Goal: Task Accomplishment & Management: Manage account settings

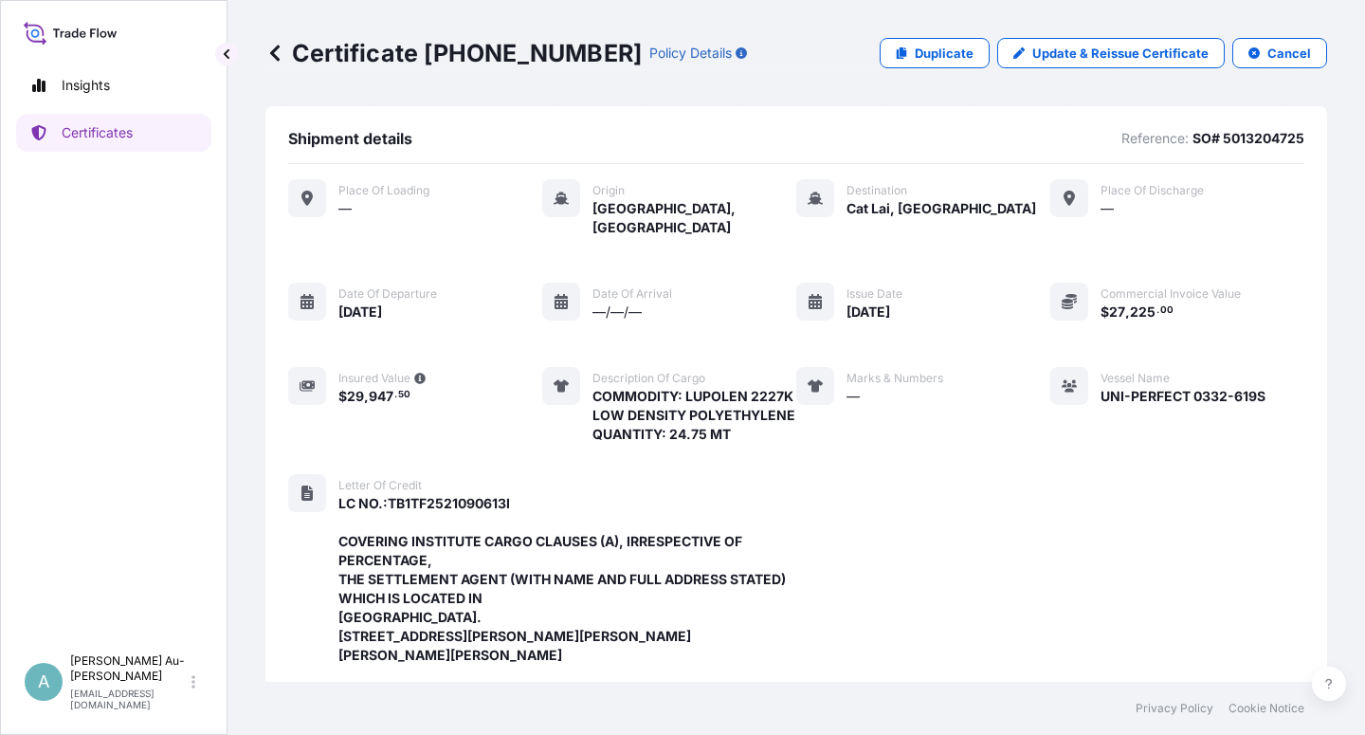
scroll to position [677, 0]
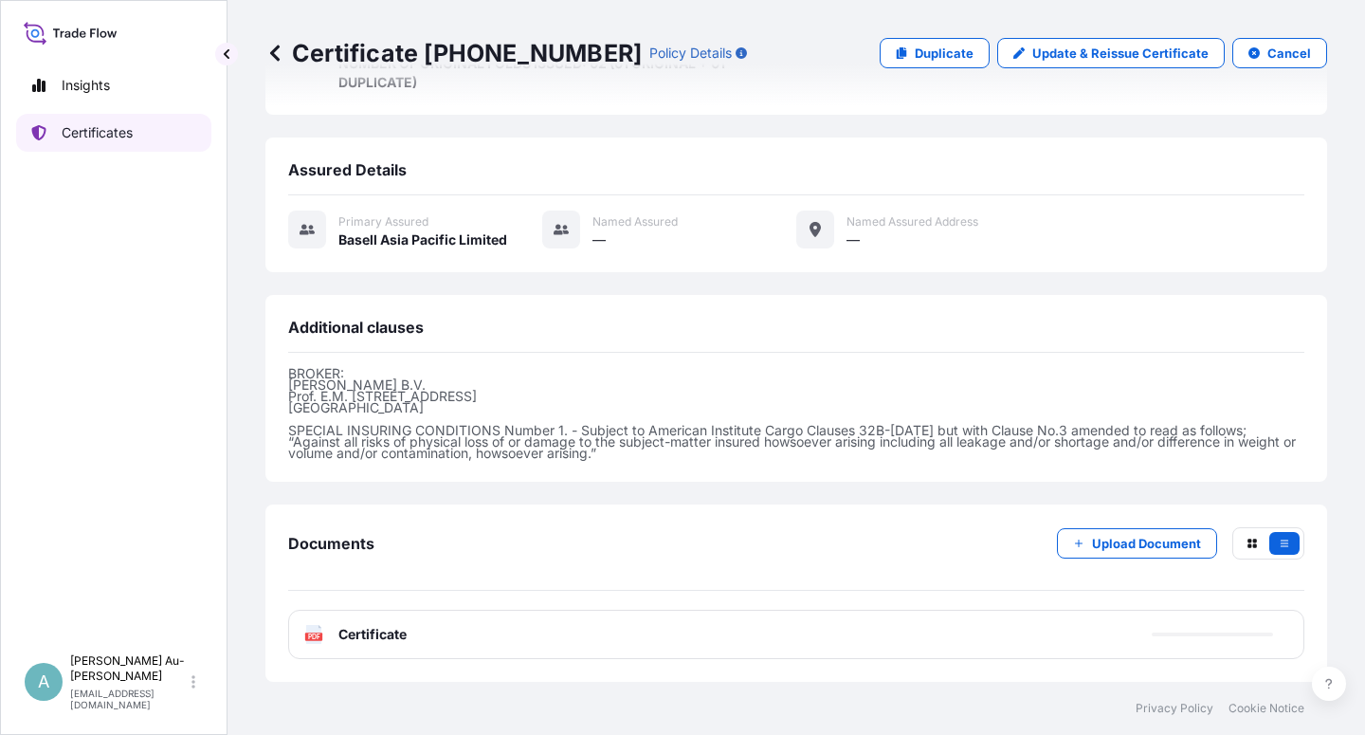
click at [137, 131] on link "Certificates" at bounding box center [113, 133] width 195 height 38
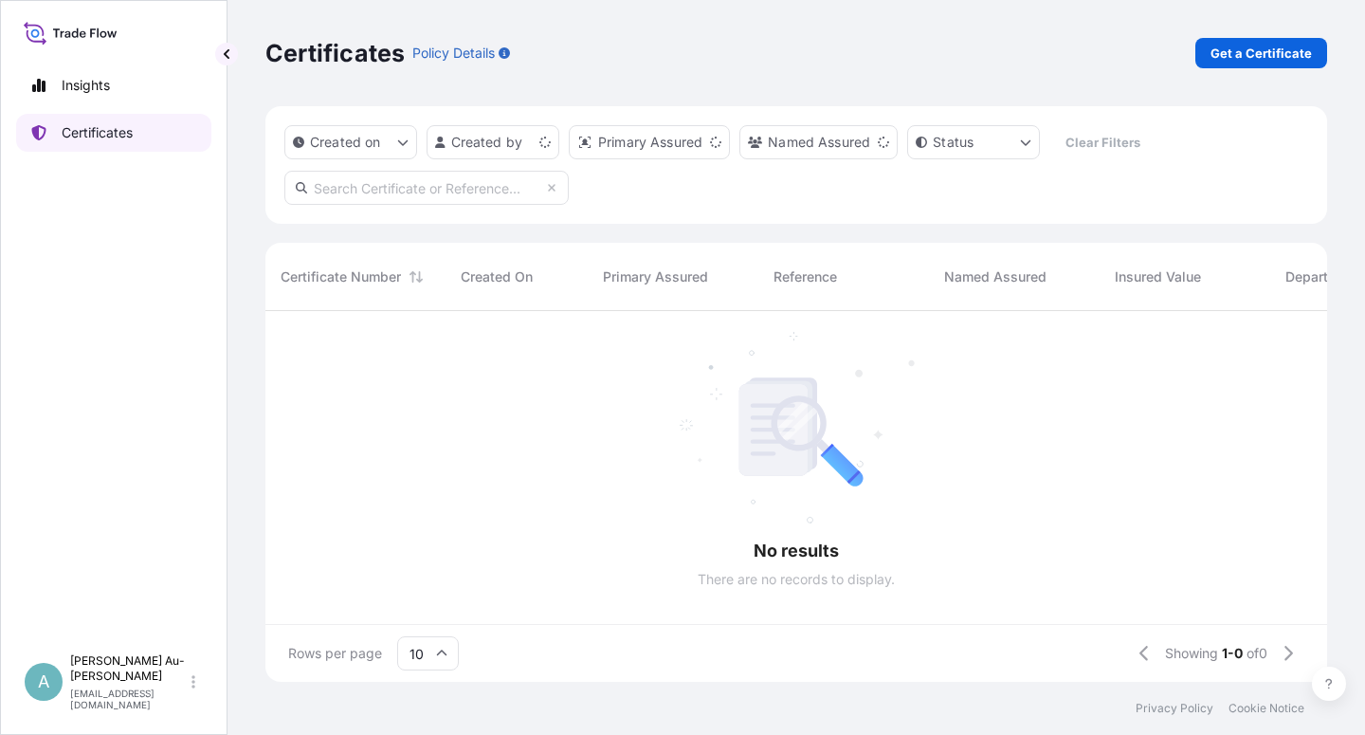
scroll to position [365, 1045]
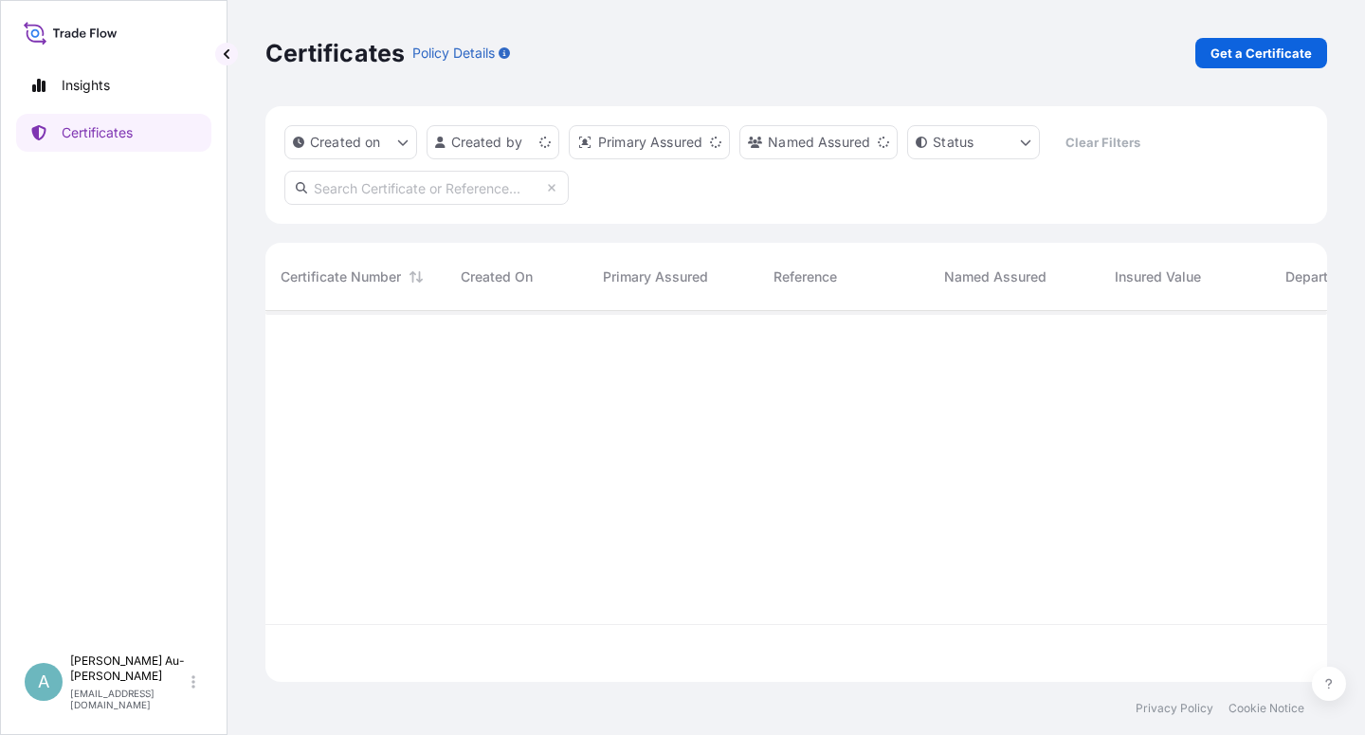
click at [411, 193] on input "text" at bounding box center [426, 188] width 284 height 34
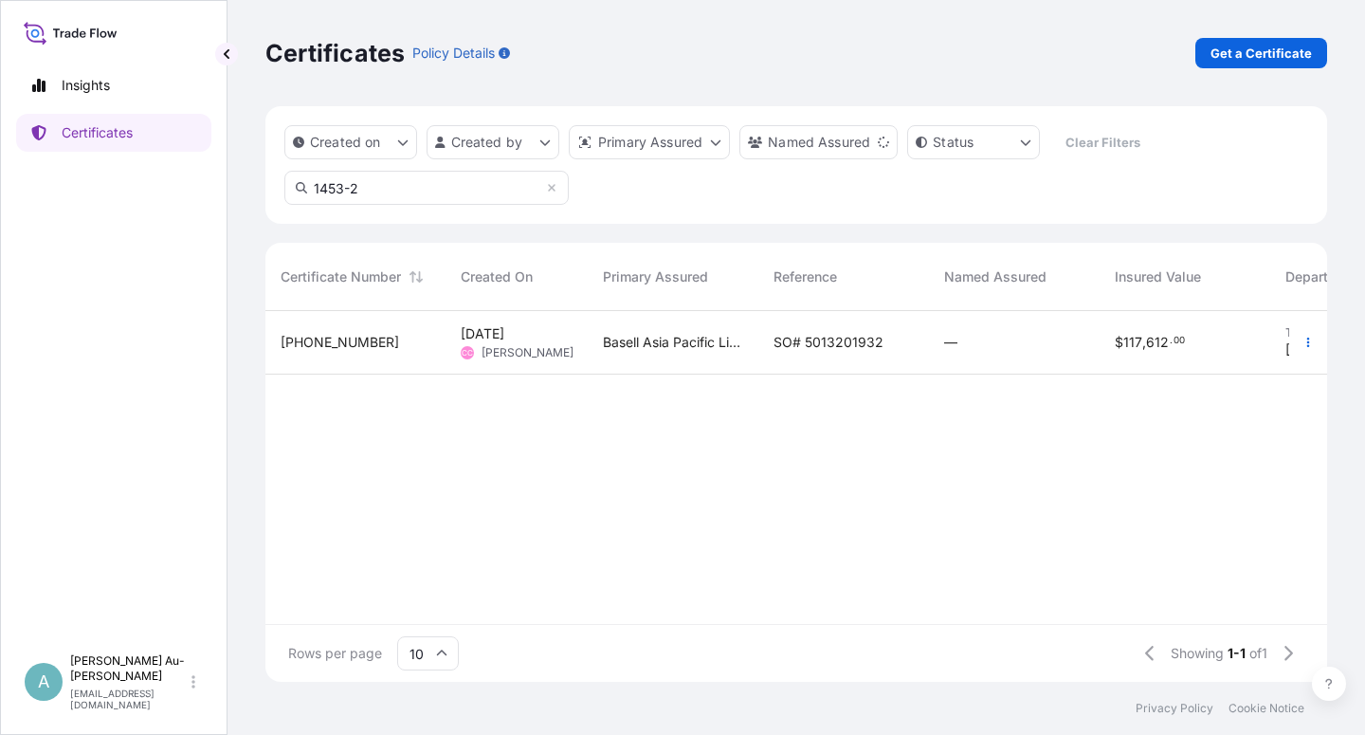
type input "1453-2"
click at [823, 350] on span "SO# 5013201932" at bounding box center [828, 342] width 110 height 19
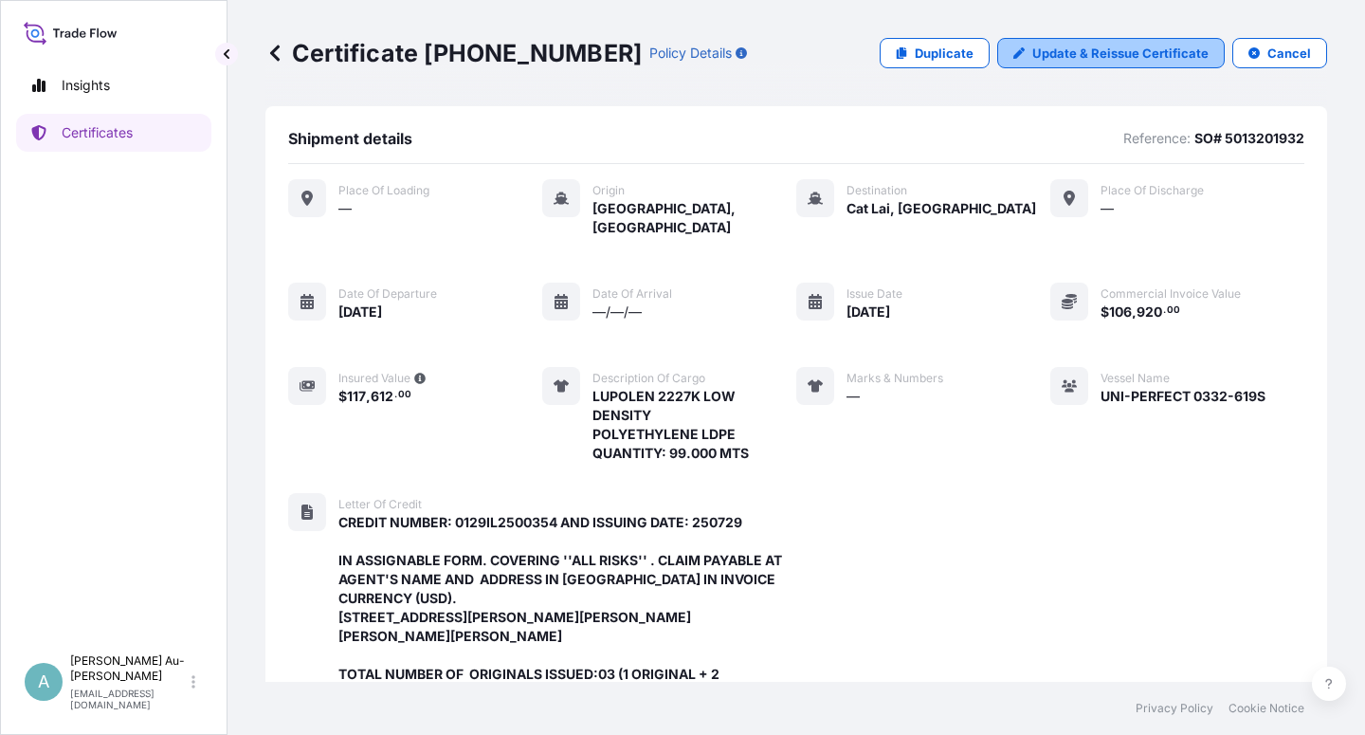
click at [1077, 52] on p "Update & Reissue Certificate" at bounding box center [1120, 53] width 176 height 19
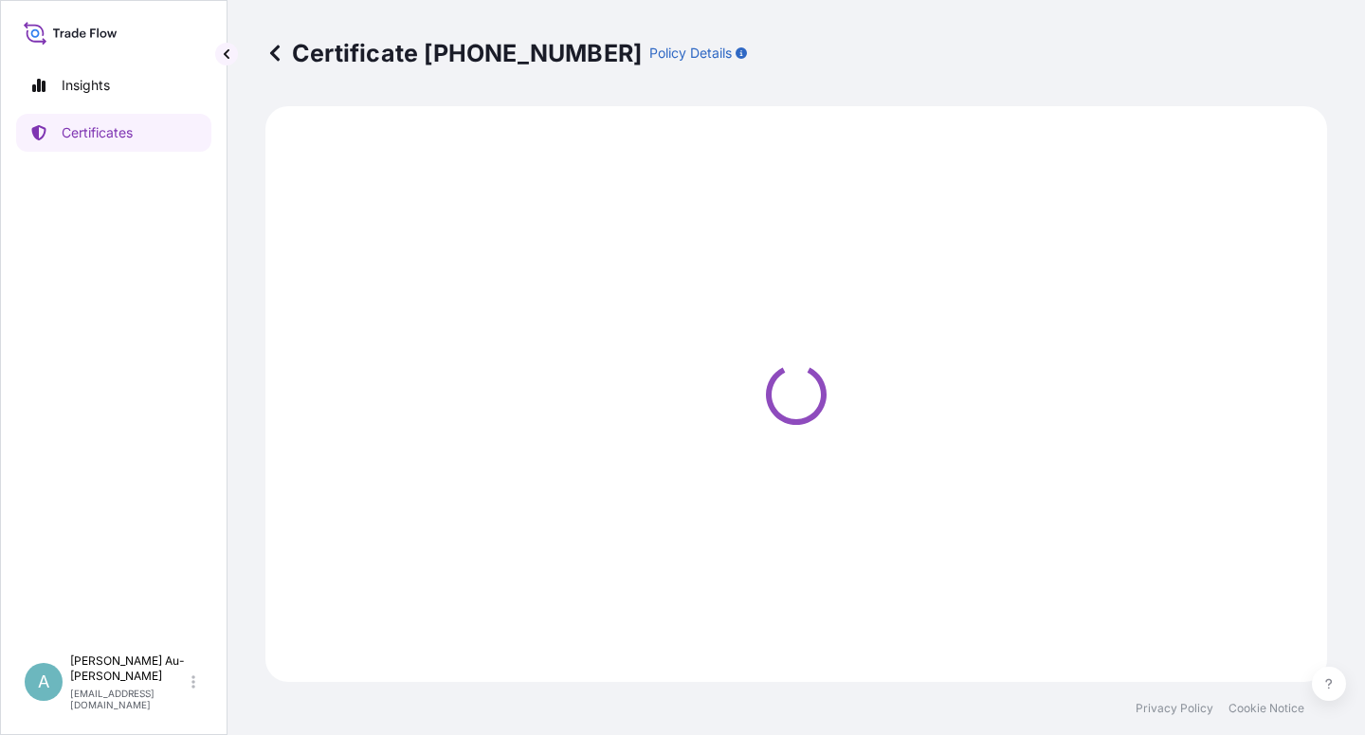
select select "Sea"
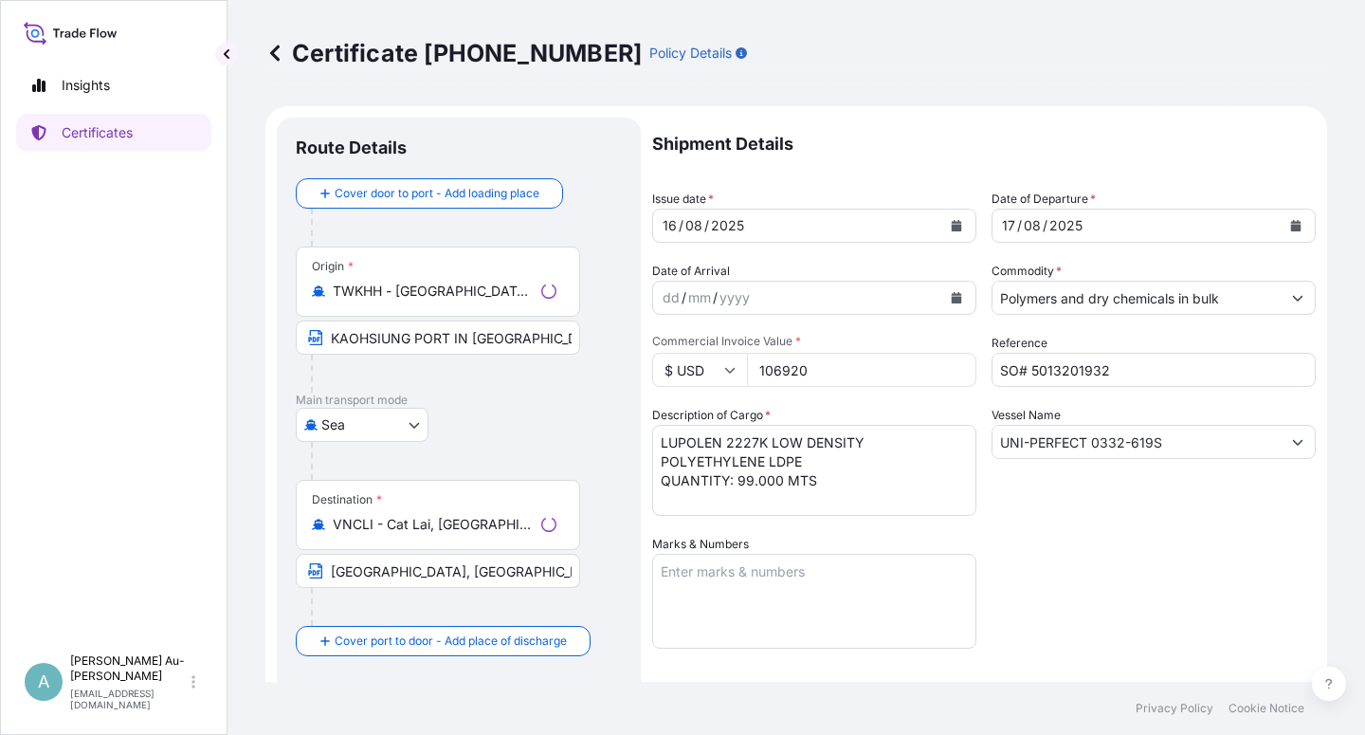
select select "32034"
click at [952, 227] on icon "Calendar" at bounding box center [957, 225] width 10 height 11
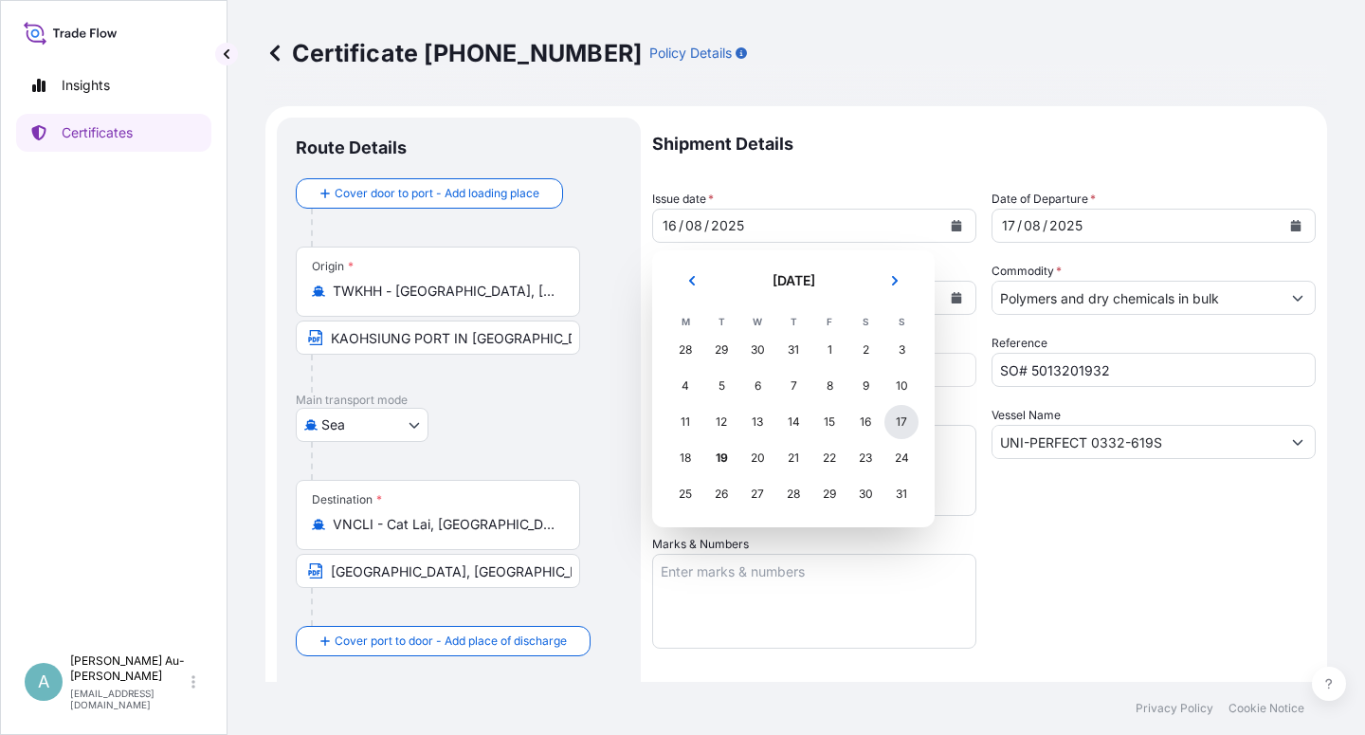
click at [908, 426] on div "17" at bounding box center [901, 422] width 34 height 34
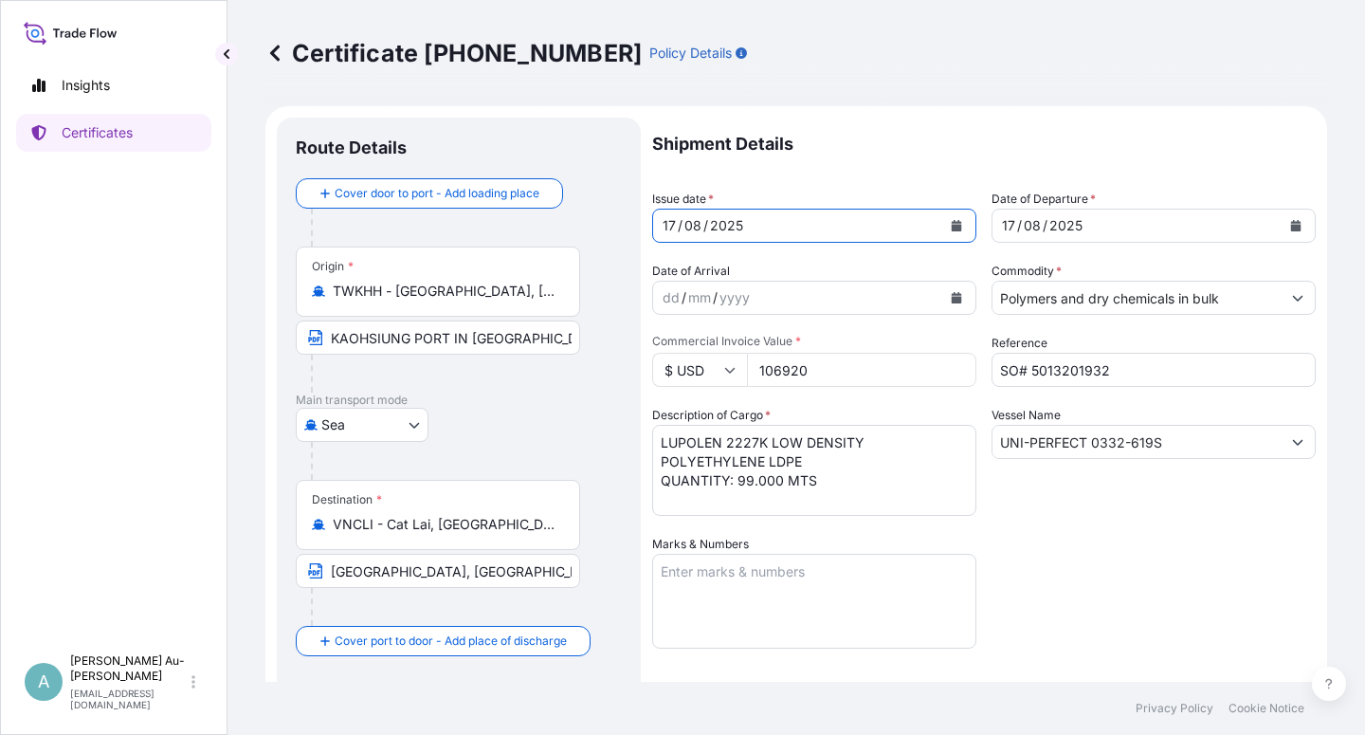
click at [1286, 229] on button "Calendar" at bounding box center [1296, 225] width 30 height 30
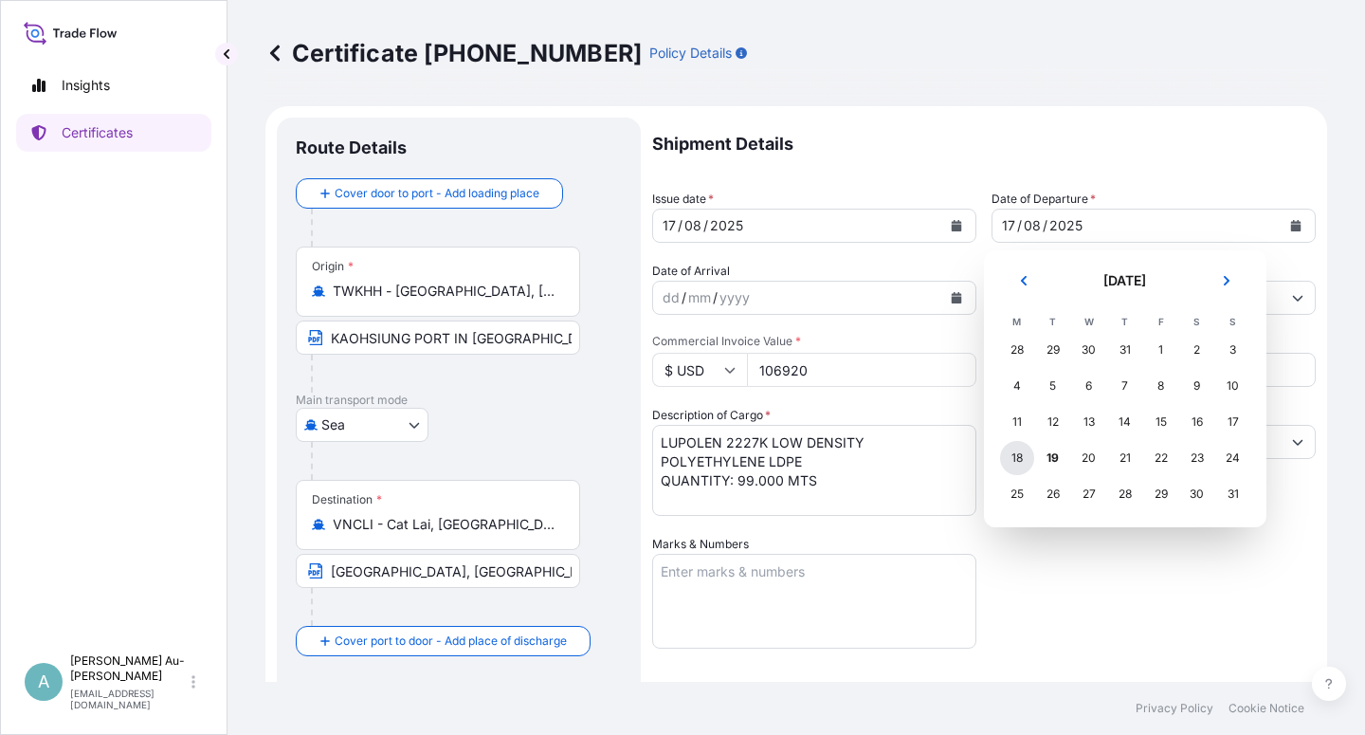
click at [1017, 461] on div "18" at bounding box center [1017, 458] width 34 height 34
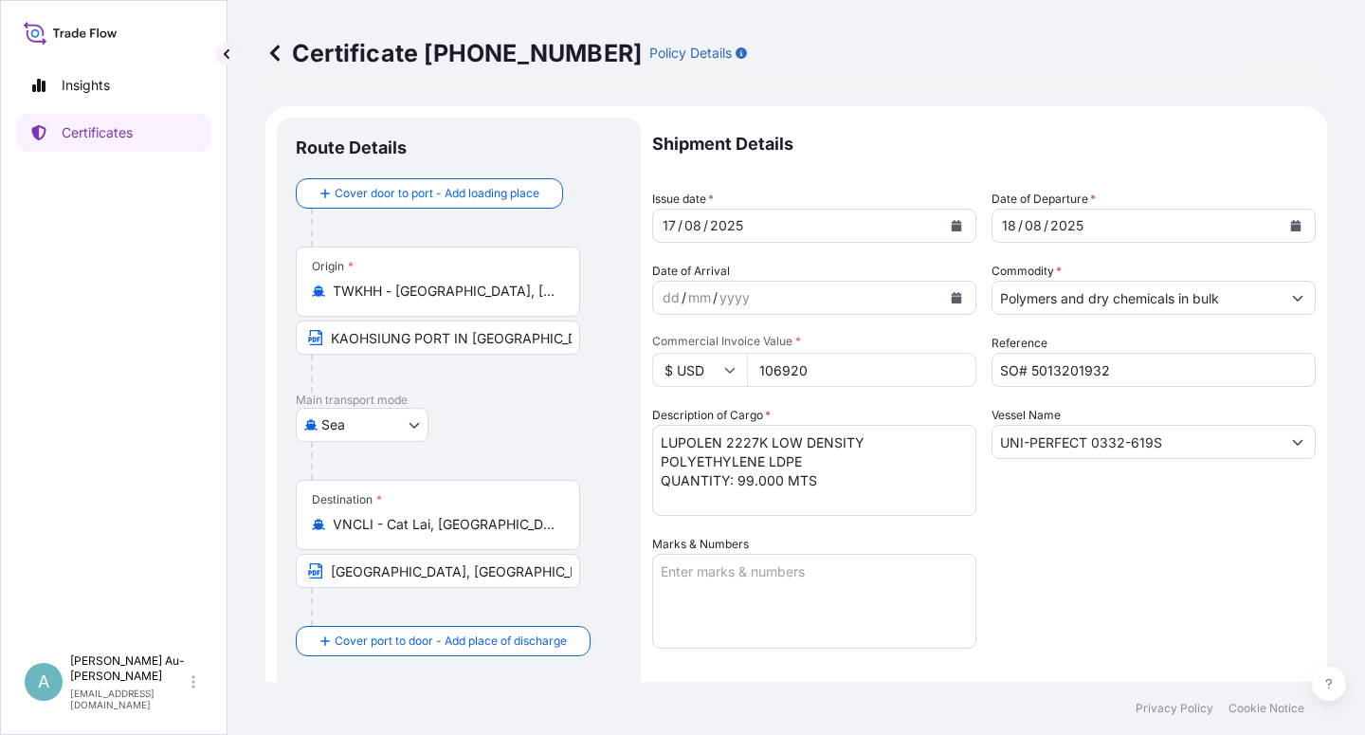
click at [1086, 577] on div "Shipment Details Issue date * [DATE] Date of Departure * [DATE] Date of Arrival…" at bounding box center [983, 605] width 663 height 975
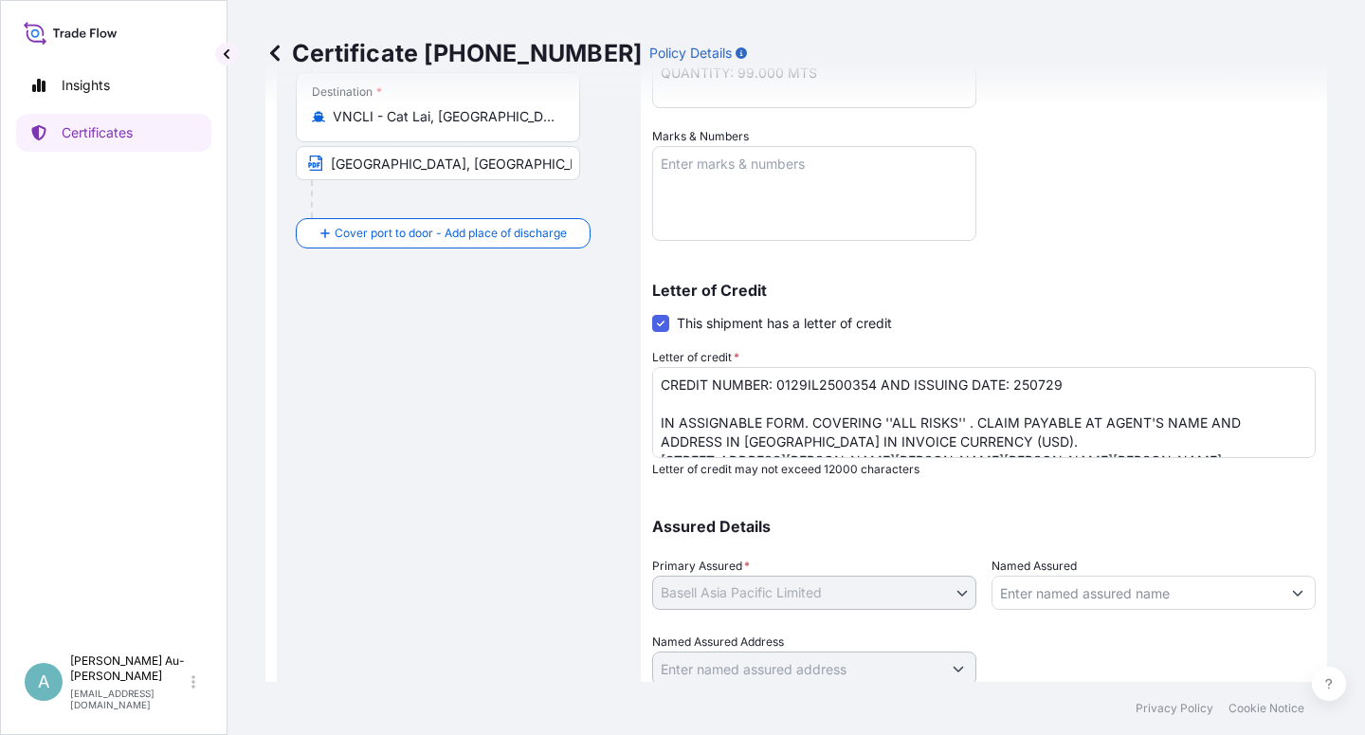
scroll to position [455, 0]
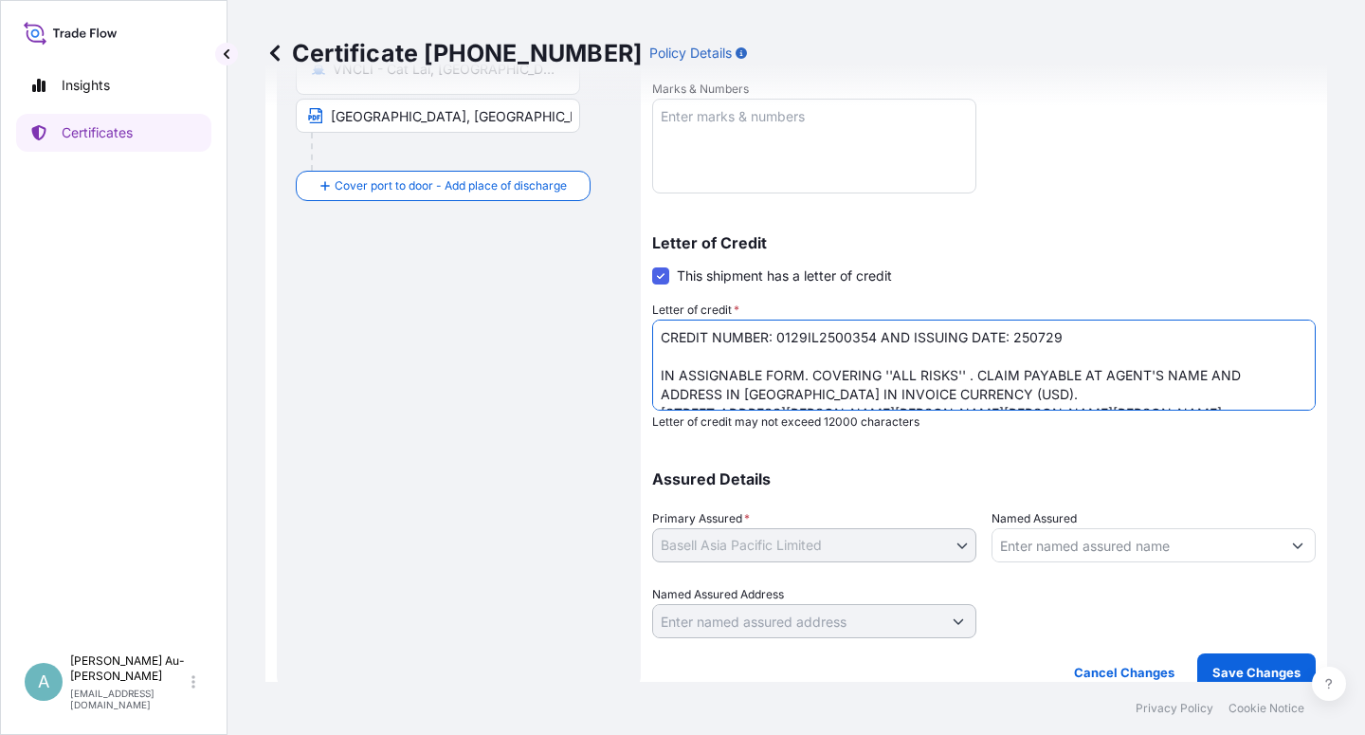
drag, startPoint x: 806, startPoint y: 395, endPoint x: 992, endPoint y: 391, distance: 186.8
click at [992, 391] on textarea "CREDIT NUMBER: 0129IL2500354 AND ISSUING DATE: 250729 IN ASSIGNABLE FORM. COVER…" at bounding box center [983, 364] width 663 height 91
click at [665, 355] on textarea "CREDIT NUMBER: 0129IL2500354 AND ISSUING DATE: 250729 IN ASSIGNABLE FORM. COVER…" at bounding box center [983, 364] width 663 height 91
paste textarea "IN INVOICE CURRENCY (USD)"
drag, startPoint x: 994, startPoint y: 394, endPoint x: 990, endPoint y: 410, distance: 16.8
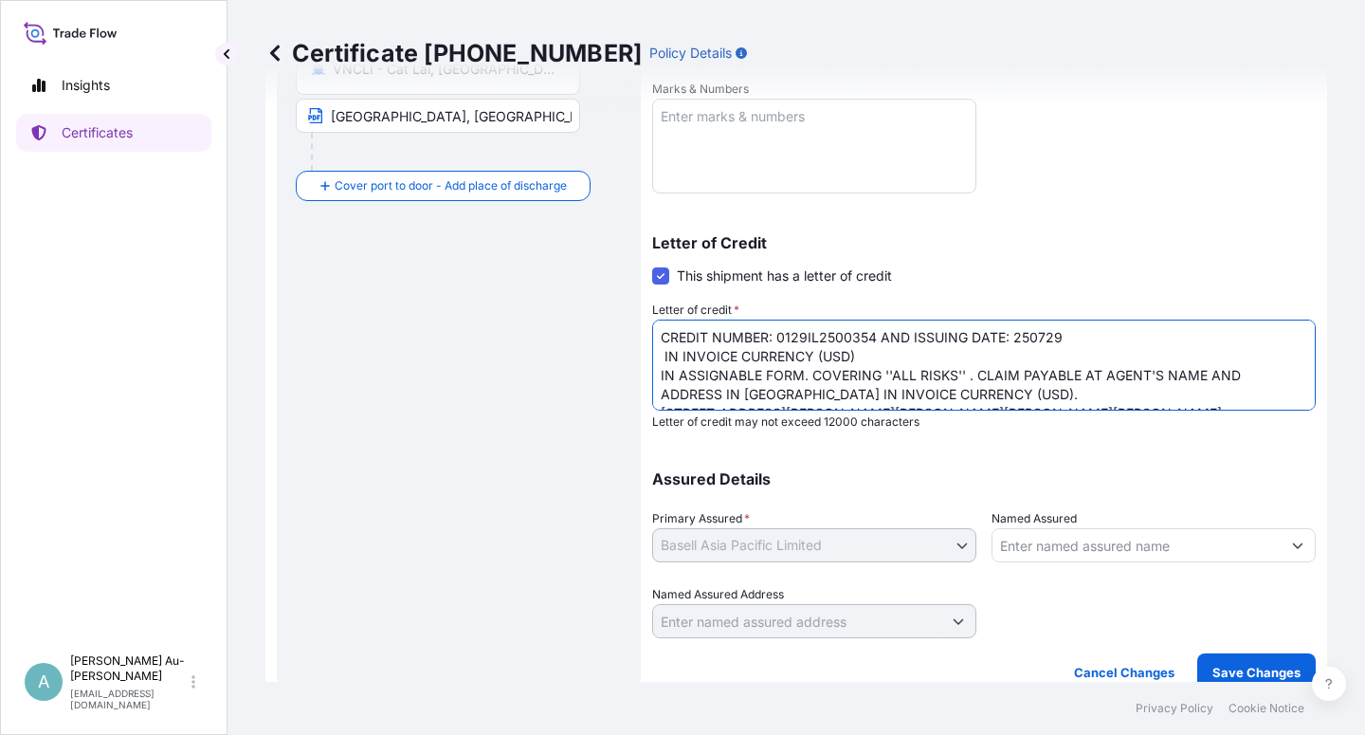
click at [994, 398] on textarea "CREDIT NUMBER: 0129IL2500354 AND ISSUING DATE: 250729 IN ASSIGNABLE FORM. COVER…" at bounding box center [983, 364] width 663 height 91
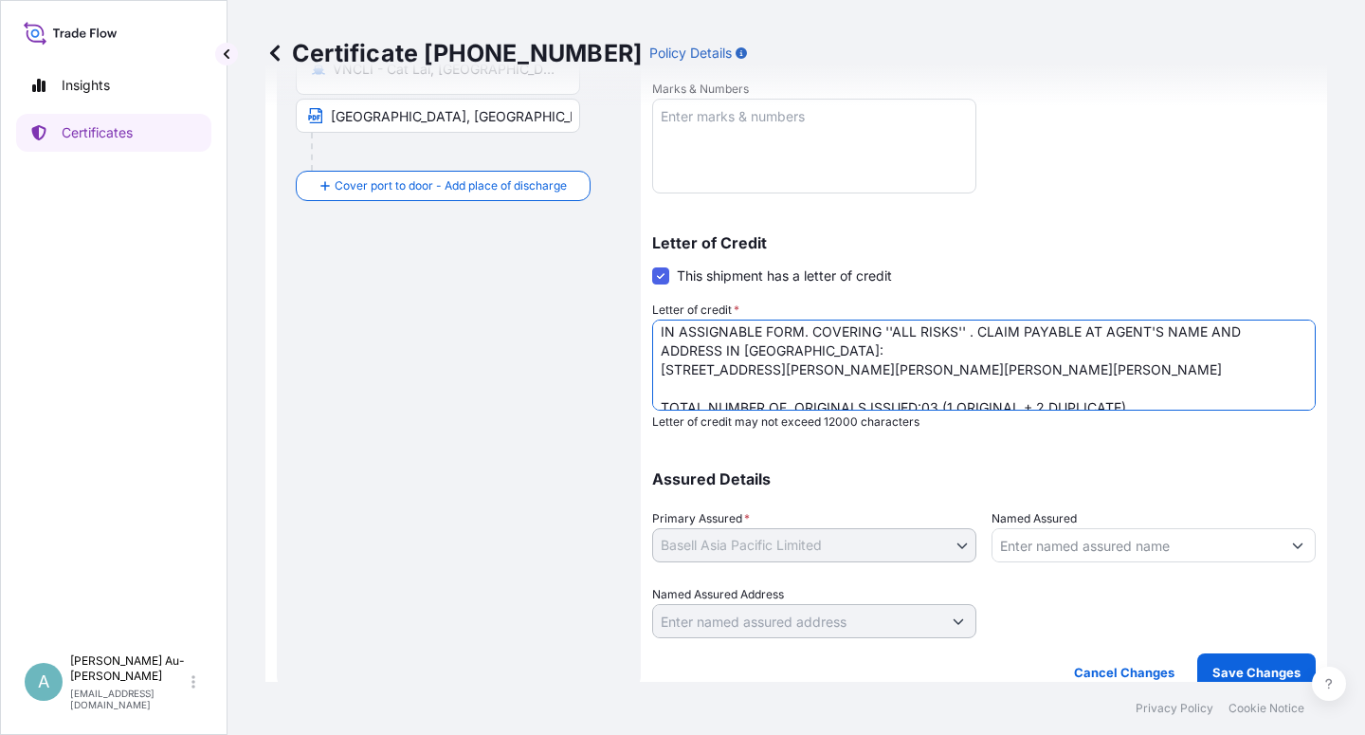
scroll to position [48, 0]
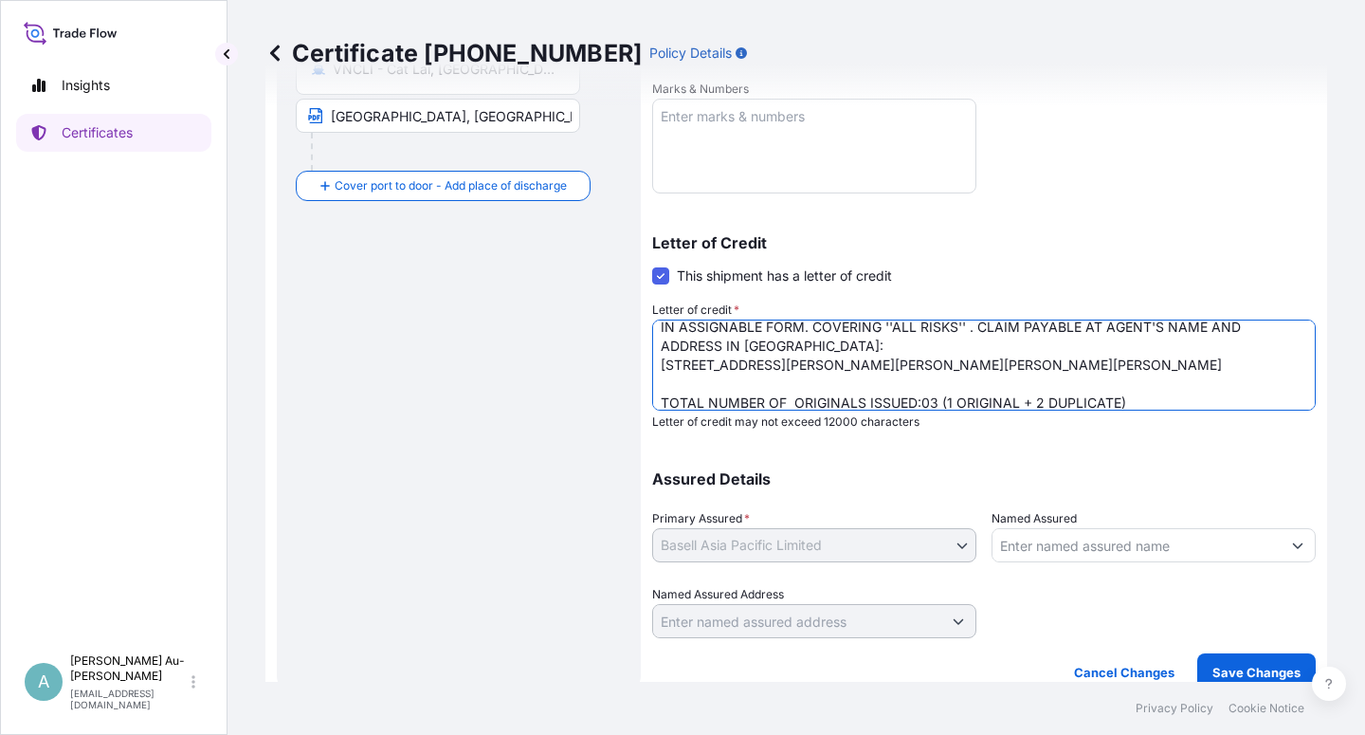
drag, startPoint x: 974, startPoint y: 330, endPoint x: 993, endPoint y: 330, distance: 19.0
click at [975, 330] on textarea "CREDIT NUMBER: 0129IL2500354 AND ISSUING DATE: 250729 IN ASSIGNABLE FORM. COVER…" at bounding box center [983, 364] width 663 height 91
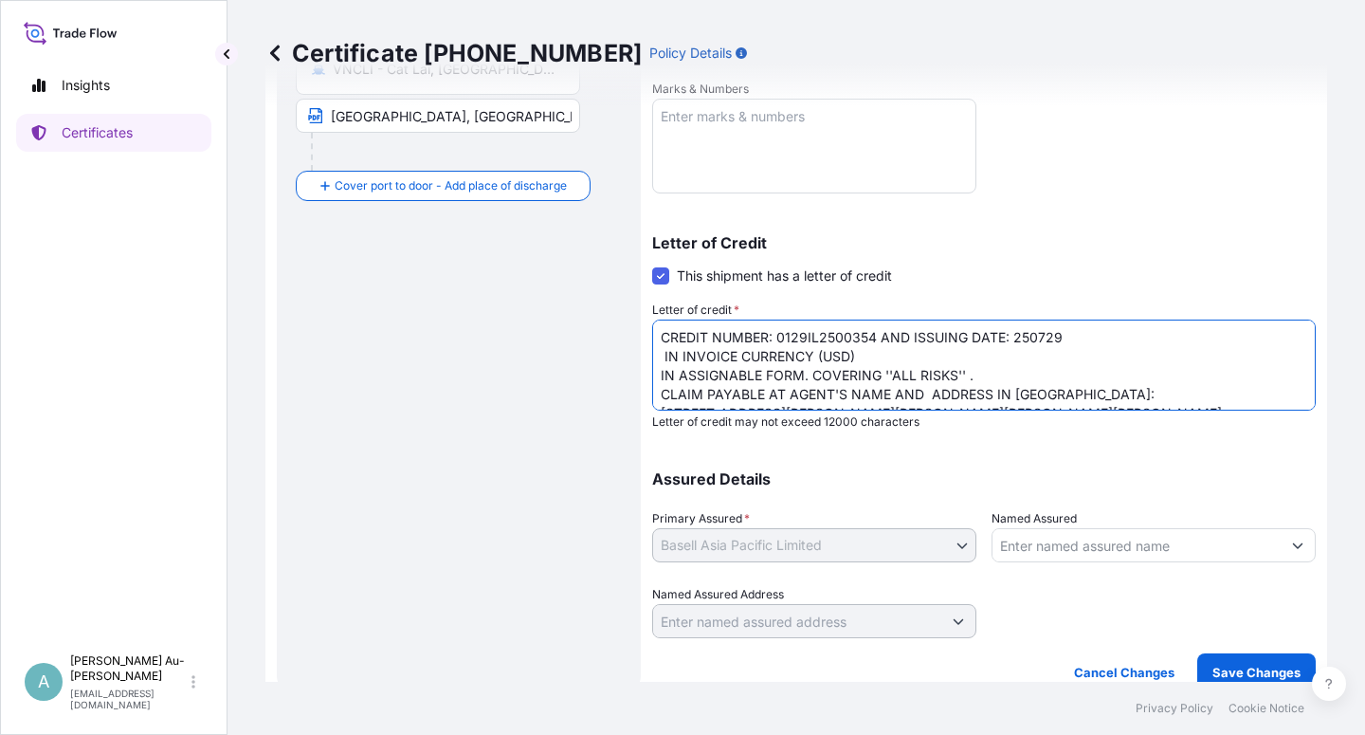
drag, startPoint x: 657, startPoint y: 354, endPoint x: 657, endPoint y: 367, distance: 13.3
click at [657, 360] on textarea "CREDIT NUMBER: 0129IL2500354 AND ISSUING DATE: 250729 IN ASSIGNABLE FORM. COVER…" at bounding box center [983, 364] width 663 height 91
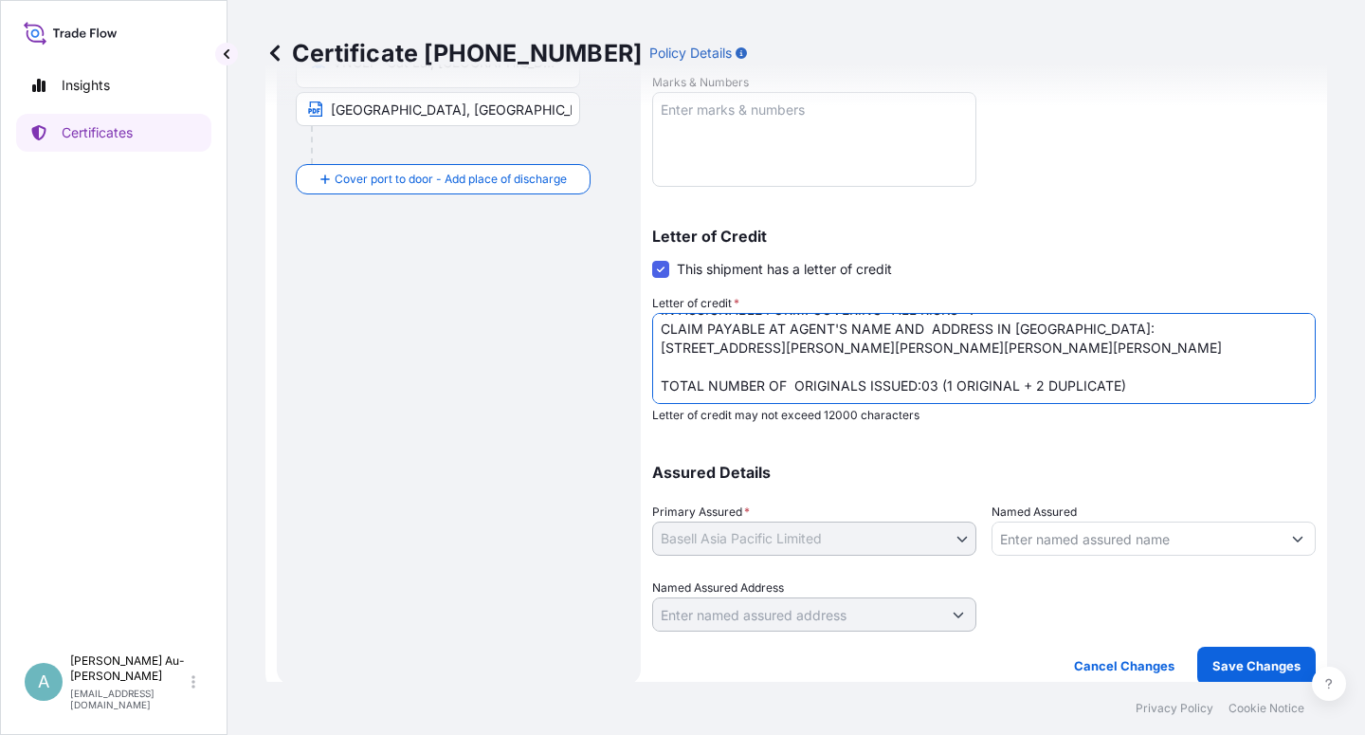
scroll to position [464, 0]
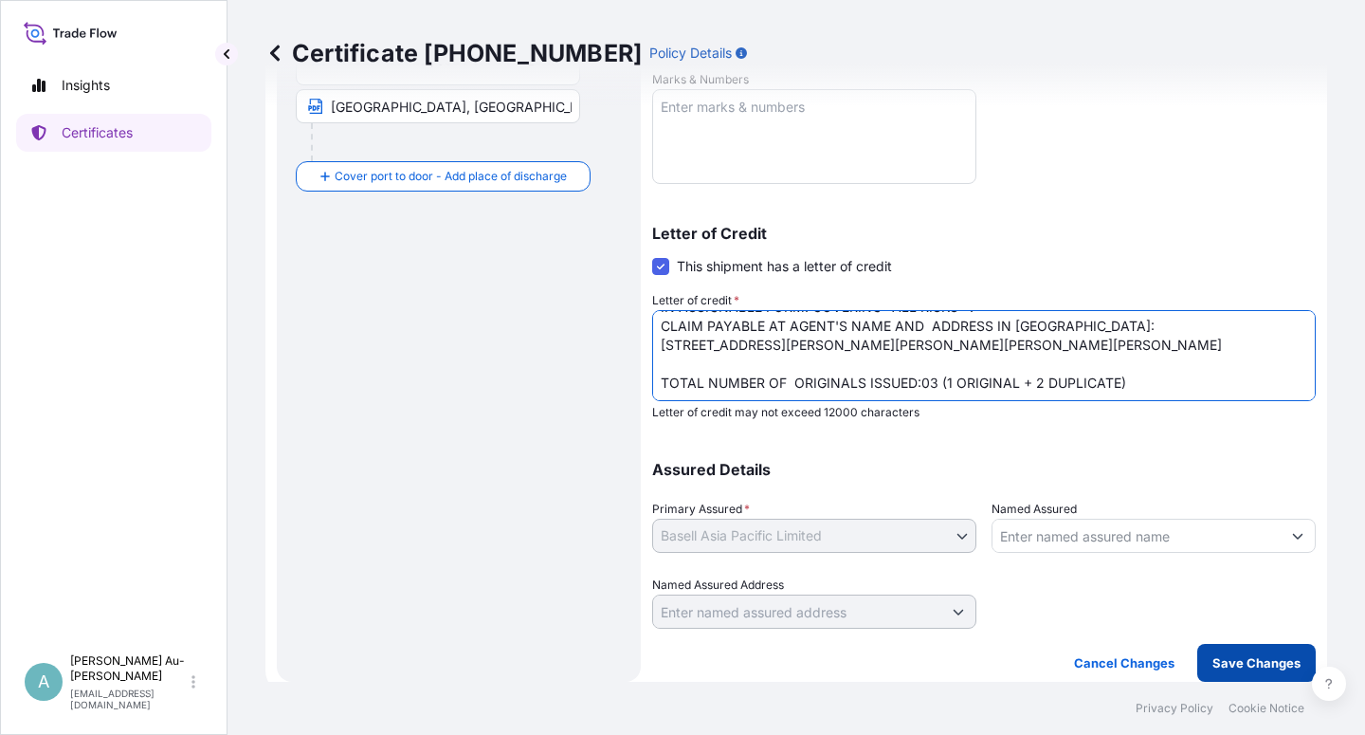
type textarea "CREDIT NUMBER: 0129IL2500354 AND ISSUING DATE: 250729 IN INVOICE CURRENCY (USD)…"
click at [1213, 663] on p "Save Changes" at bounding box center [1256, 662] width 88 height 19
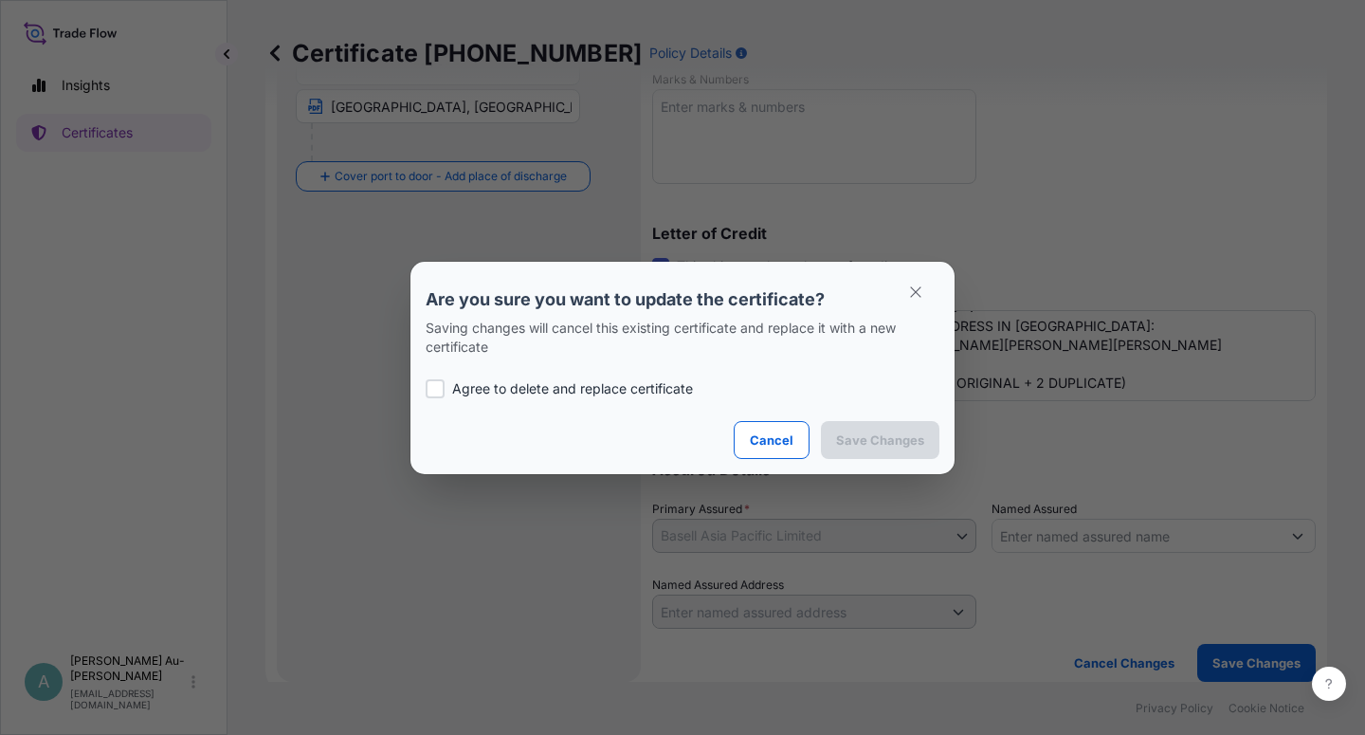
click at [518, 389] on p "Agree to delete and replace certificate" at bounding box center [572, 388] width 241 height 19
checkbox input "true"
click at [860, 436] on p "Save Changes" at bounding box center [880, 439] width 88 height 19
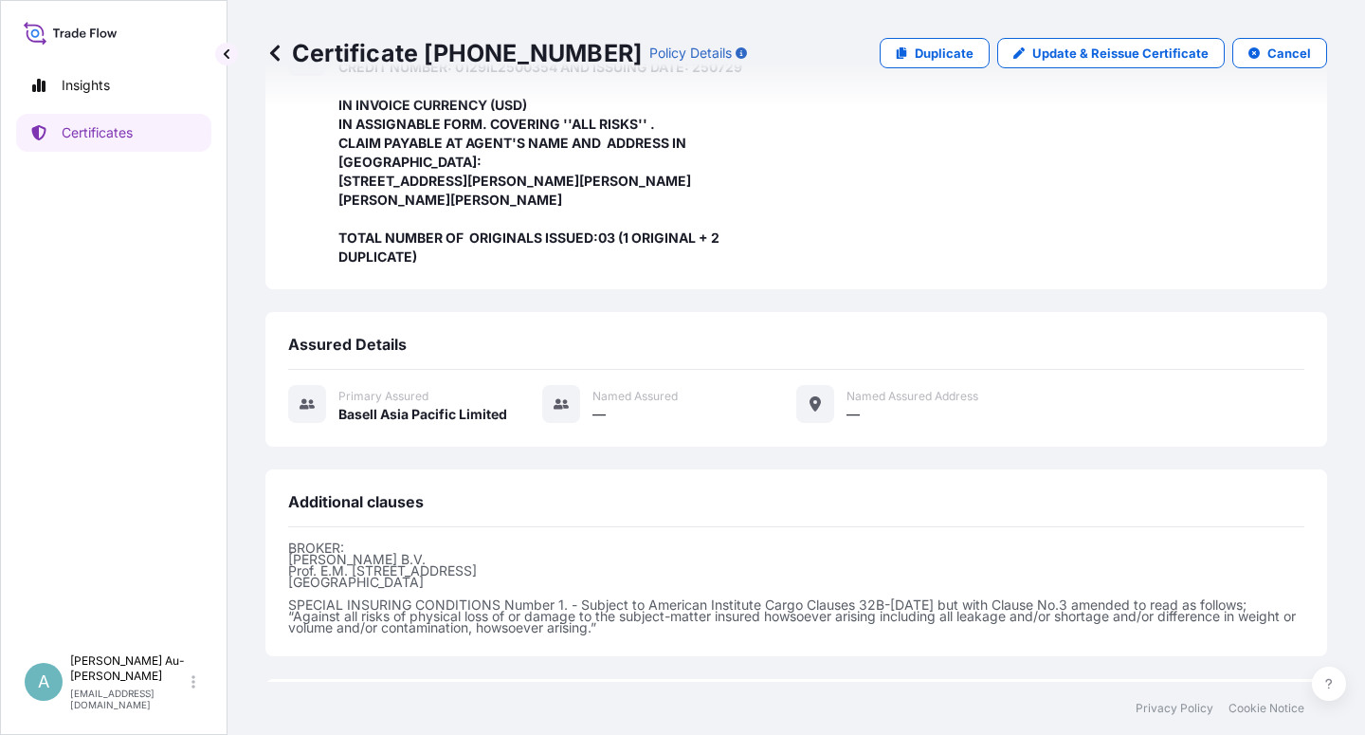
scroll to position [620, 0]
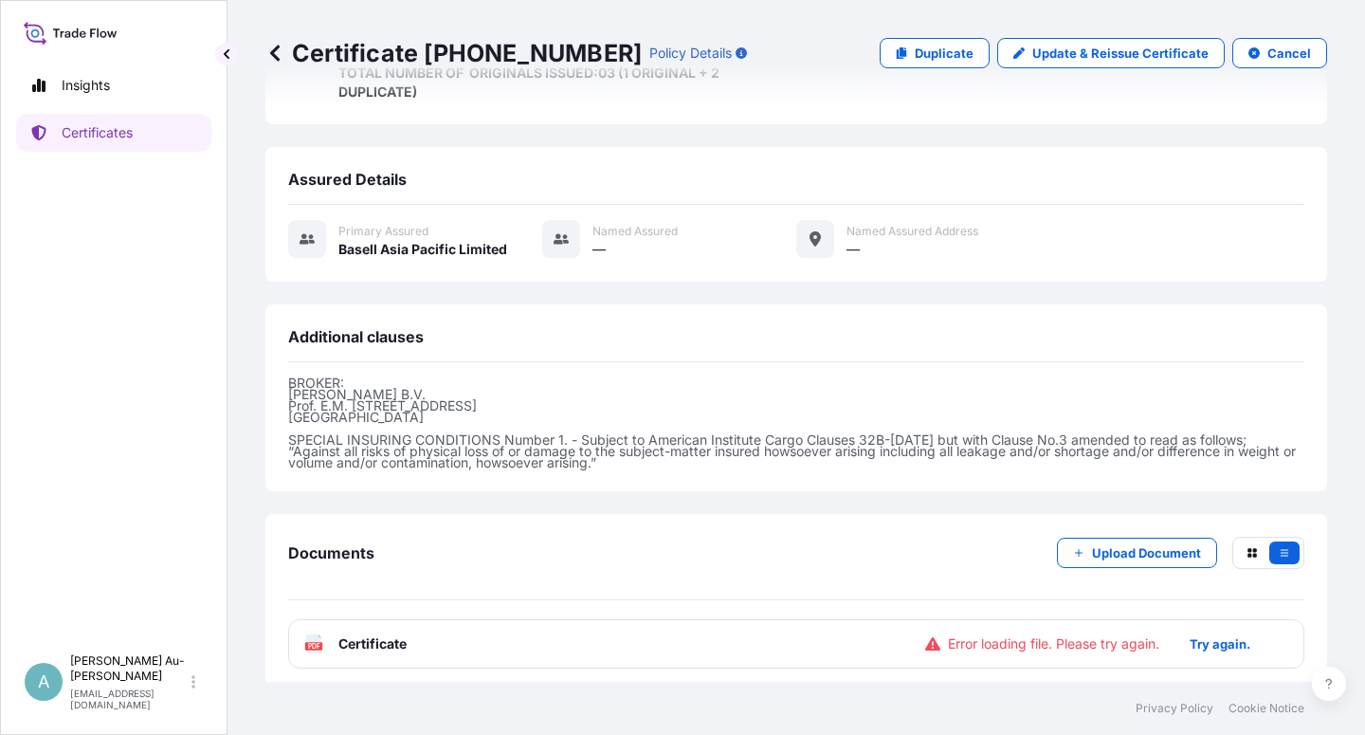
click at [384, 638] on span "Certificate" at bounding box center [372, 643] width 68 height 19
click at [356, 643] on span "Certificate" at bounding box center [372, 643] width 68 height 19
click at [1058, 60] on p "Update & Reissue Certificate" at bounding box center [1120, 53] width 176 height 19
select select "Sea"
select select "32034"
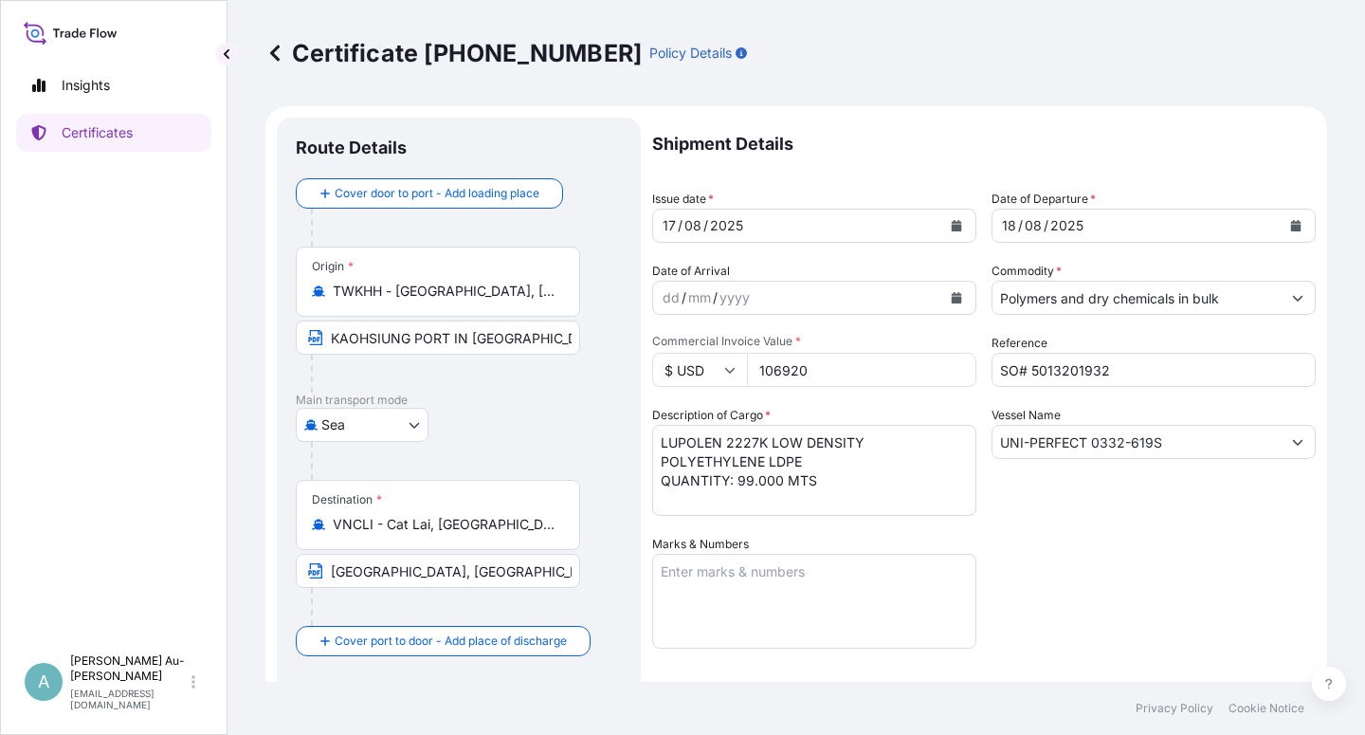
click at [942, 224] on button "Calendar" at bounding box center [956, 225] width 30 height 30
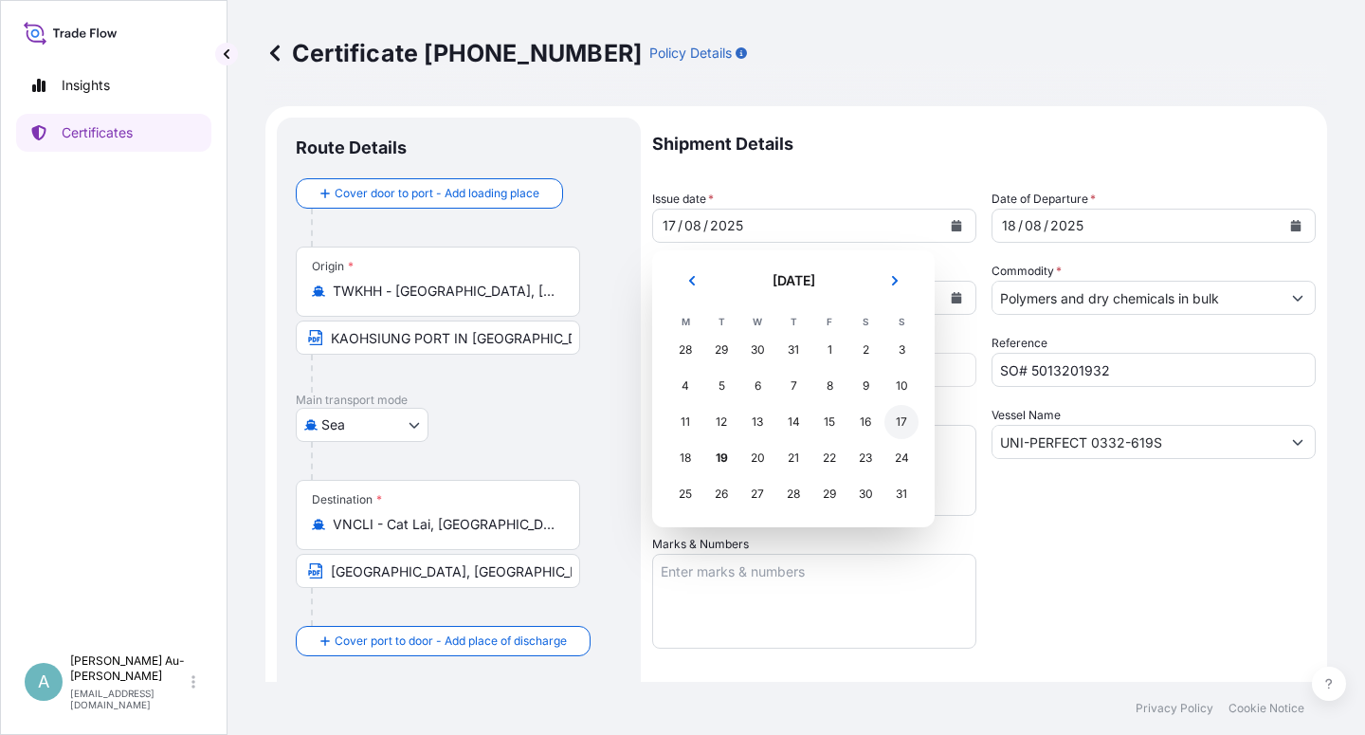
click at [898, 427] on div "17" at bounding box center [901, 422] width 34 height 34
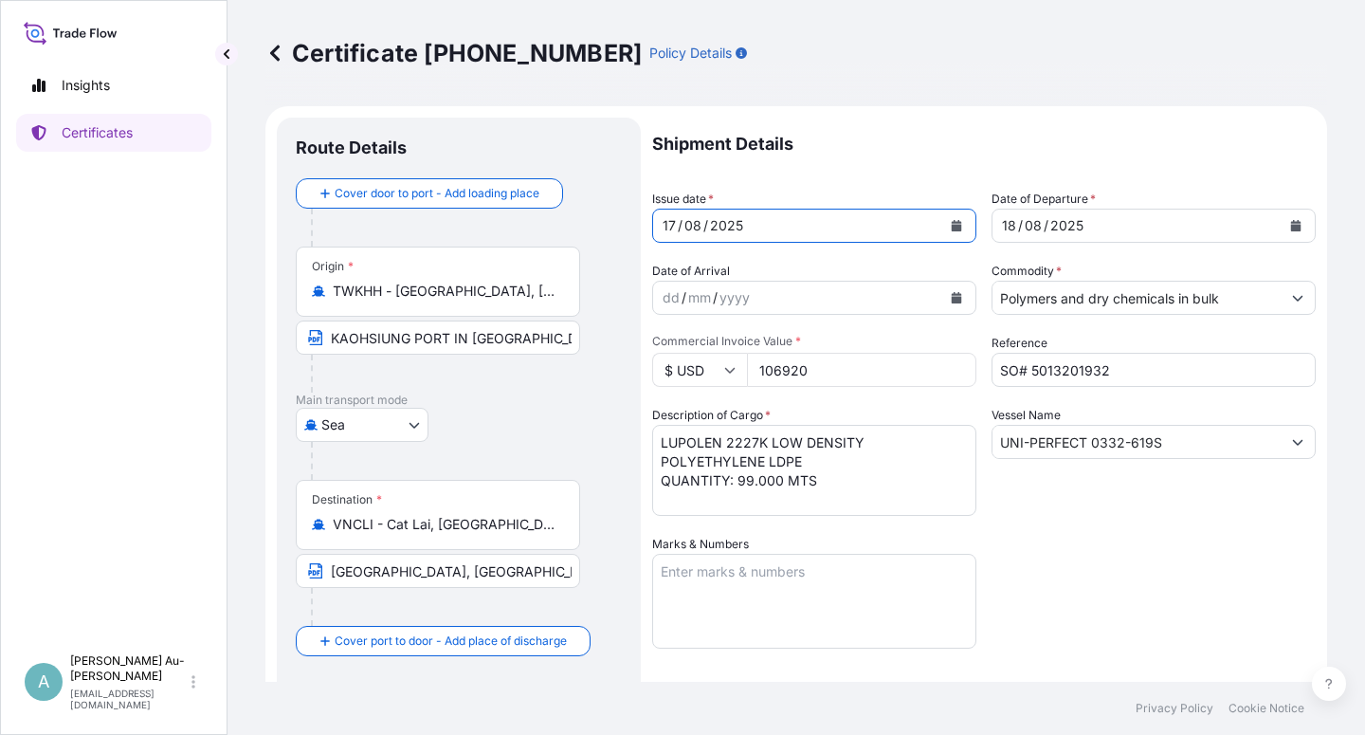
drag, startPoint x: 1109, startPoint y: 582, endPoint x: 1088, endPoint y: 561, distance: 29.5
click at [1105, 573] on div "Shipment Details Issue date * [DATE] Date of Departure * [DATE] Date of Arrival…" at bounding box center [983, 605] width 663 height 975
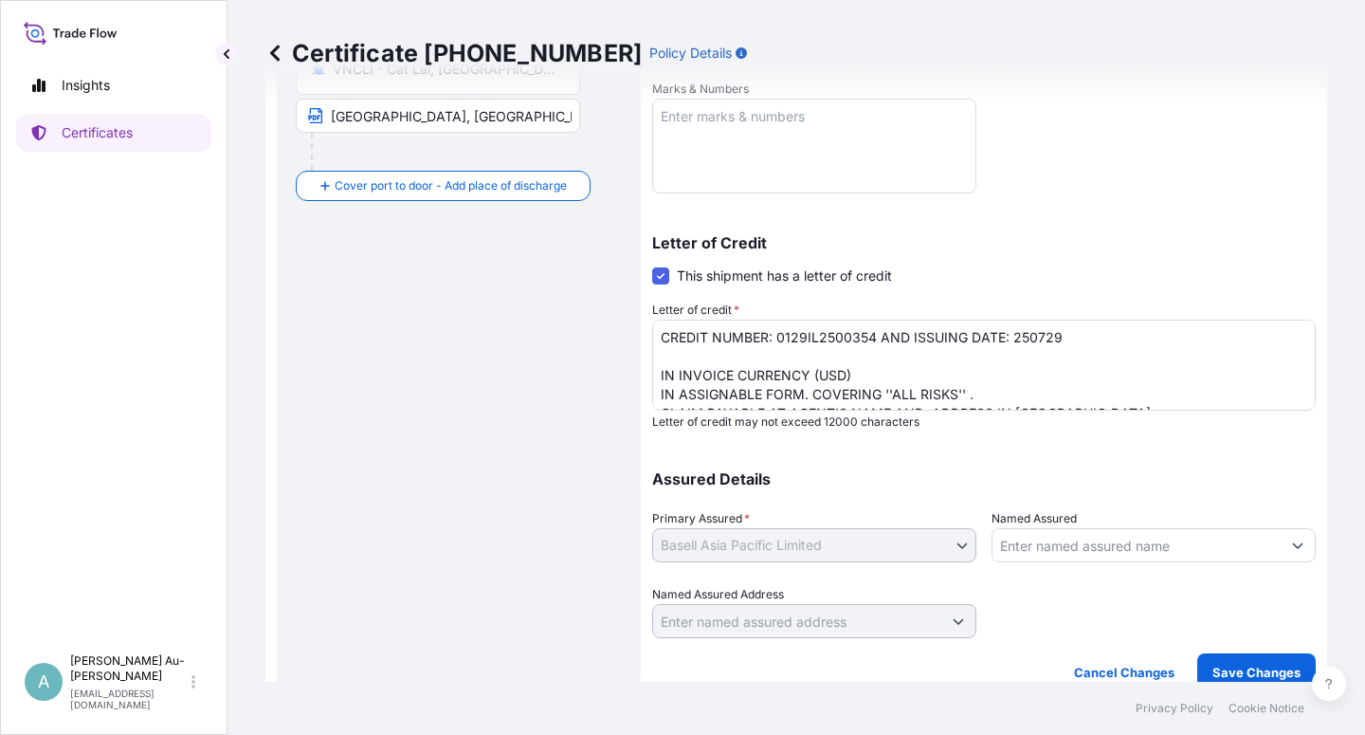
scroll to position [464, 0]
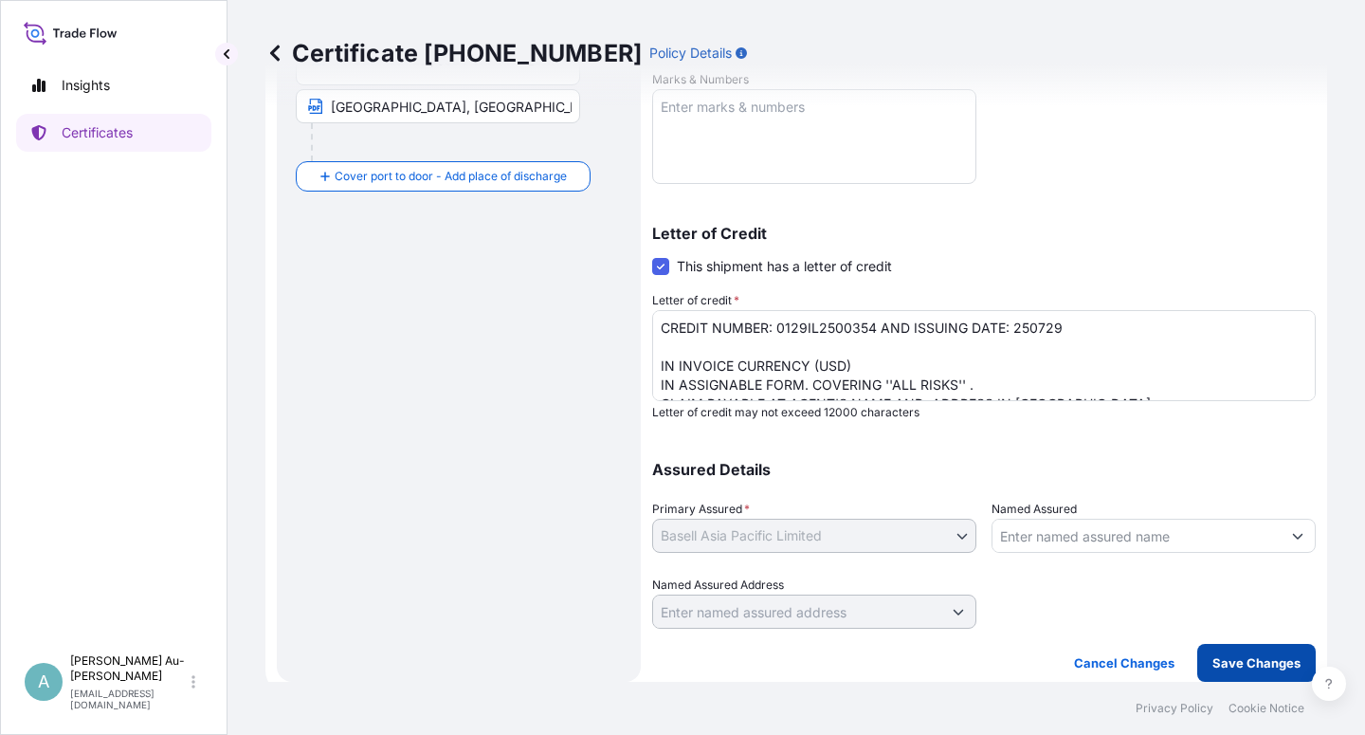
click at [1212, 670] on p "Save Changes" at bounding box center [1256, 662] width 88 height 19
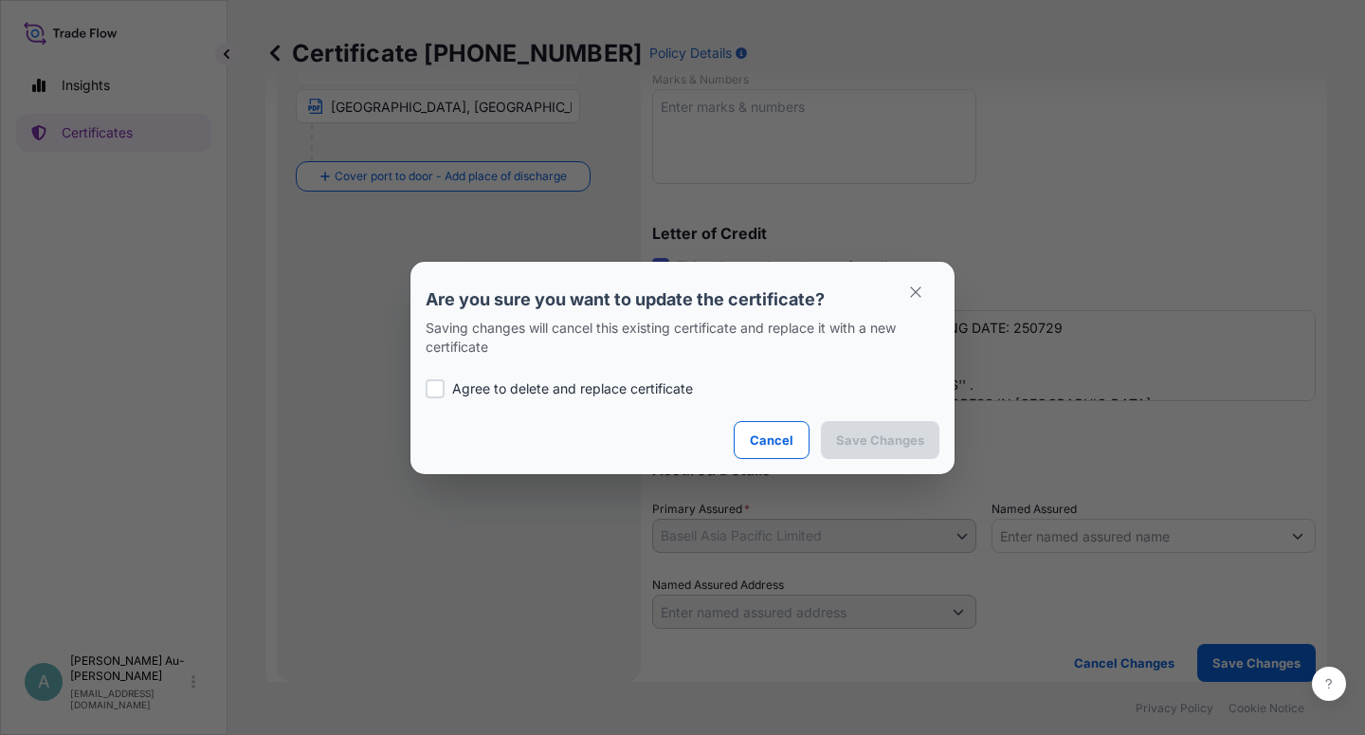
click at [463, 386] on p "Agree to delete and replace certificate" at bounding box center [572, 388] width 241 height 19
checkbox input "true"
click at [889, 441] on p "Save Changes" at bounding box center [880, 439] width 88 height 19
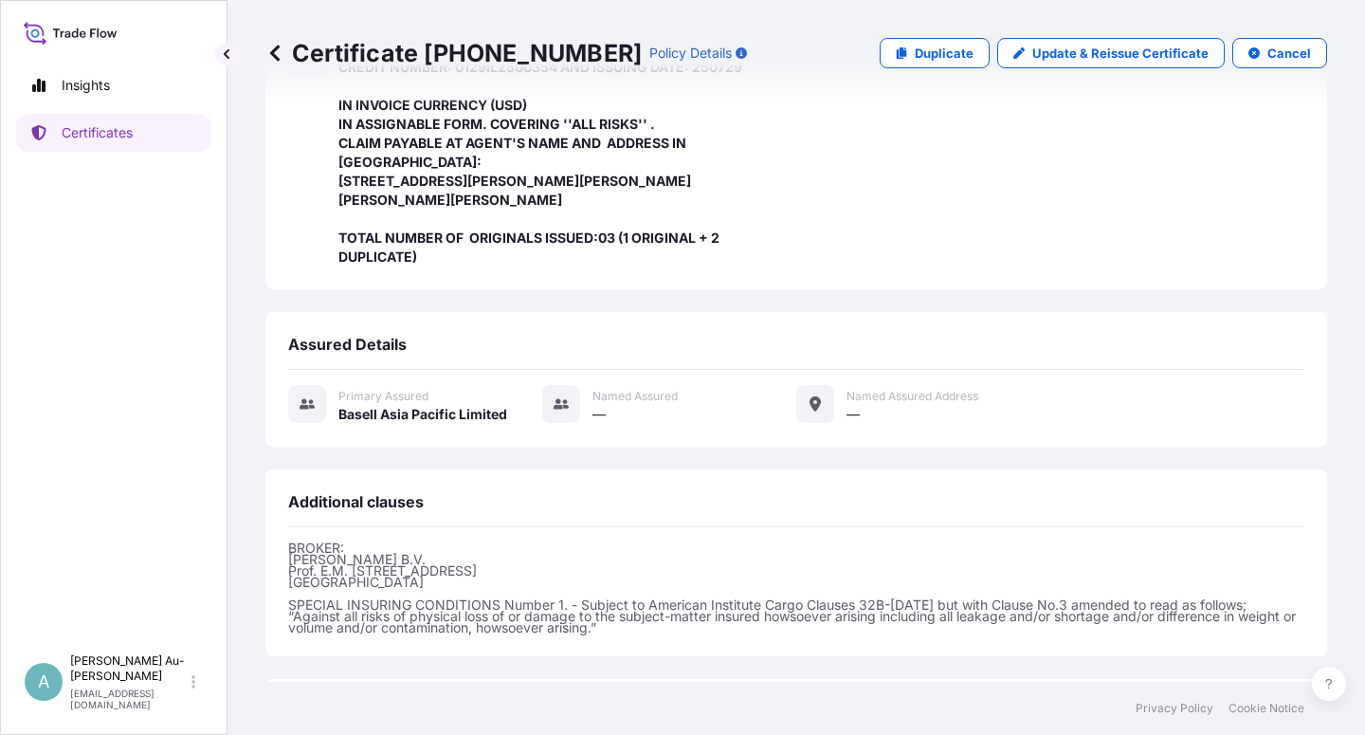
scroll to position [620, 0]
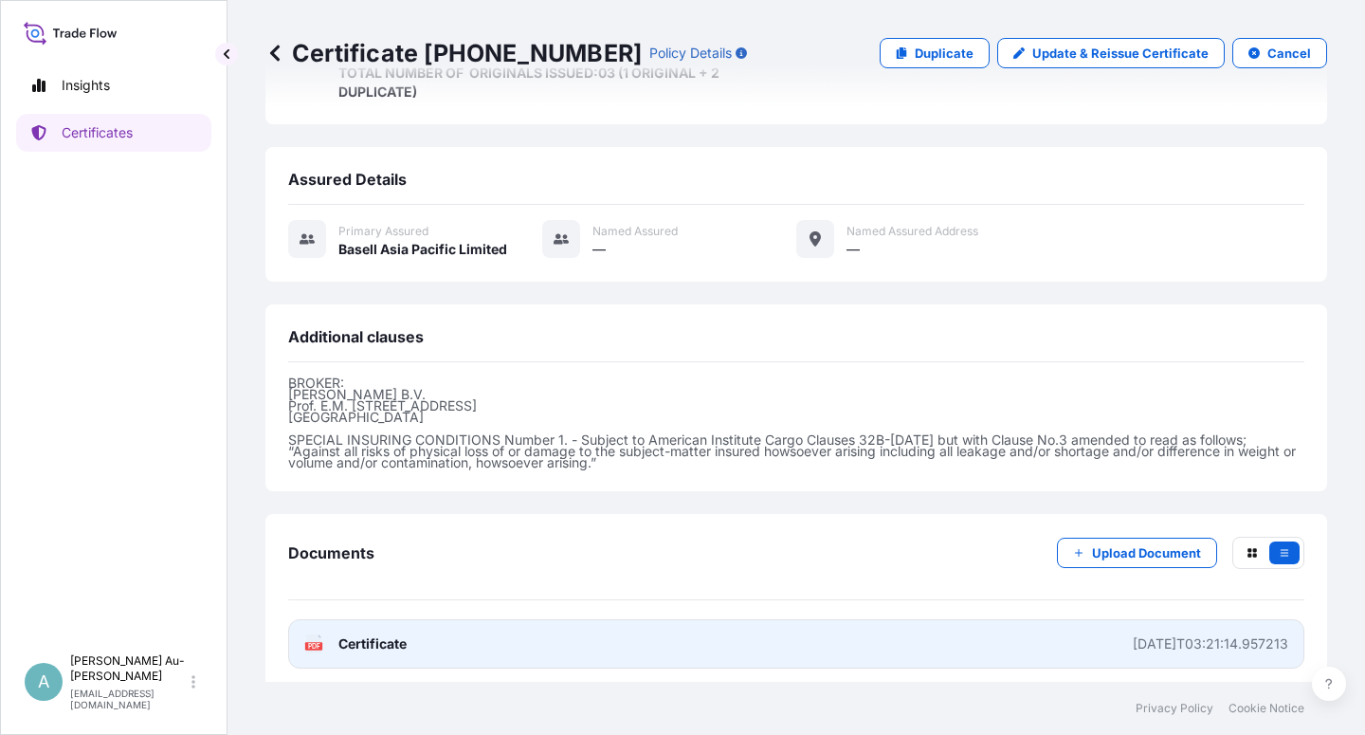
click at [427, 643] on link "PDF Certificate [DATE]T03:21:14.957213" at bounding box center [796, 643] width 1016 height 49
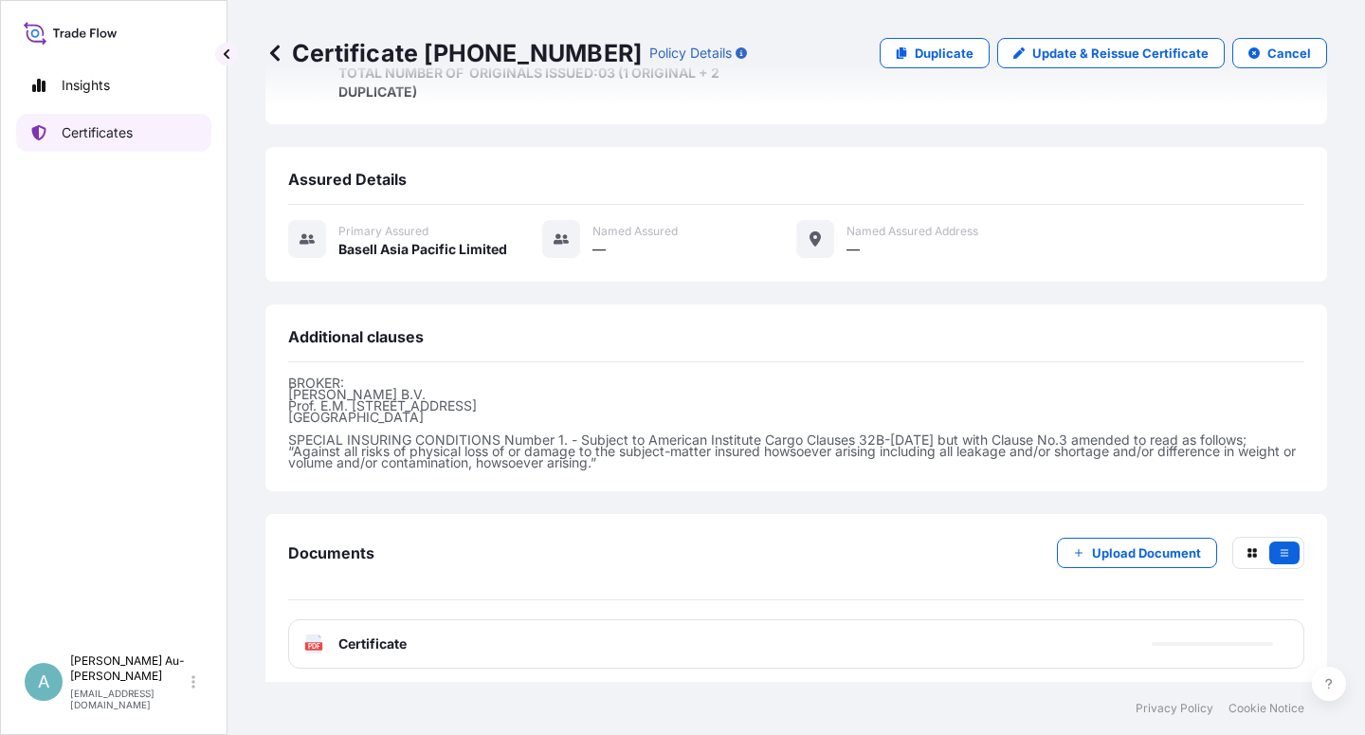
click at [123, 142] on link "Certificates" at bounding box center [113, 133] width 195 height 38
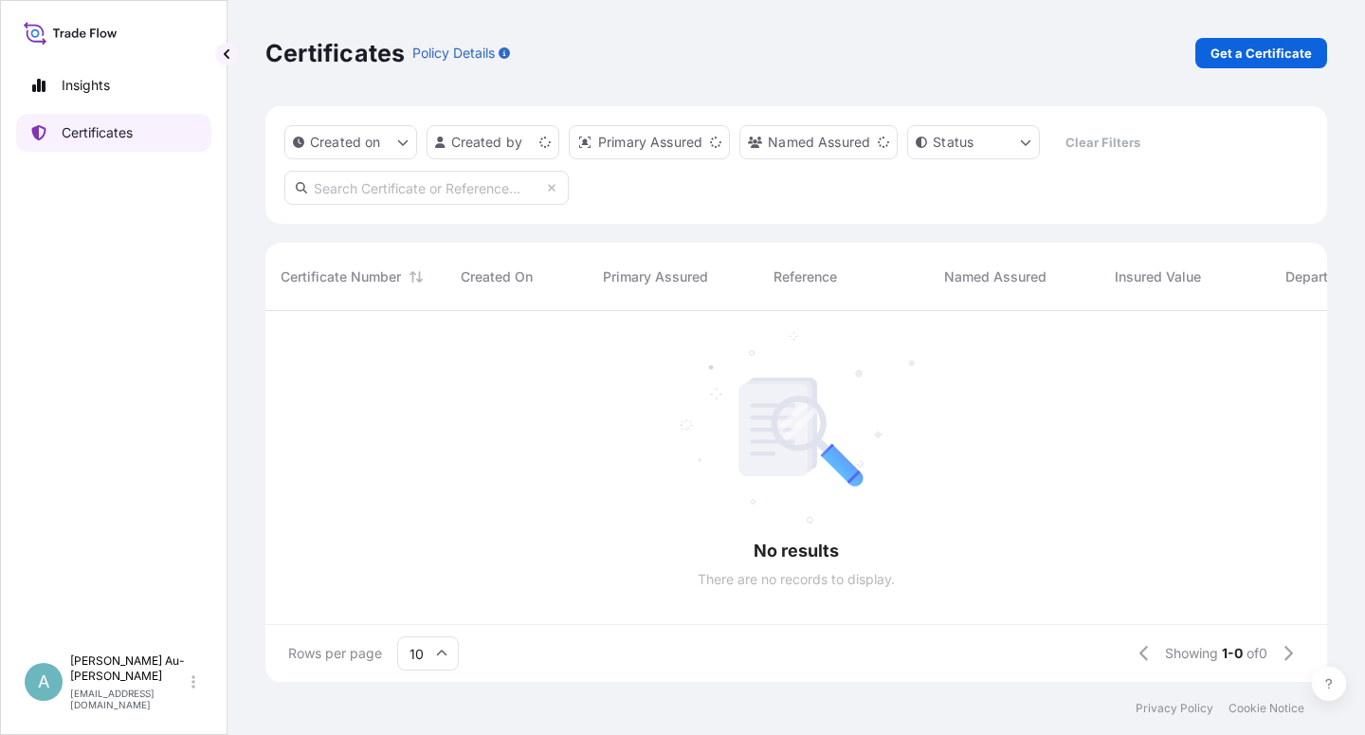
scroll to position [365, 1045]
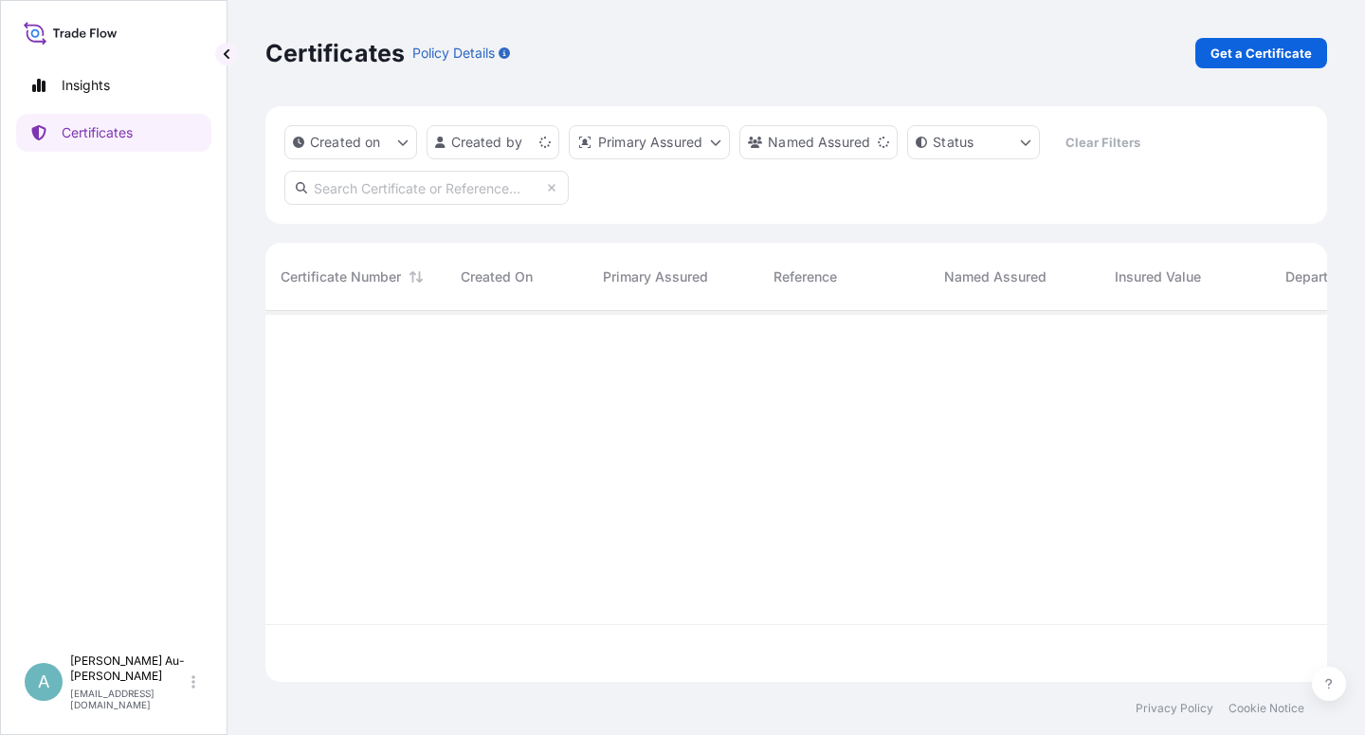
click at [476, 189] on input "text" at bounding box center [426, 188] width 284 height 34
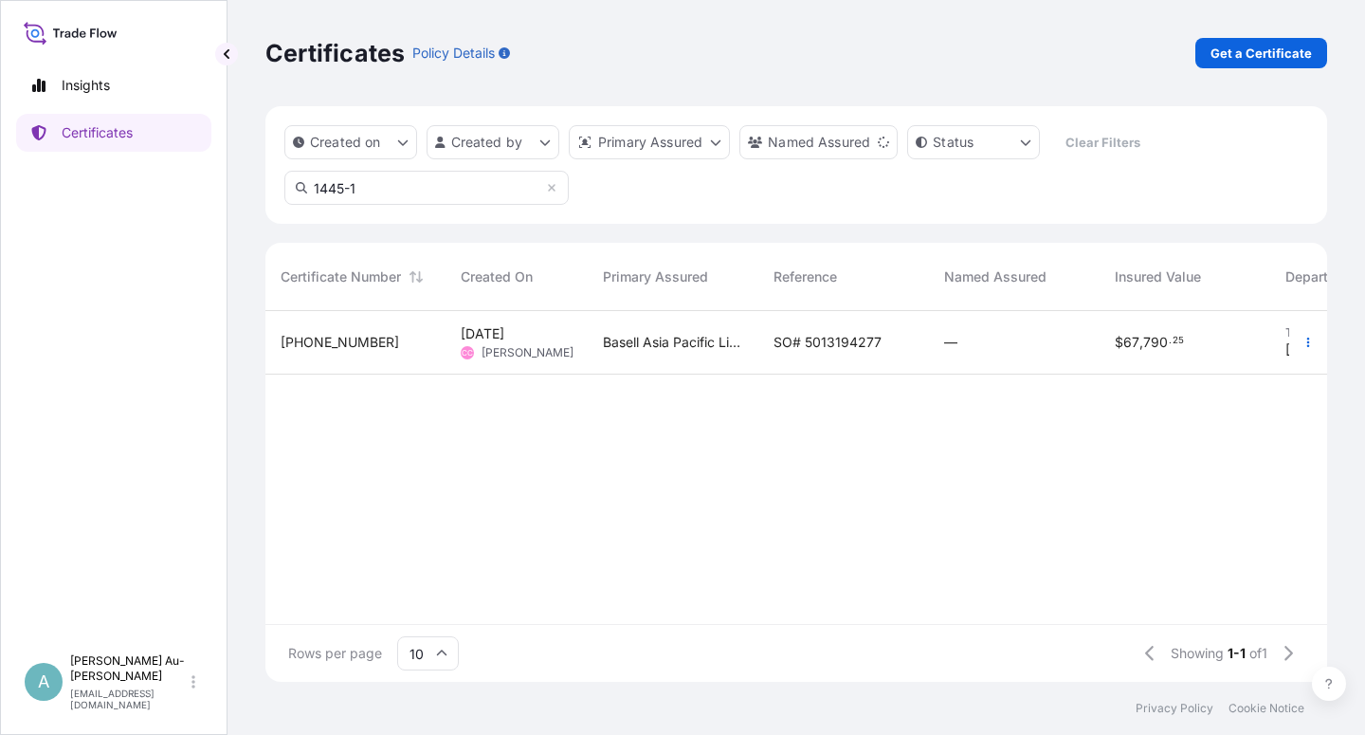
type input "1445-1"
click at [841, 349] on span "SO# 5013194277" at bounding box center [827, 342] width 108 height 19
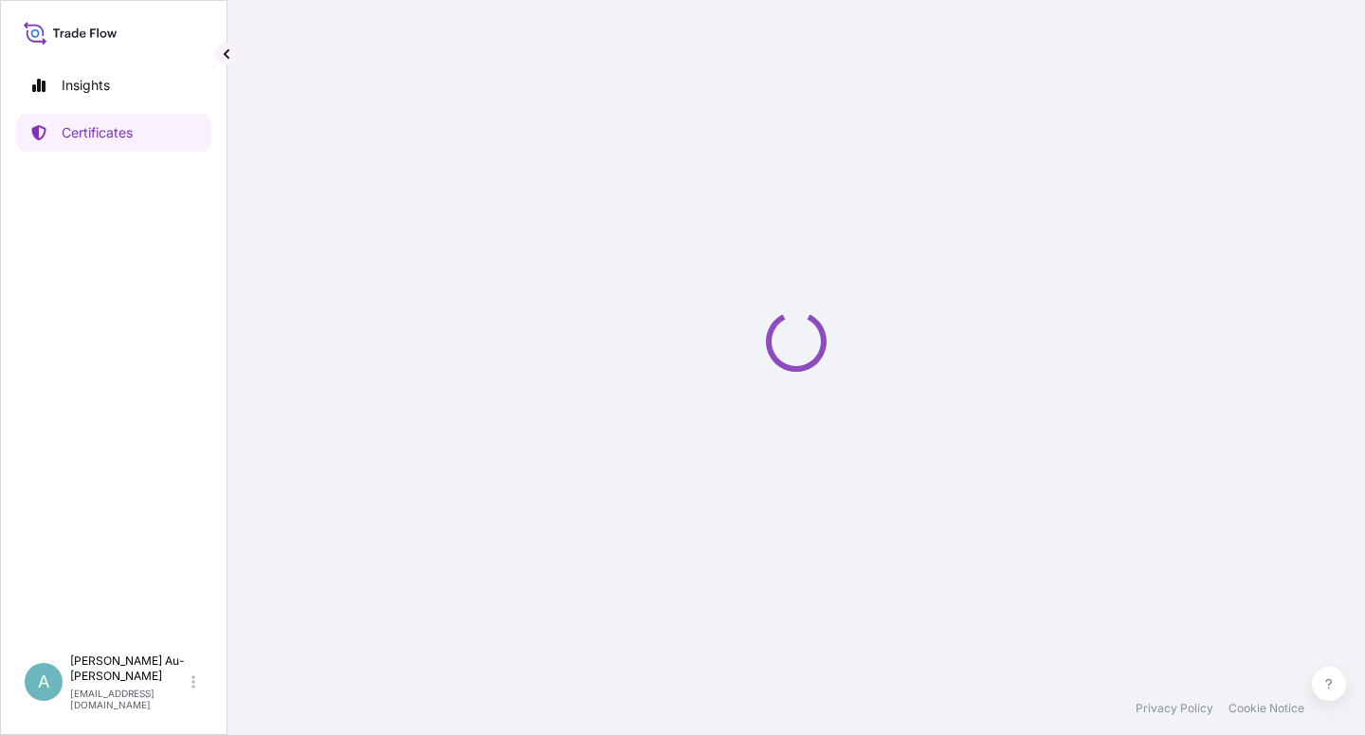
click at [841, 349] on div "Loading" at bounding box center [796, 340] width 1062 height 681
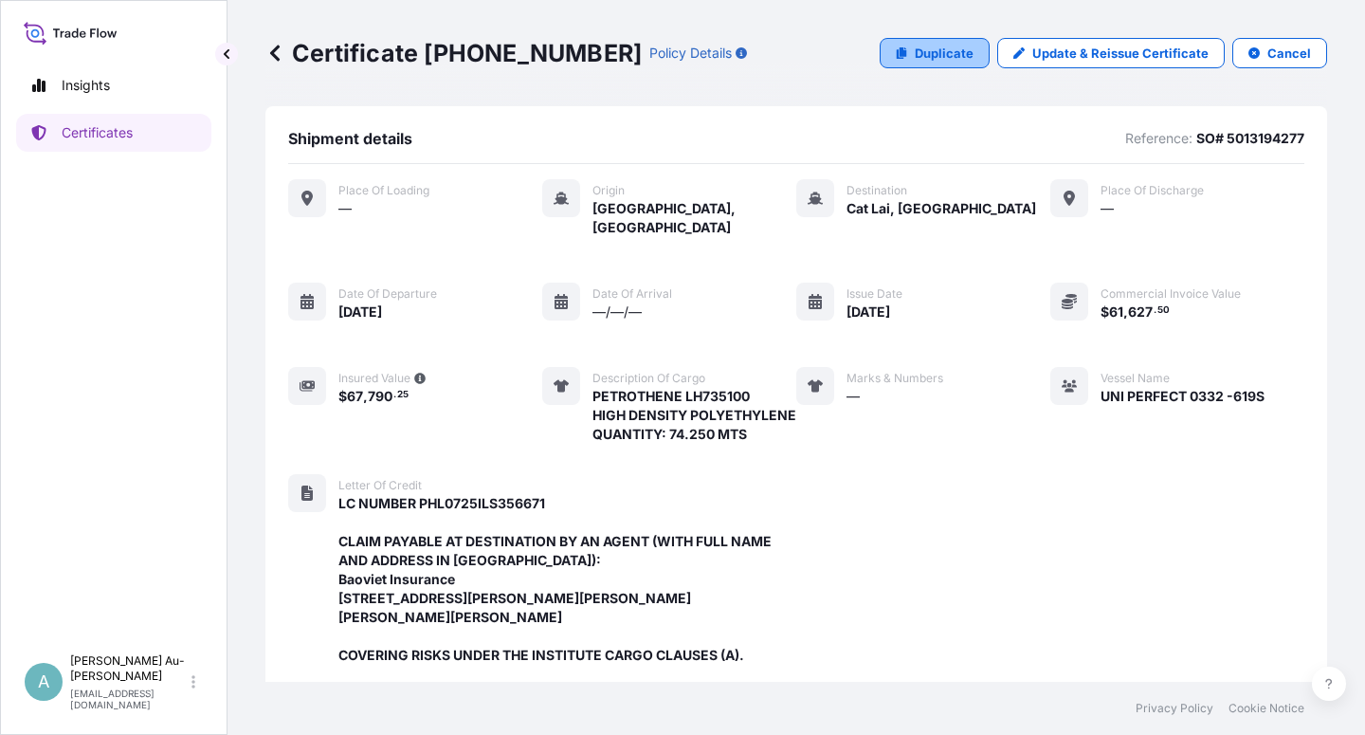
click at [904, 61] on link "Duplicate" at bounding box center [935, 53] width 110 height 30
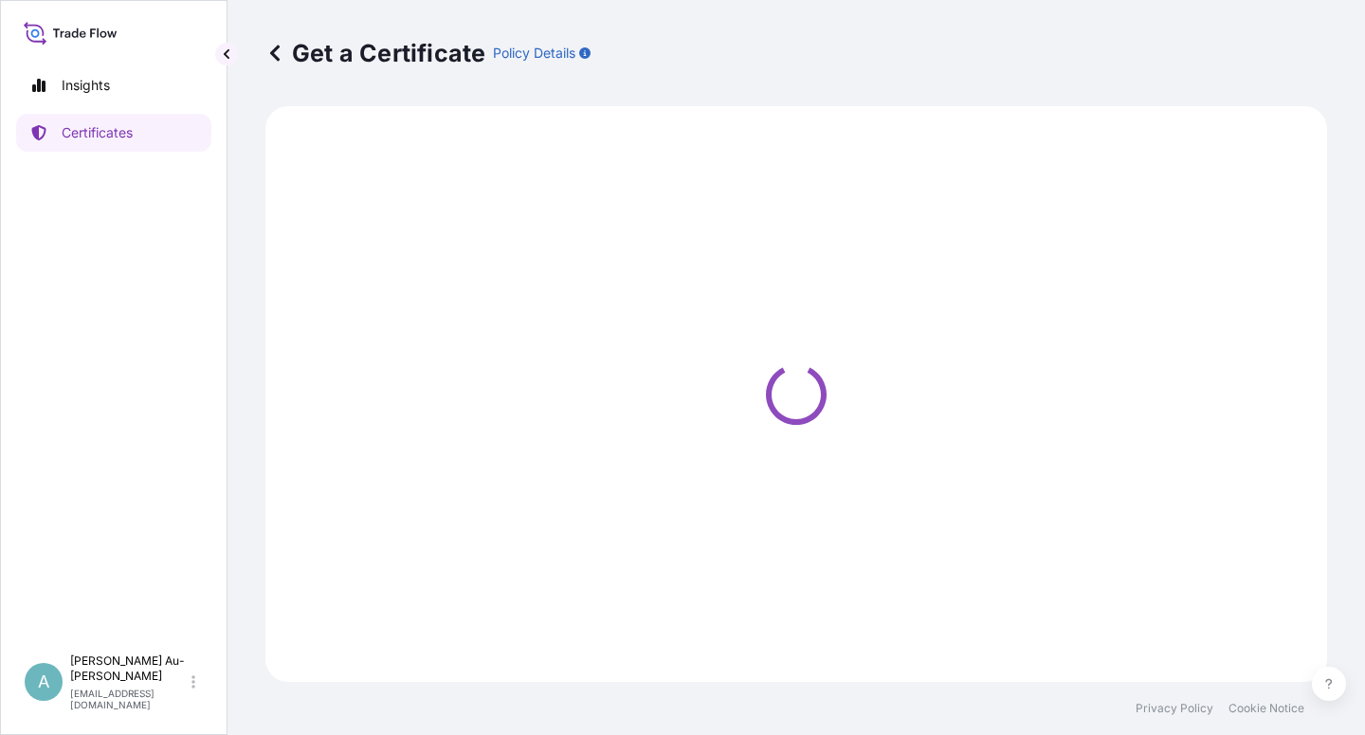
select select "Sea"
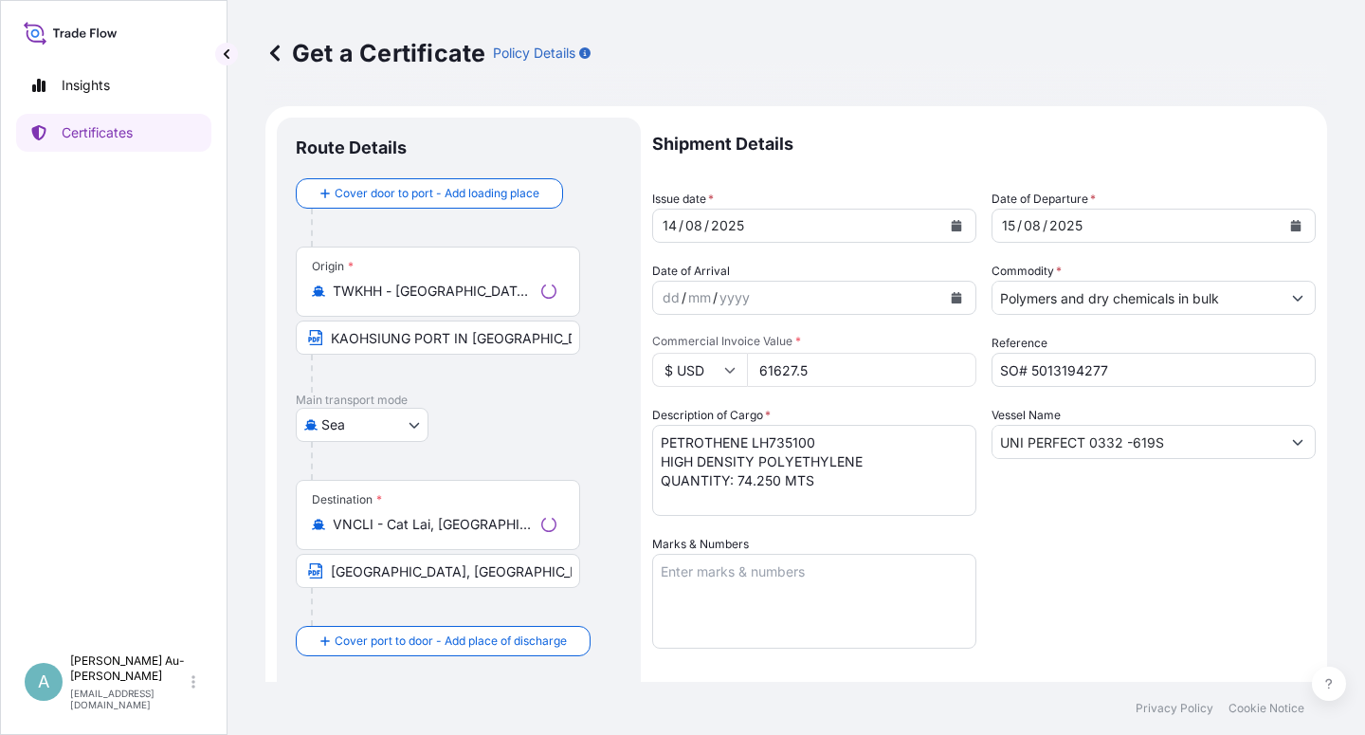
select select "32034"
click at [952, 228] on icon "Calendar" at bounding box center [957, 225] width 10 height 11
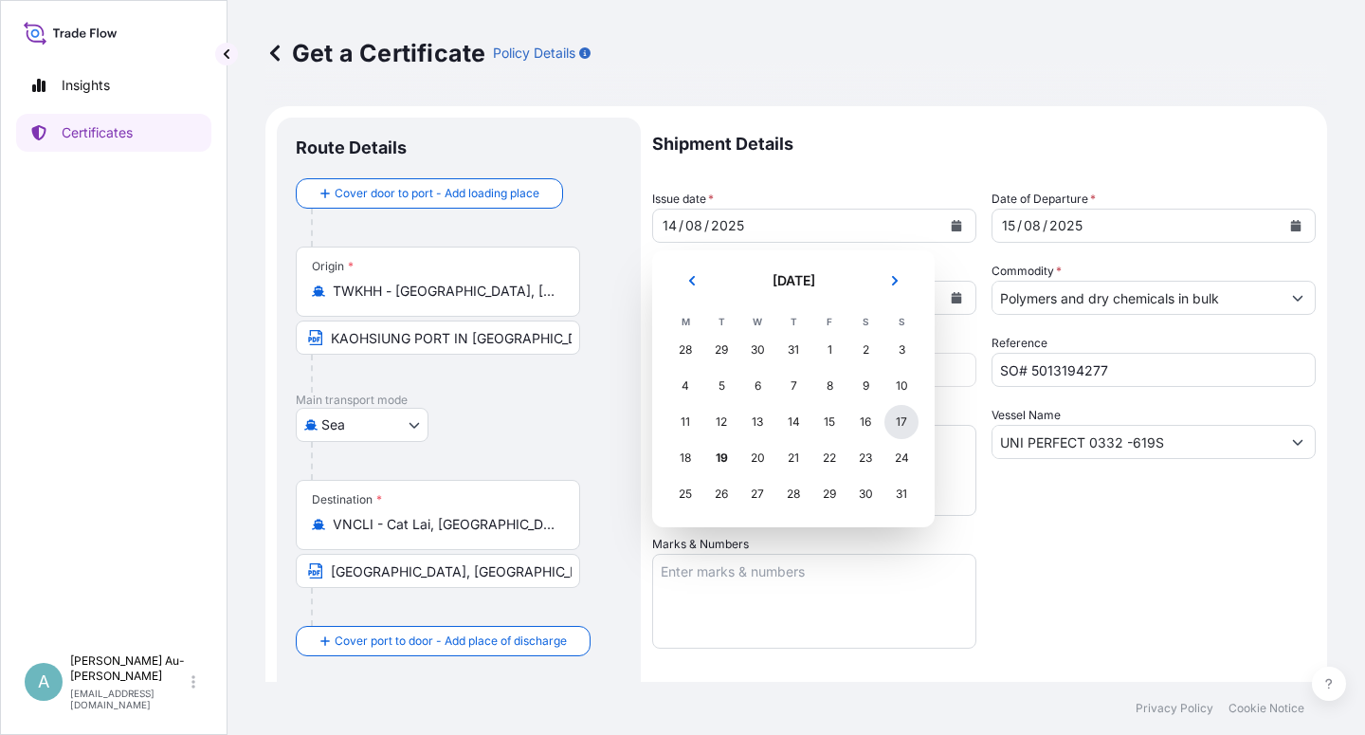
click at [901, 424] on div "17" at bounding box center [901, 422] width 34 height 34
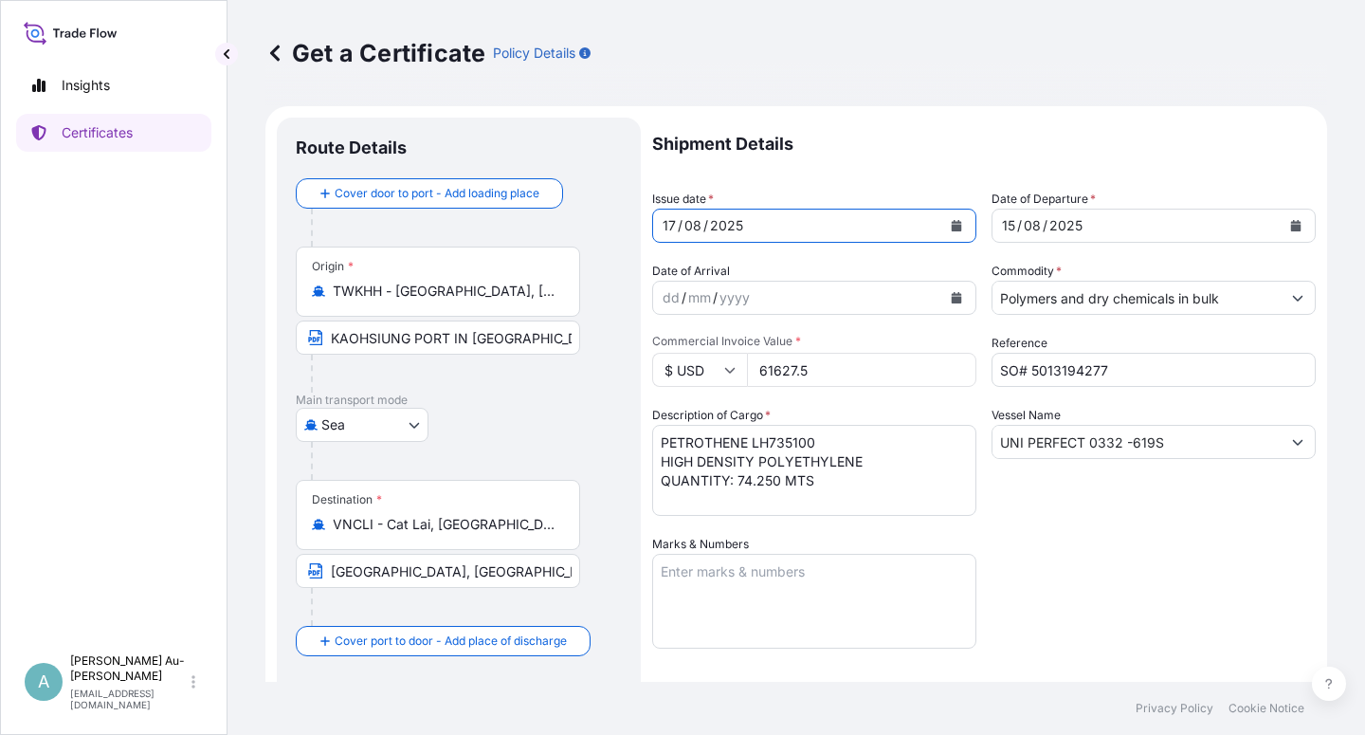
click at [1281, 231] on button "Calendar" at bounding box center [1296, 225] width 30 height 30
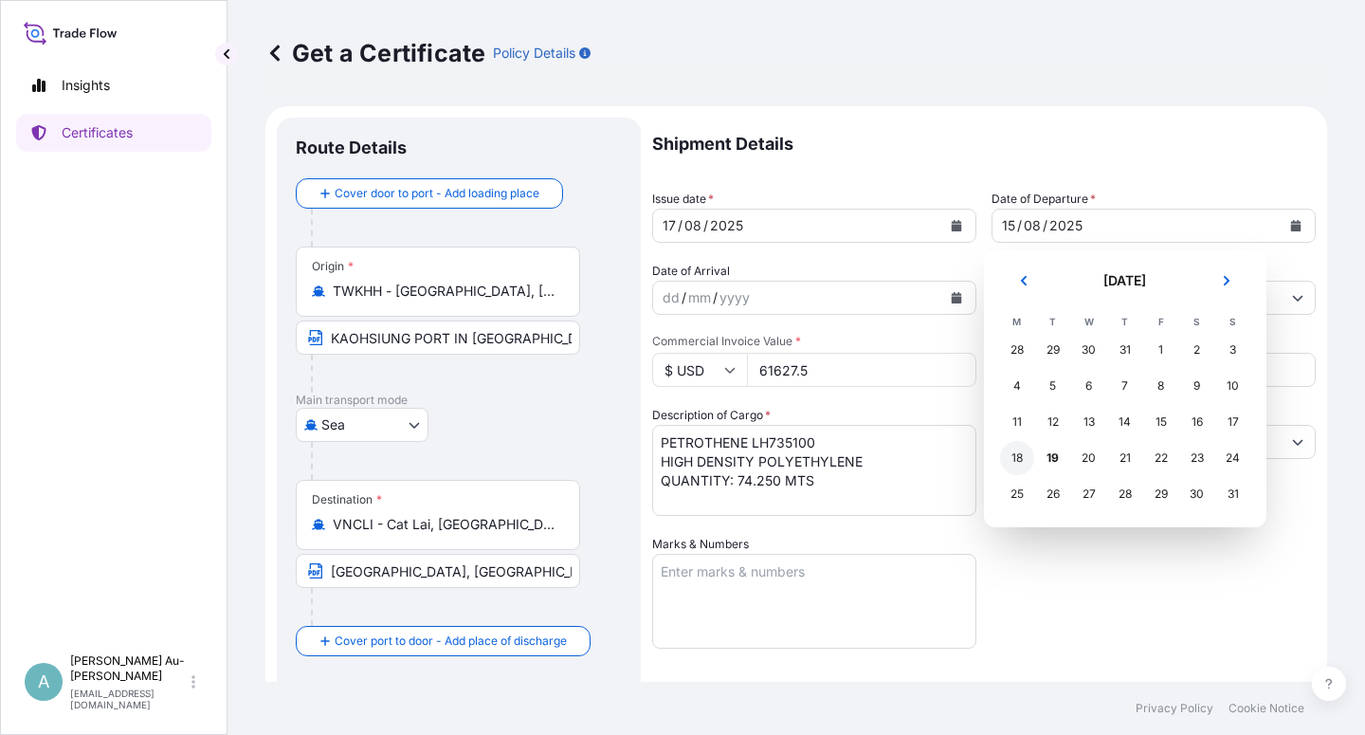
click at [1017, 463] on div "18" at bounding box center [1017, 458] width 34 height 34
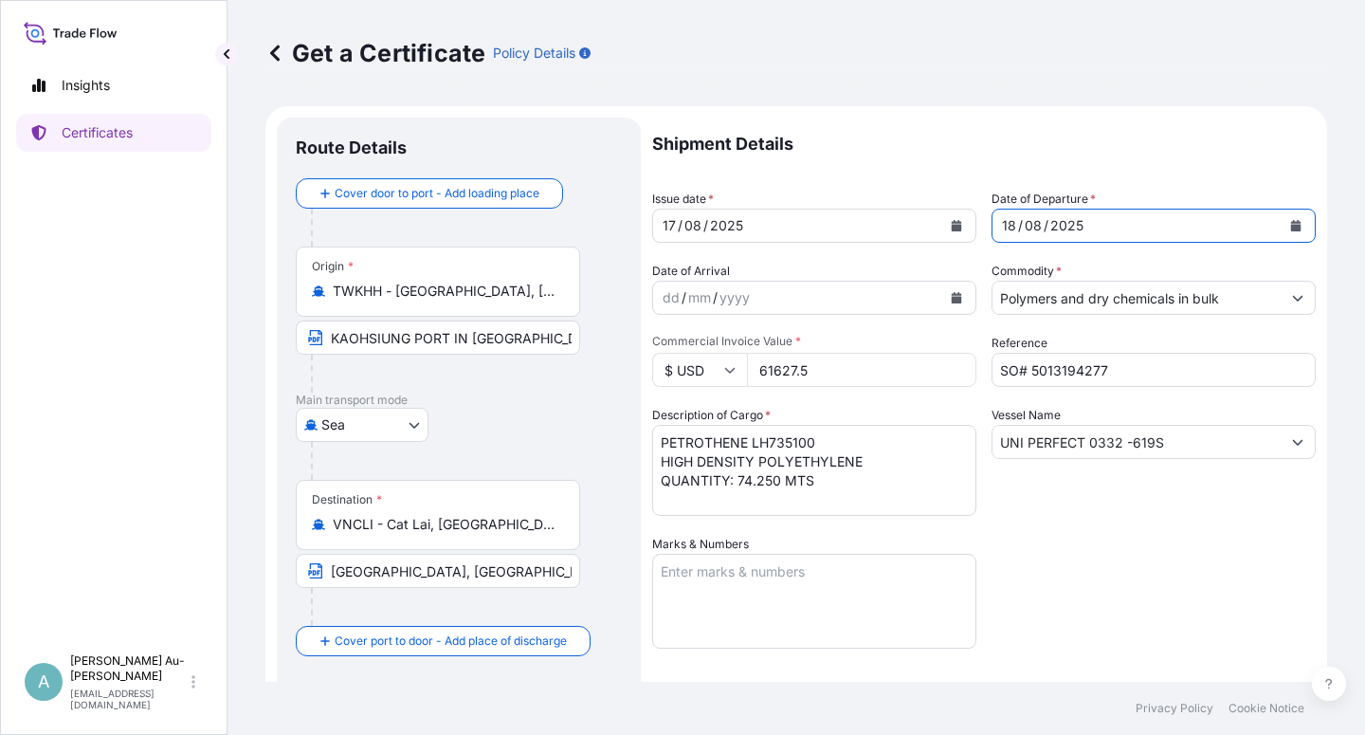
click at [1015, 446] on input "UNI PERFECT 0332 -619S" at bounding box center [1136, 442] width 288 height 34
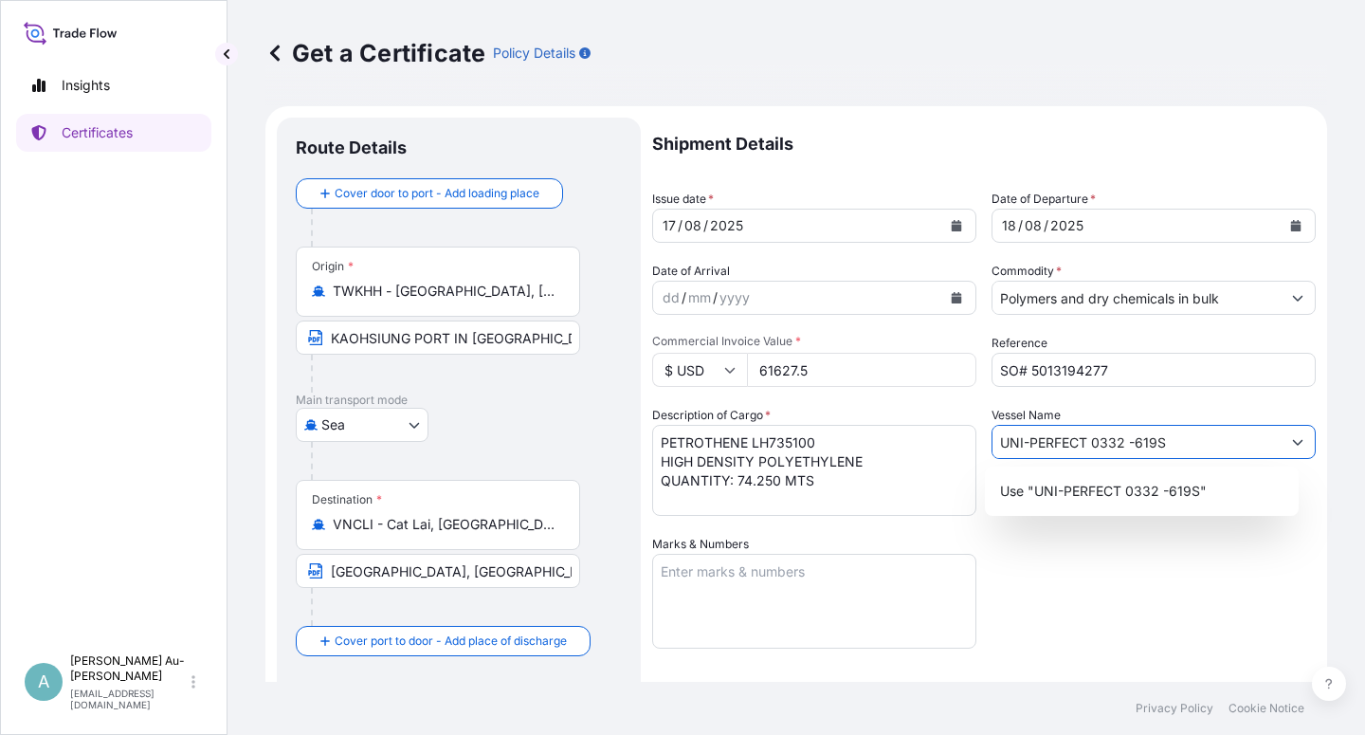
type input "UNI-PERFECT 0332 -619S"
click at [1108, 585] on div "Shipment Details Issue date * [DATE] Date of Departure * [DATE] Date of Arrival…" at bounding box center [983, 605] width 663 height 975
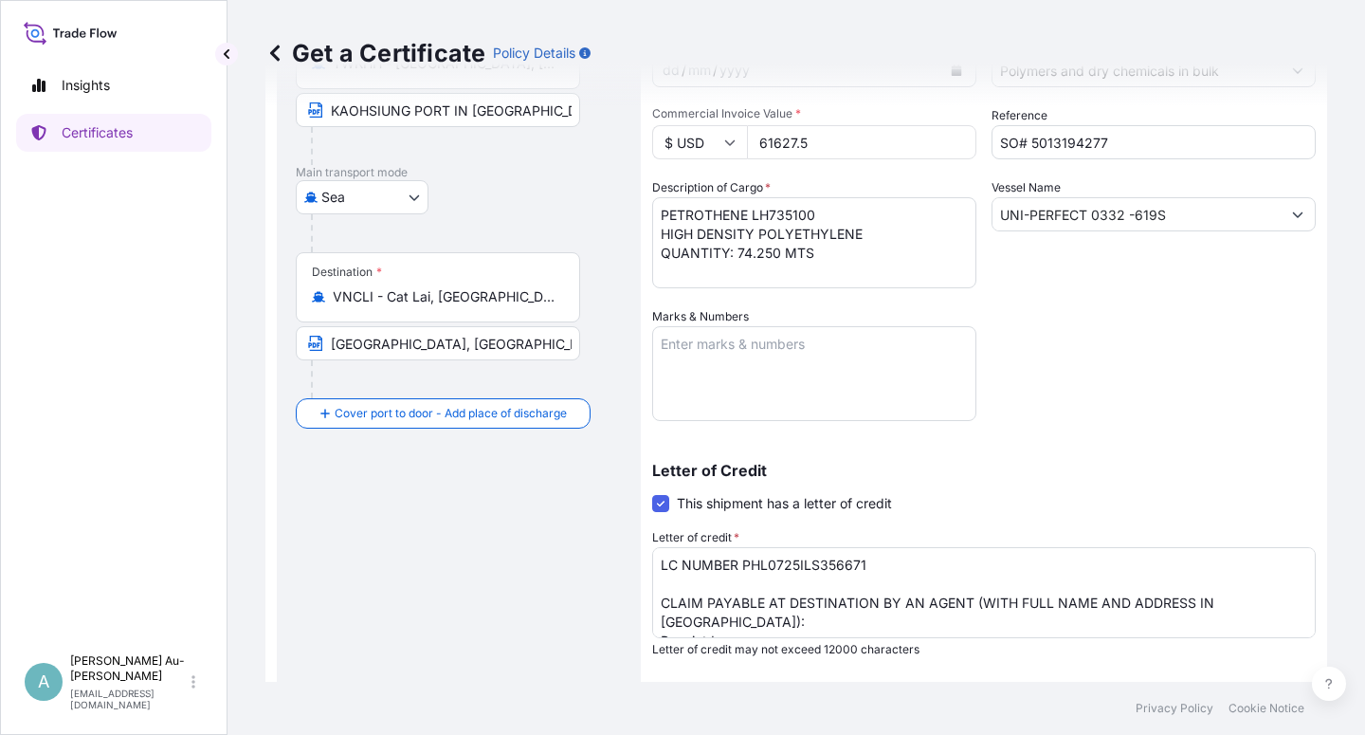
scroll to position [464, 0]
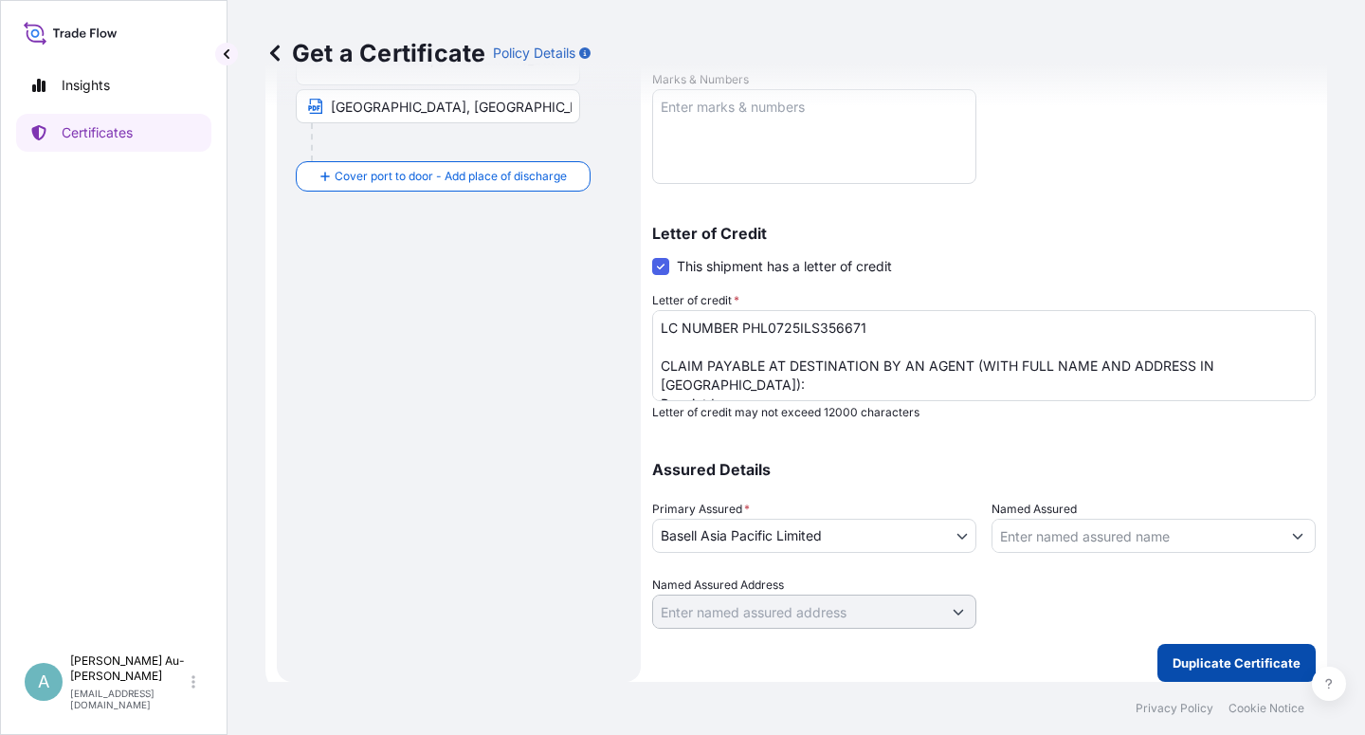
click at [1180, 664] on p "Duplicate Certificate" at bounding box center [1236, 662] width 128 height 19
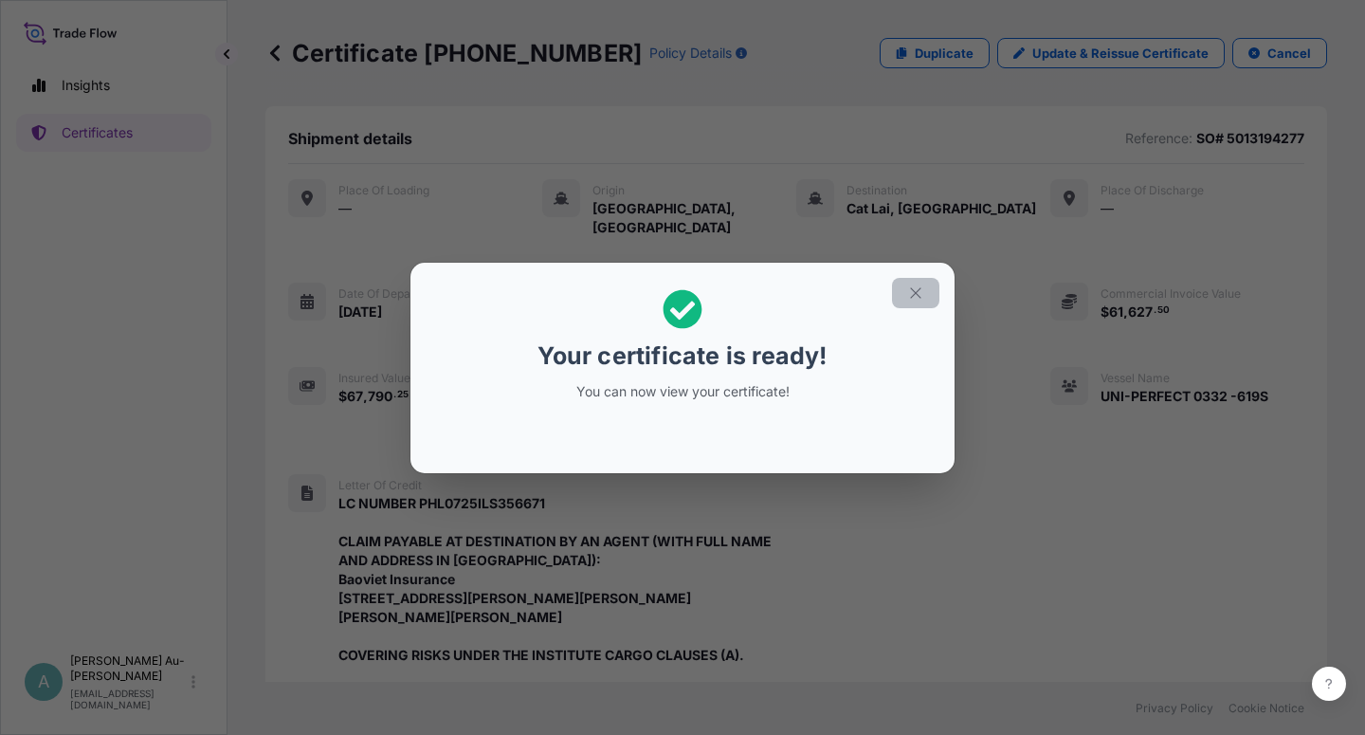
click at [913, 289] on icon "button" at bounding box center [915, 292] width 17 height 17
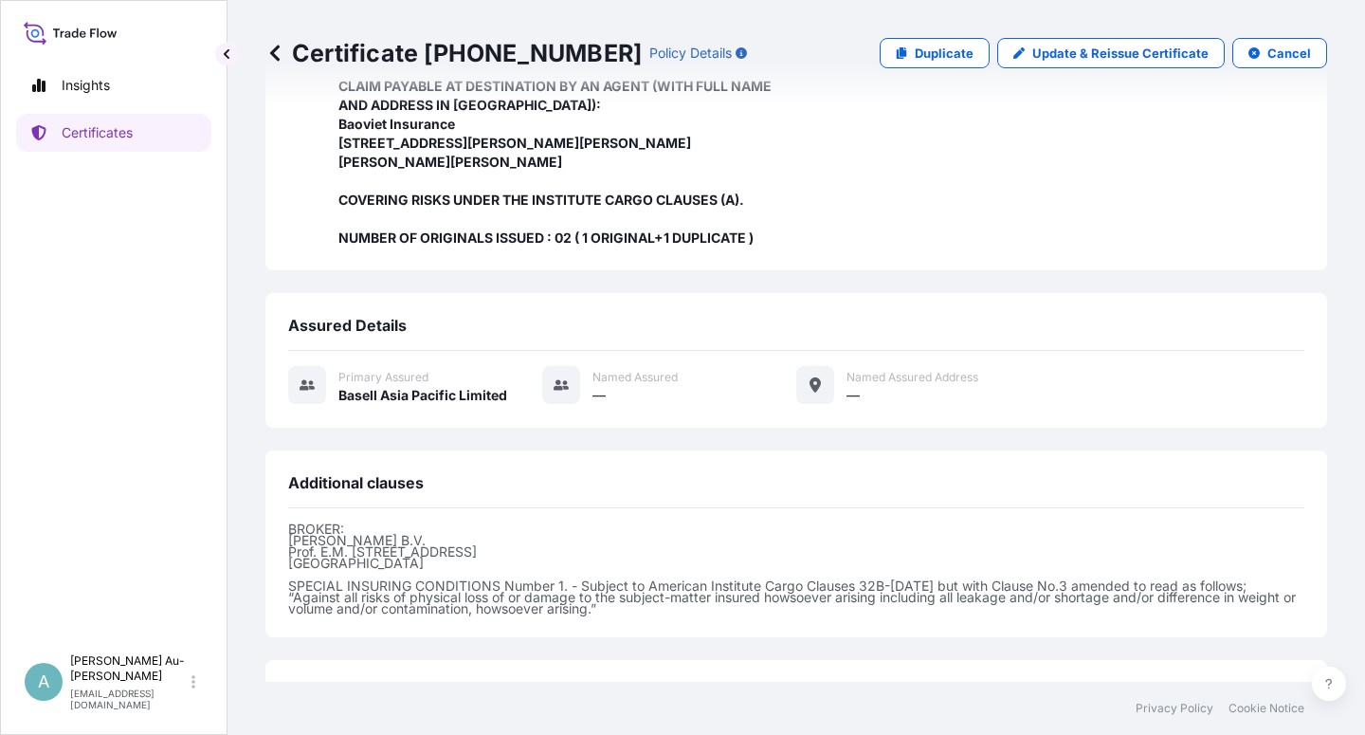
scroll to position [620, 0]
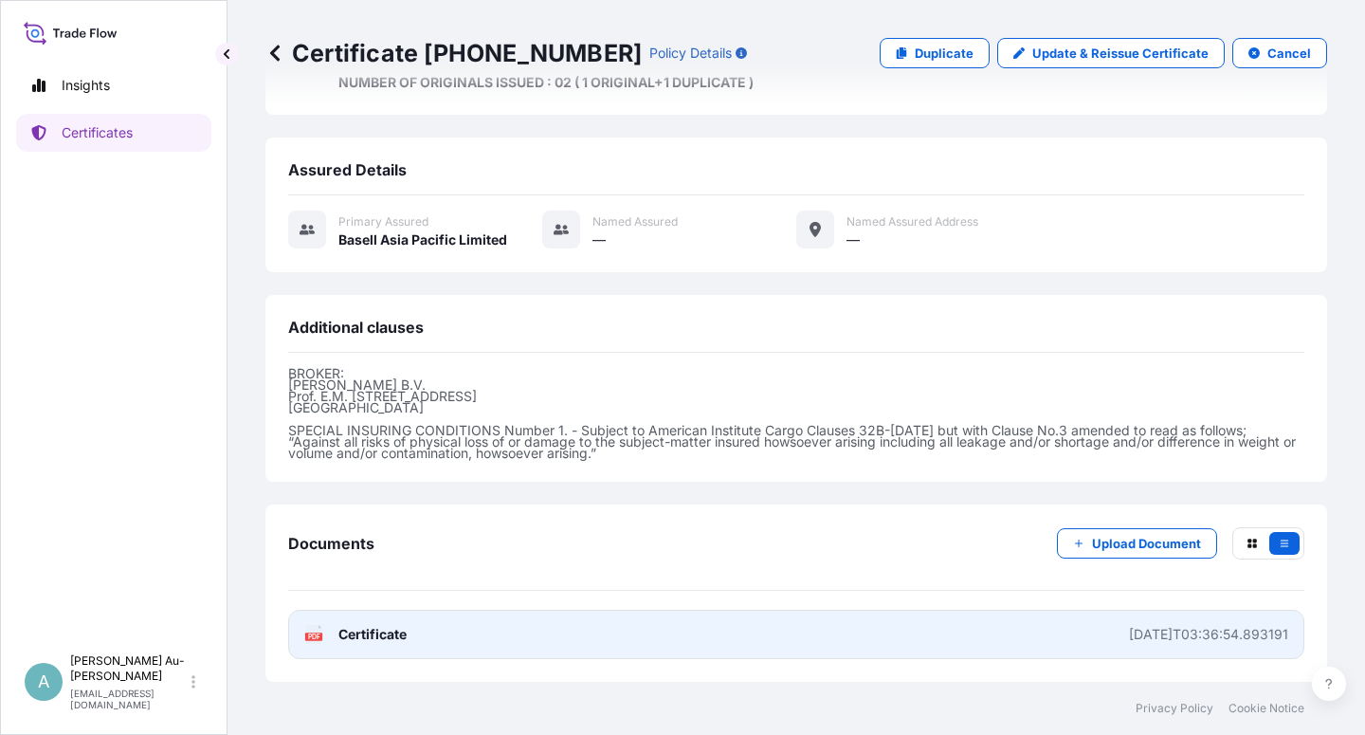
click at [376, 637] on span "Certificate" at bounding box center [372, 634] width 68 height 19
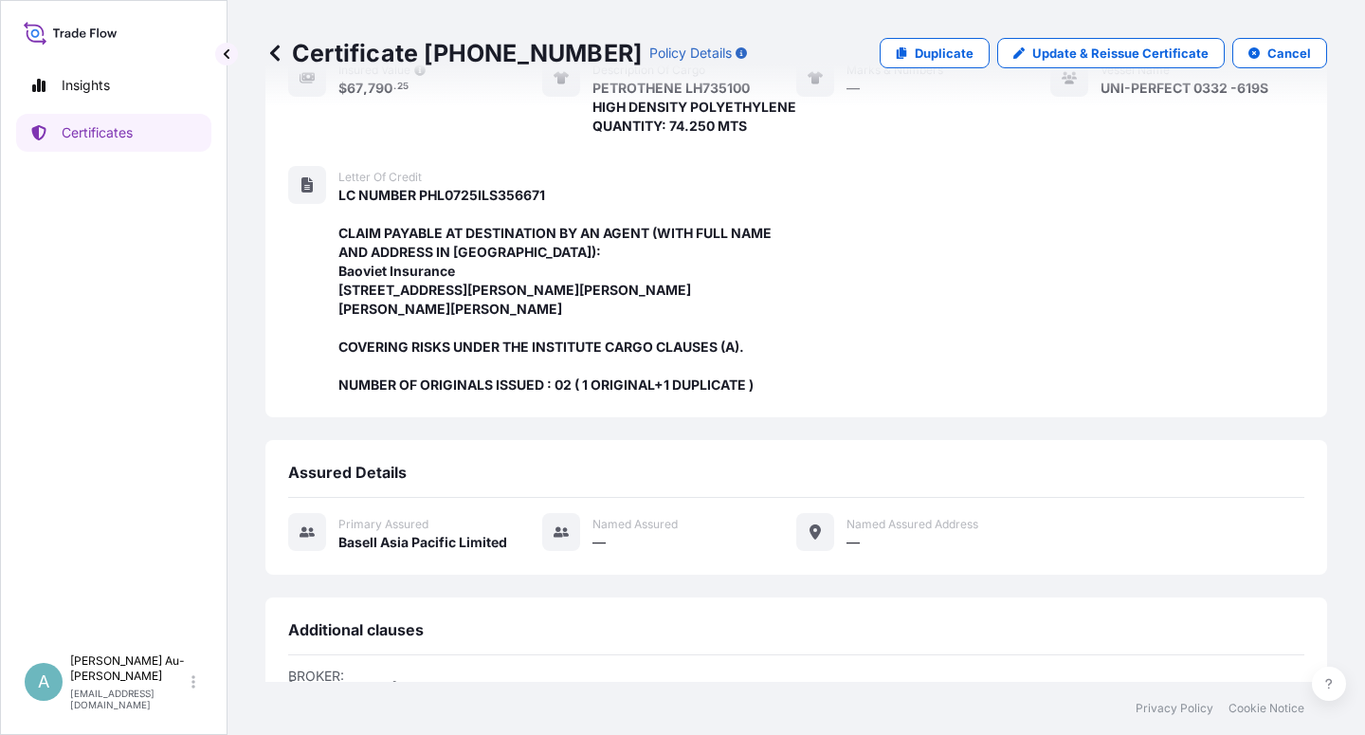
scroll to position [279, 0]
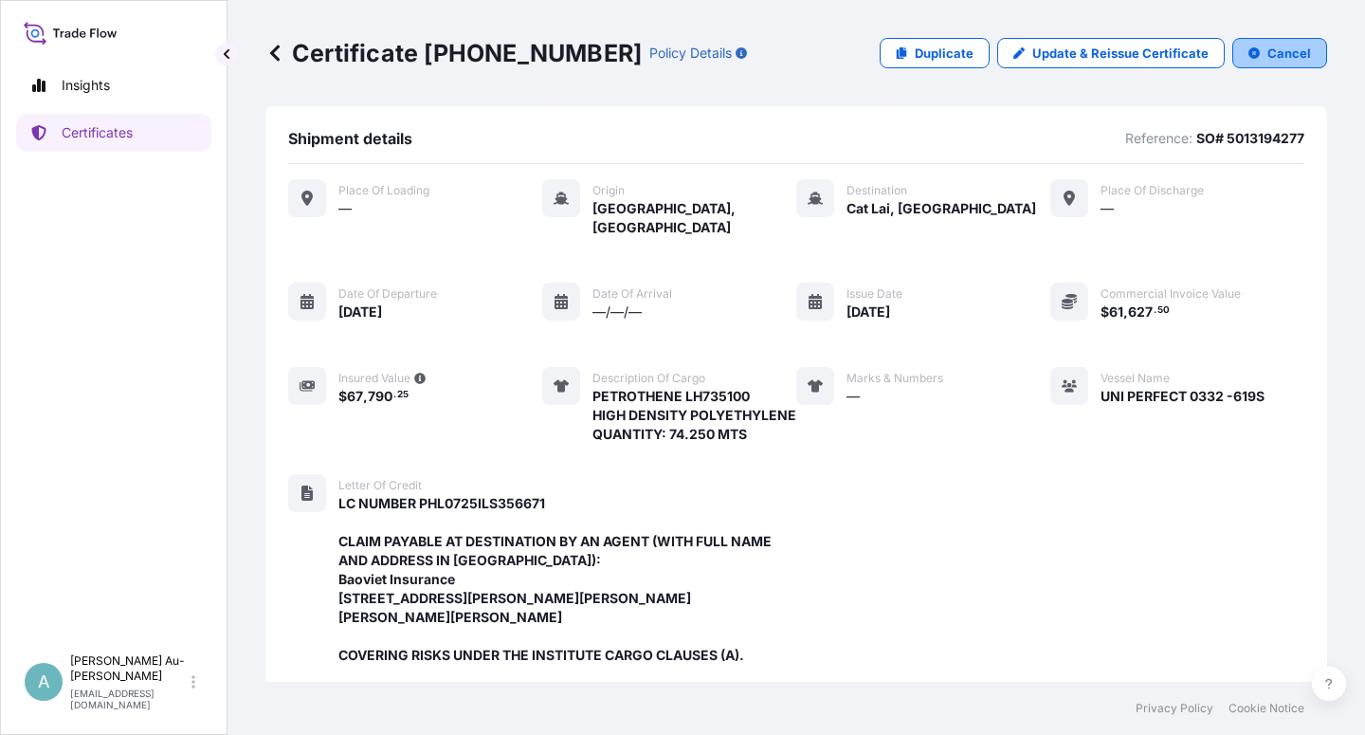
click at [1268, 60] on p "Cancel" at bounding box center [1289, 53] width 44 height 19
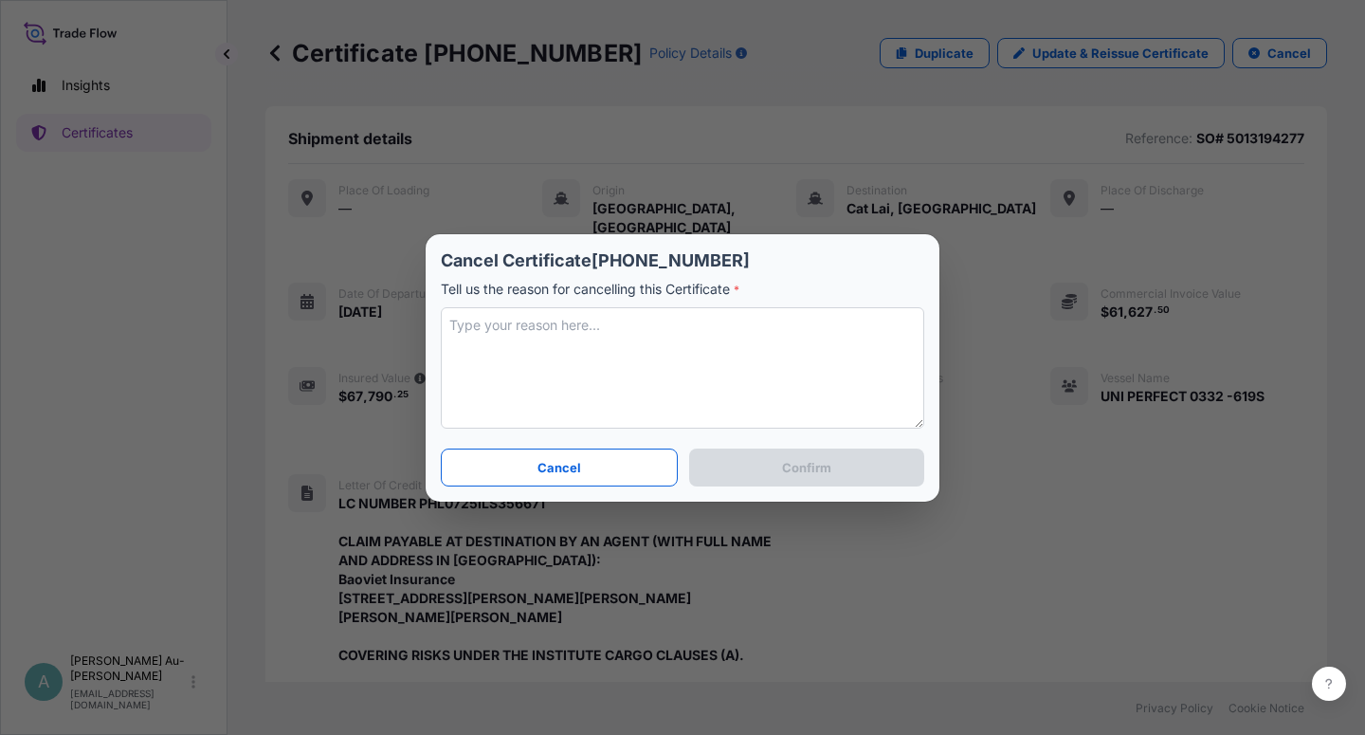
click at [629, 370] on textarea at bounding box center [682, 367] width 483 height 121
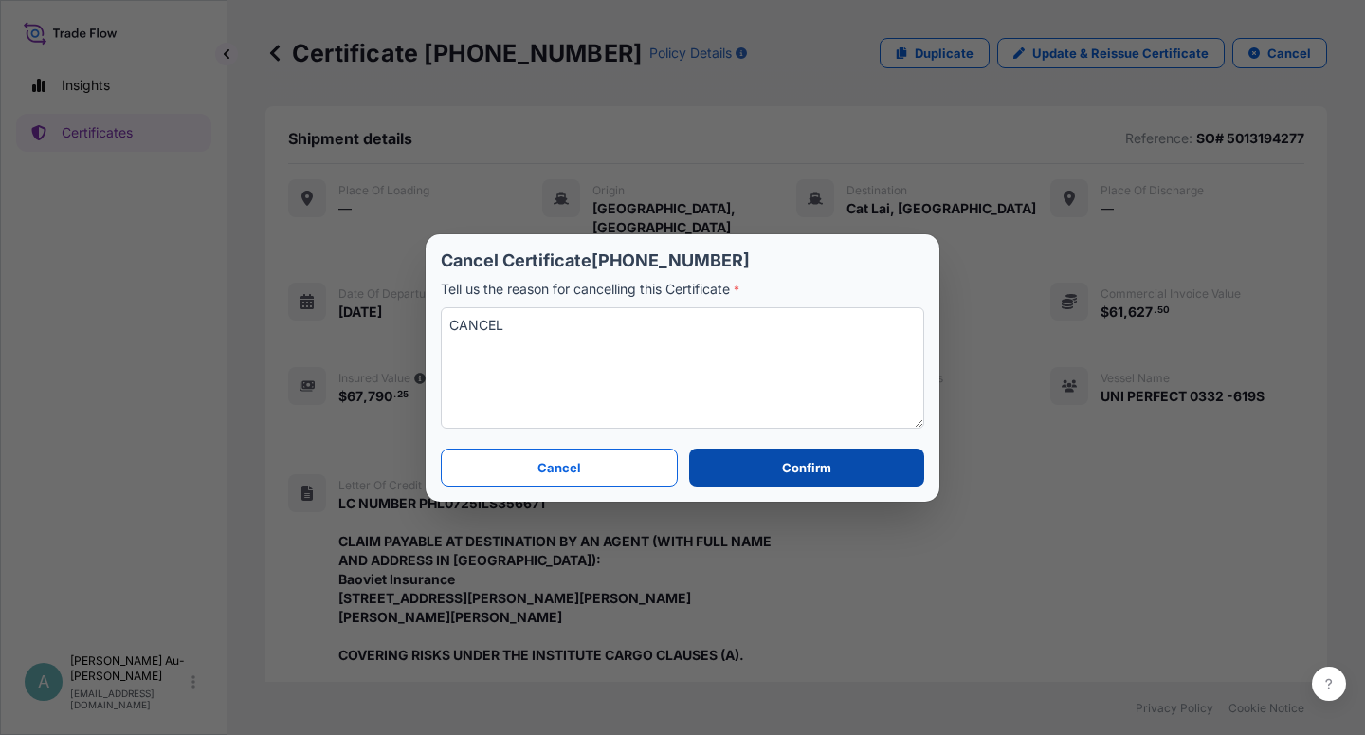
type textarea "CANCEL"
click at [785, 470] on p "Confirm" at bounding box center [806, 467] width 49 height 19
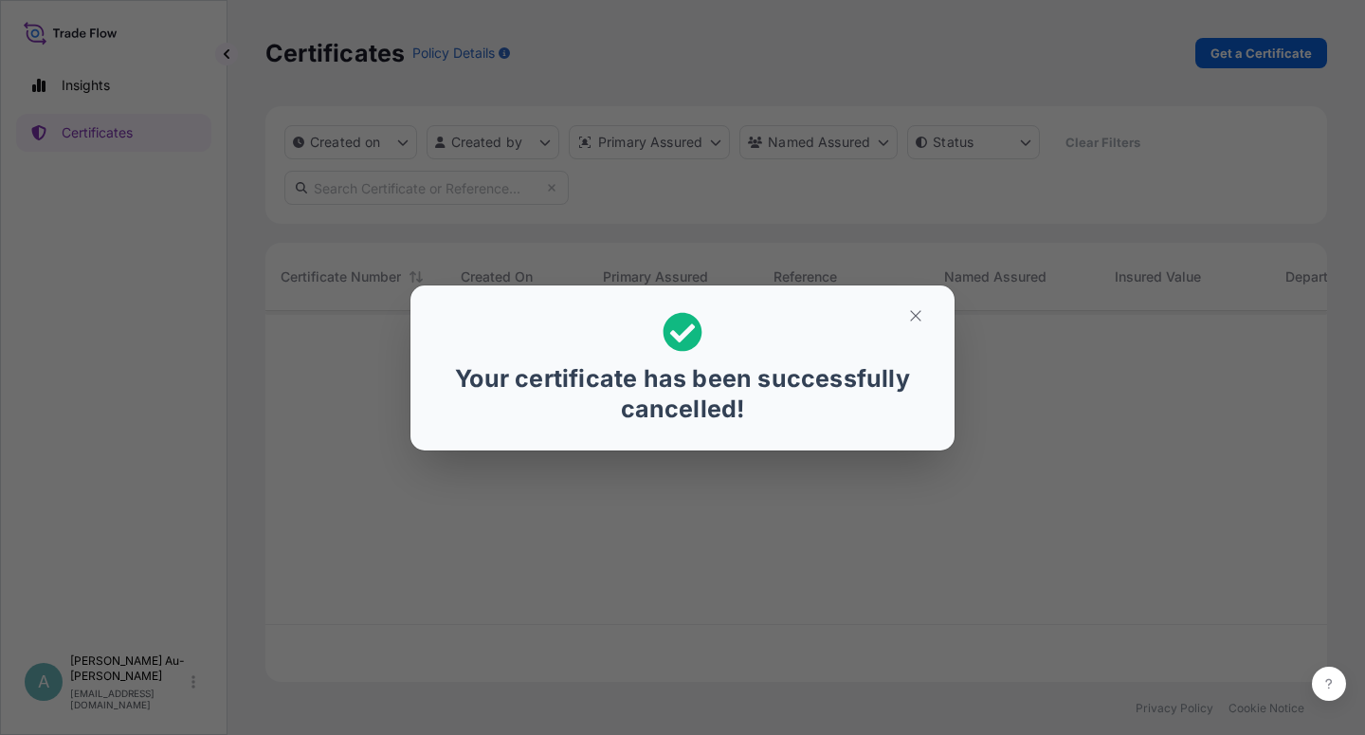
scroll to position [365, 1045]
click at [924, 314] on button "button" at bounding box center [915, 315] width 47 height 30
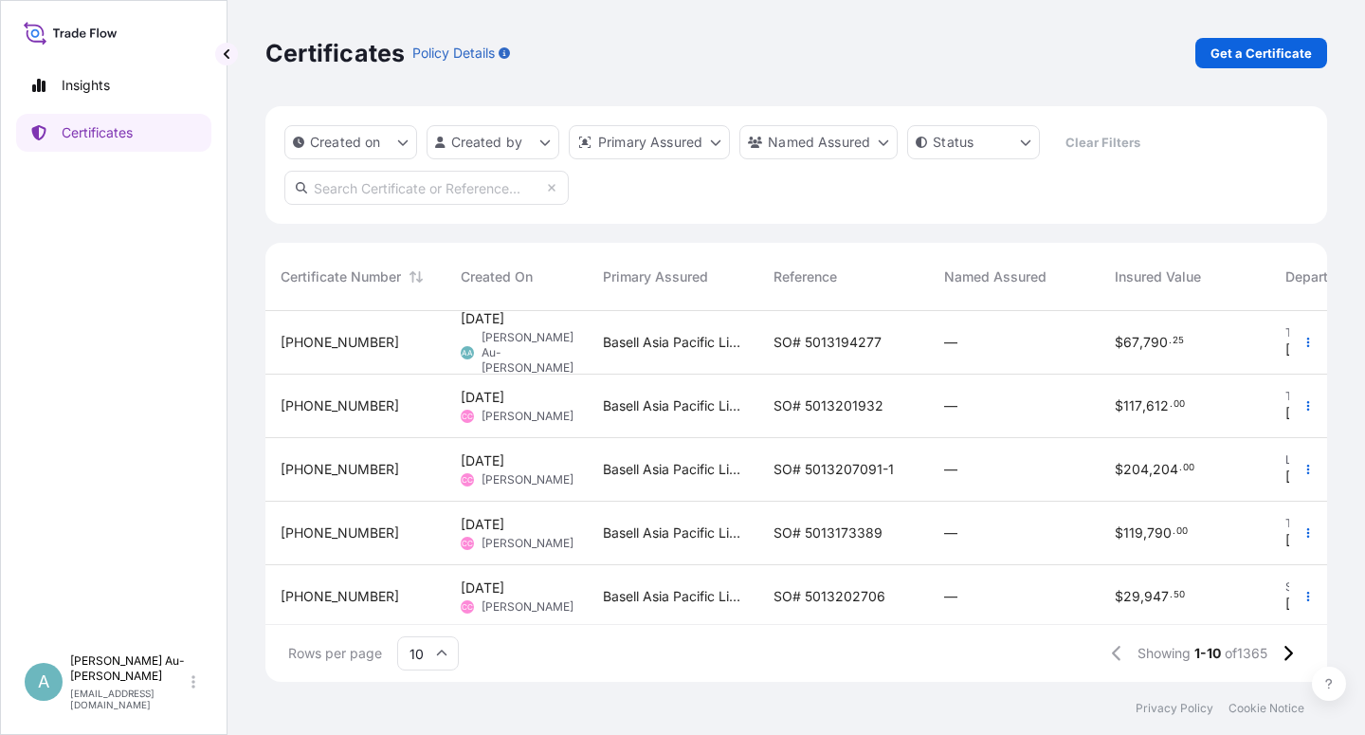
click at [368, 190] on input "text" at bounding box center [426, 188] width 284 height 34
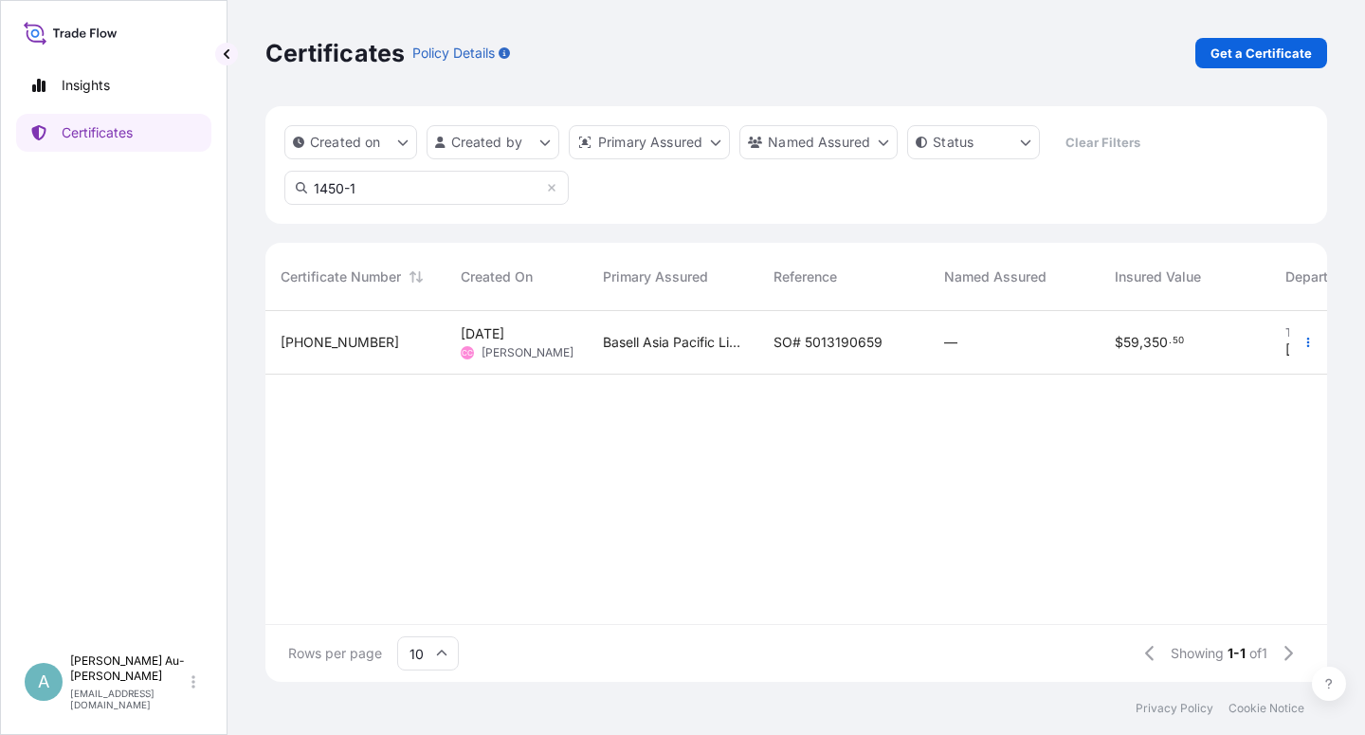
type input "1450-1"
click at [825, 338] on span "SO# 5013190659" at bounding box center [827, 342] width 109 height 19
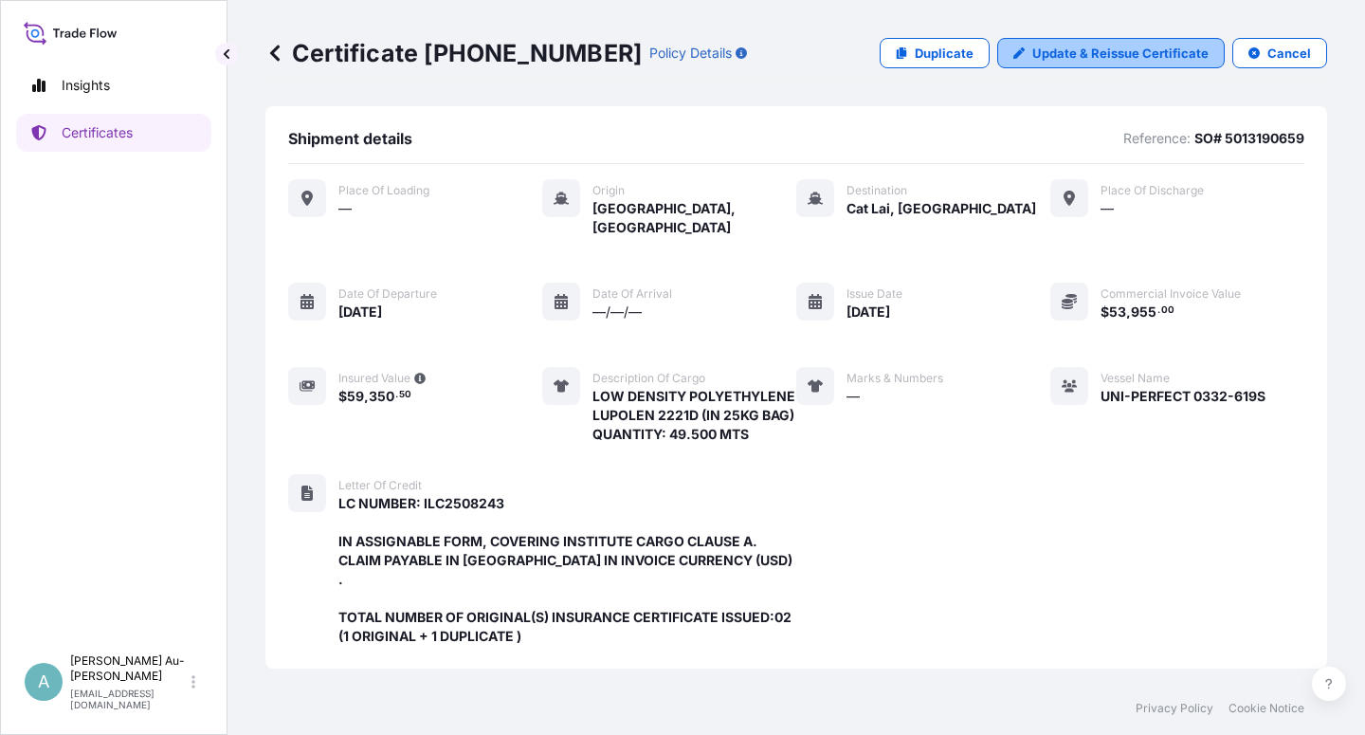
click at [1118, 57] on p "Update & Reissue Certificate" at bounding box center [1120, 53] width 176 height 19
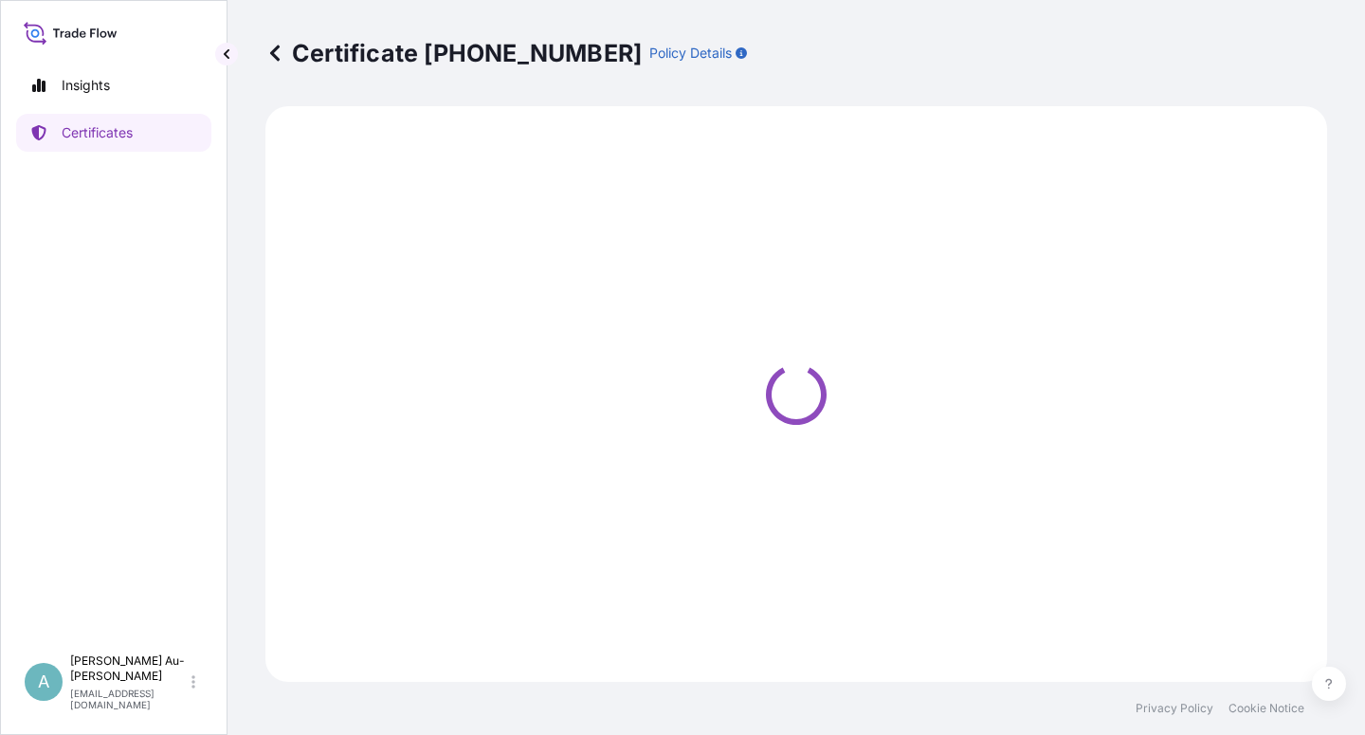
select select "Sea"
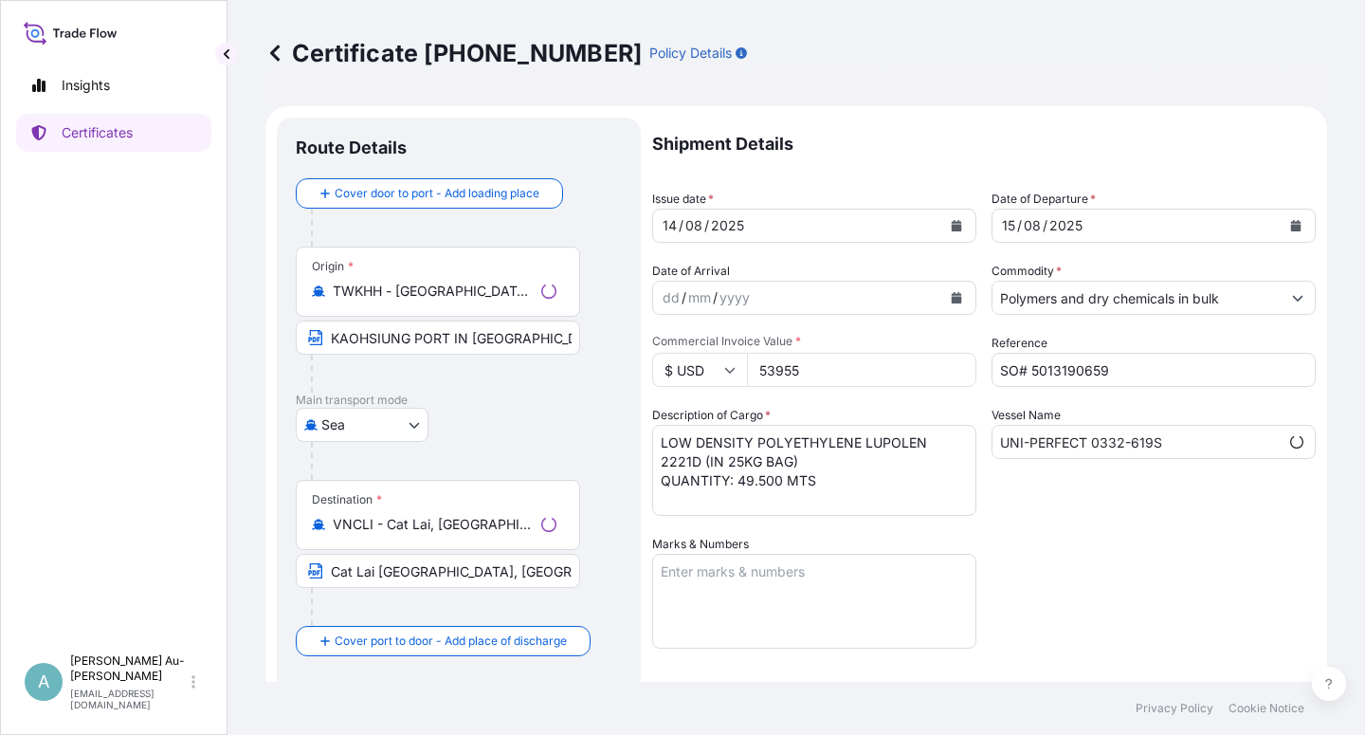
select select "32034"
click at [952, 225] on icon "Calendar" at bounding box center [957, 225] width 10 height 11
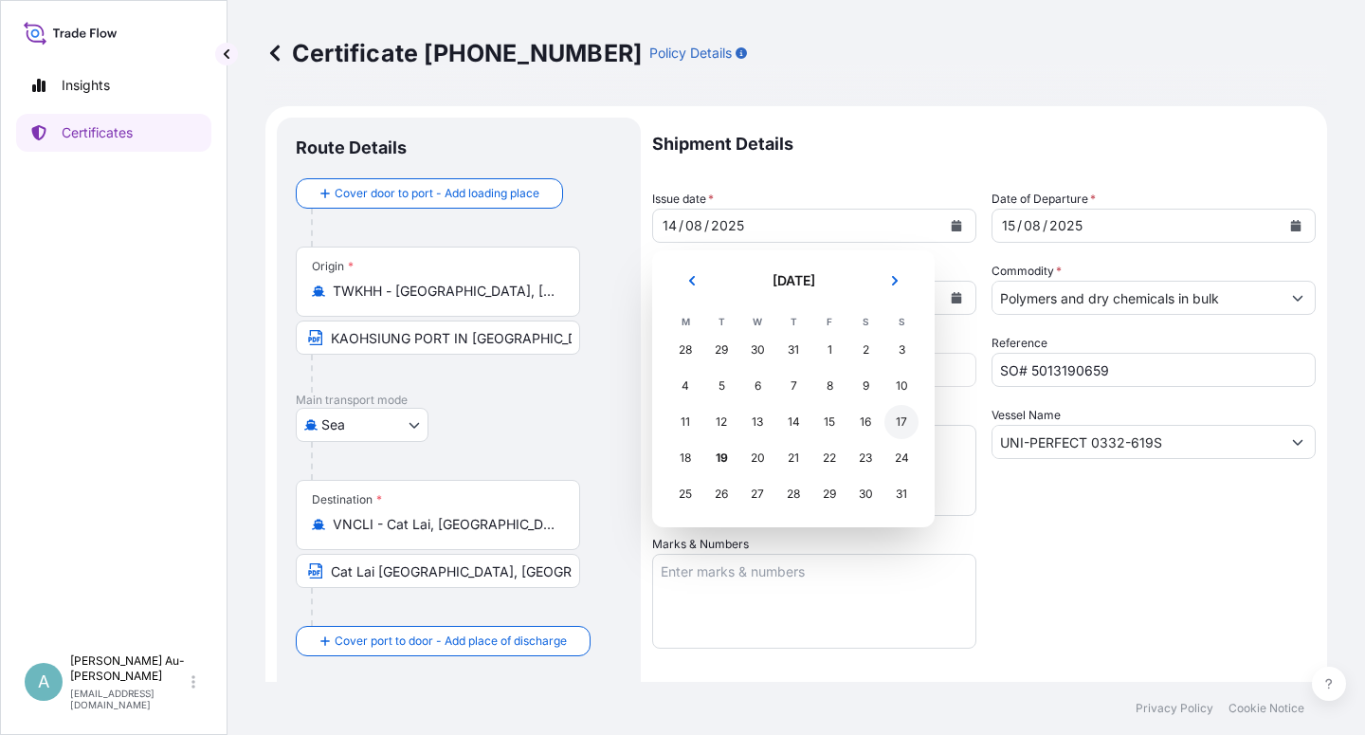
click at [893, 428] on div "17" at bounding box center [901, 422] width 34 height 34
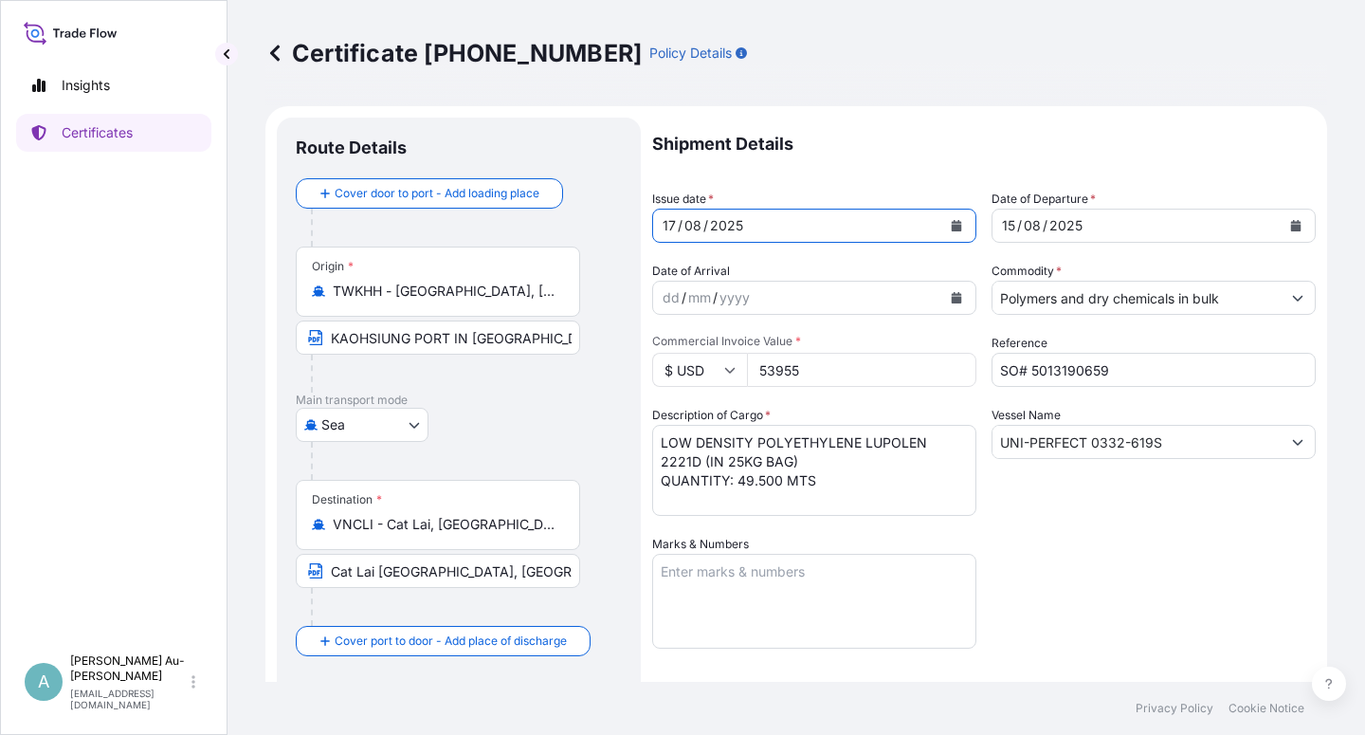
click at [1291, 229] on icon "Calendar" at bounding box center [1296, 225] width 10 height 11
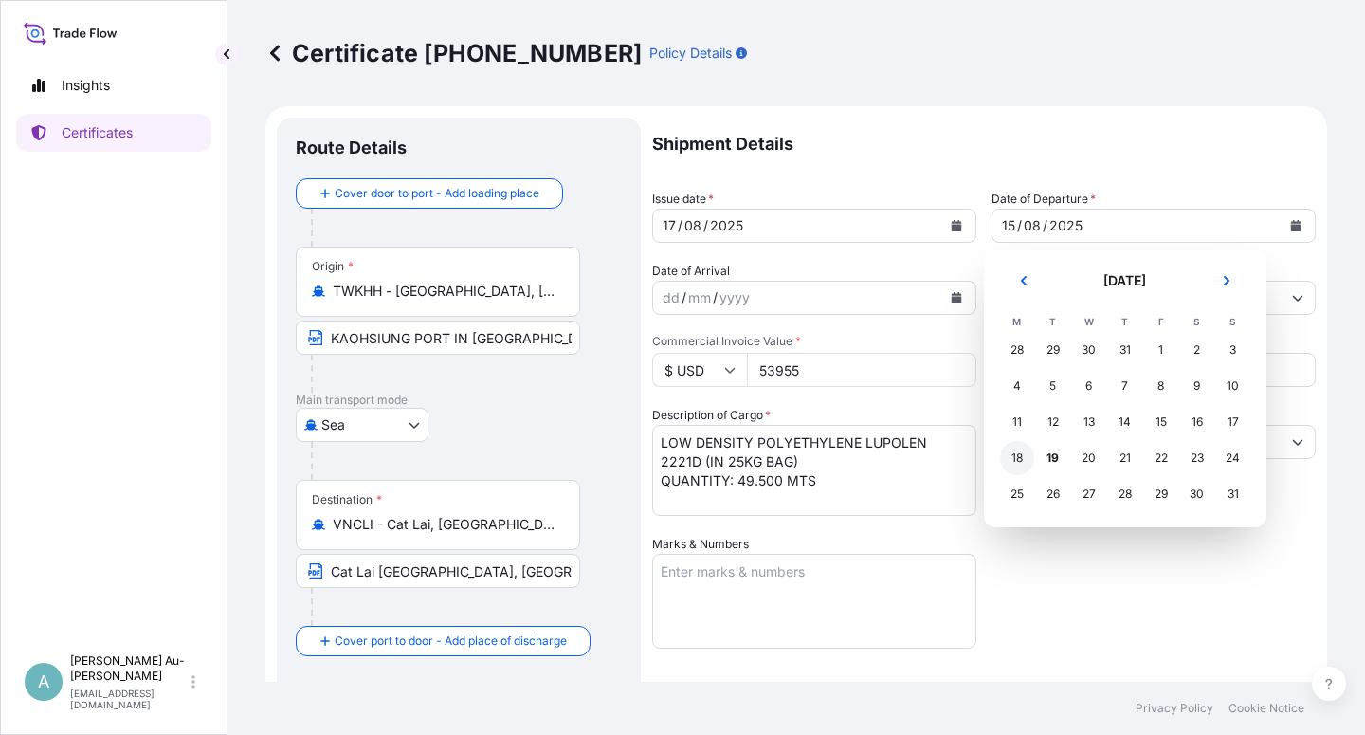
click at [1019, 462] on div "18" at bounding box center [1017, 458] width 34 height 34
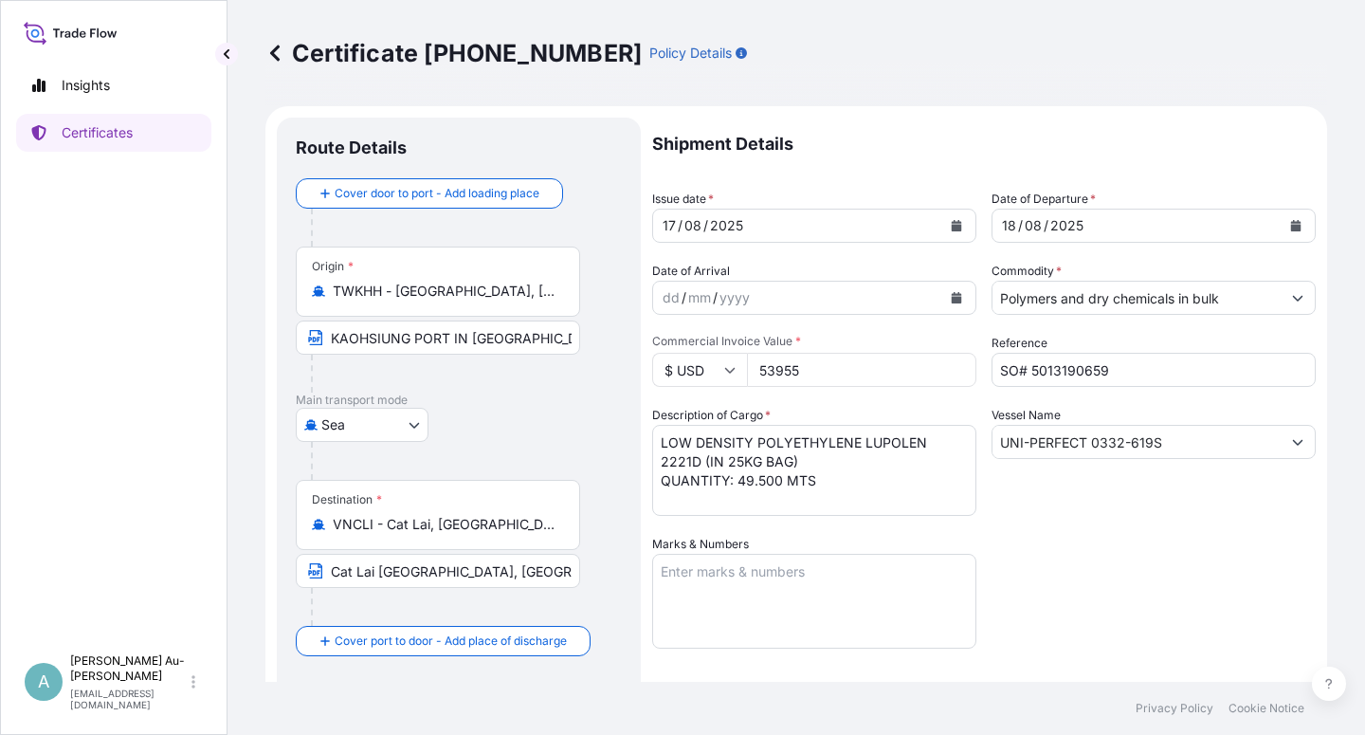
drag, startPoint x: 1033, startPoint y: 540, endPoint x: 1049, endPoint y: 530, distance: 19.2
click at [1040, 537] on div "Shipment Details Issue date * [DATE] Date of Departure * [DATE] Date of Arrival…" at bounding box center [983, 605] width 663 height 975
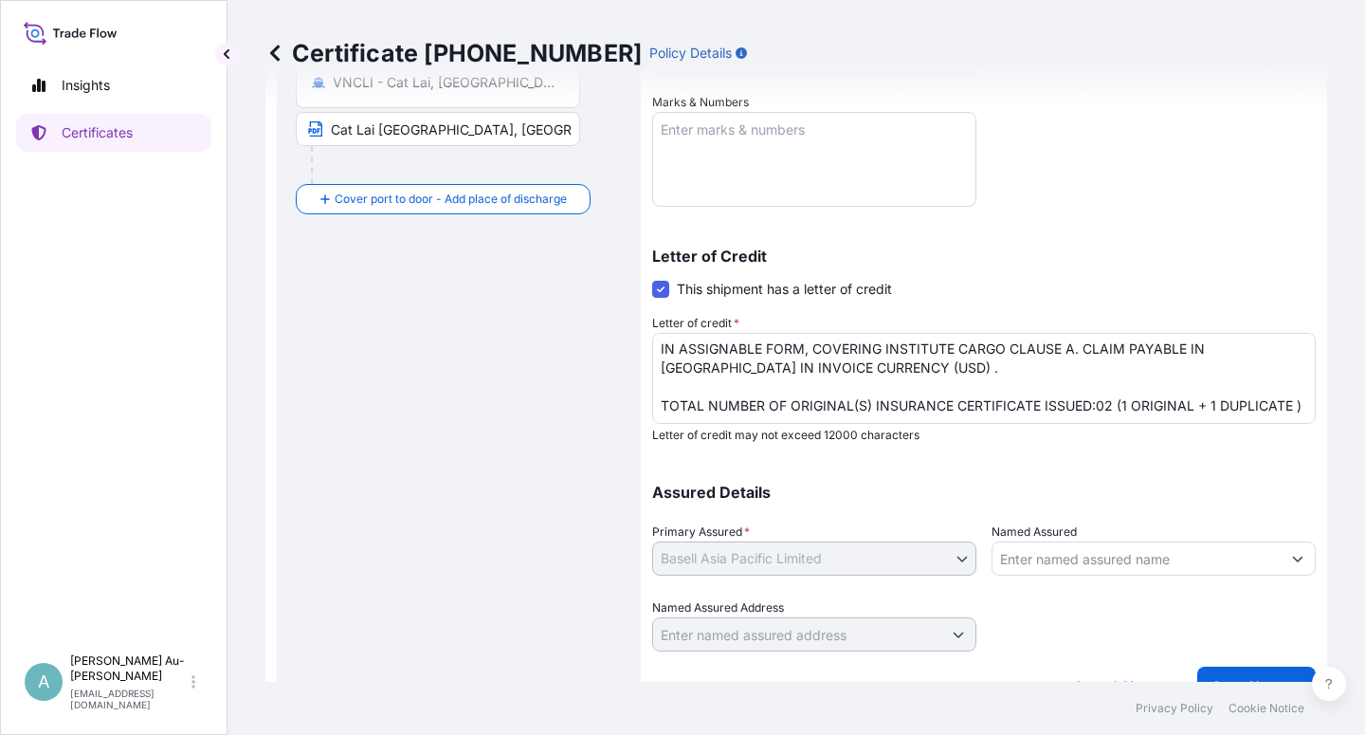
scroll to position [464, 0]
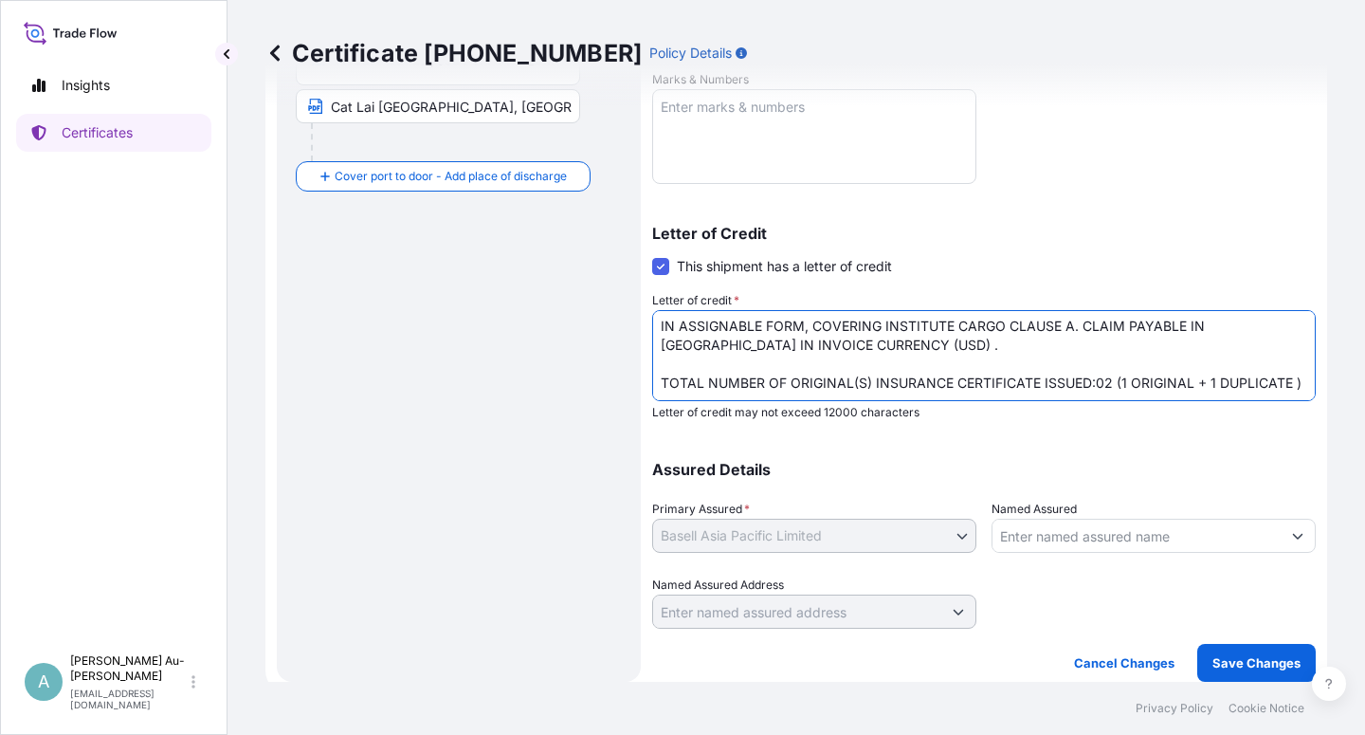
drag, startPoint x: 1036, startPoint y: 342, endPoint x: 1029, endPoint y: 354, distance: 13.2
click at [1036, 344] on textarea "LC NUMBER: ILC2508243 IN ASSIGNABLE FORM, COVERING INSTITUTE CARGO CLAUSE A. CL…" at bounding box center [983, 355] width 663 height 91
click at [1184, 354] on textarea "LC NUMBER: ILC2508243 IN ASSIGNABLE FORM, COVERING INSTITUTE CARGO CLAUSE A. CL…" at bounding box center [983, 355] width 663 height 91
type textarea "LC NUMBER: ILC2508243 IN ASSIGNABLE FORM, COVERING INSTITUTE CARGO CLAUSE A. CL…"
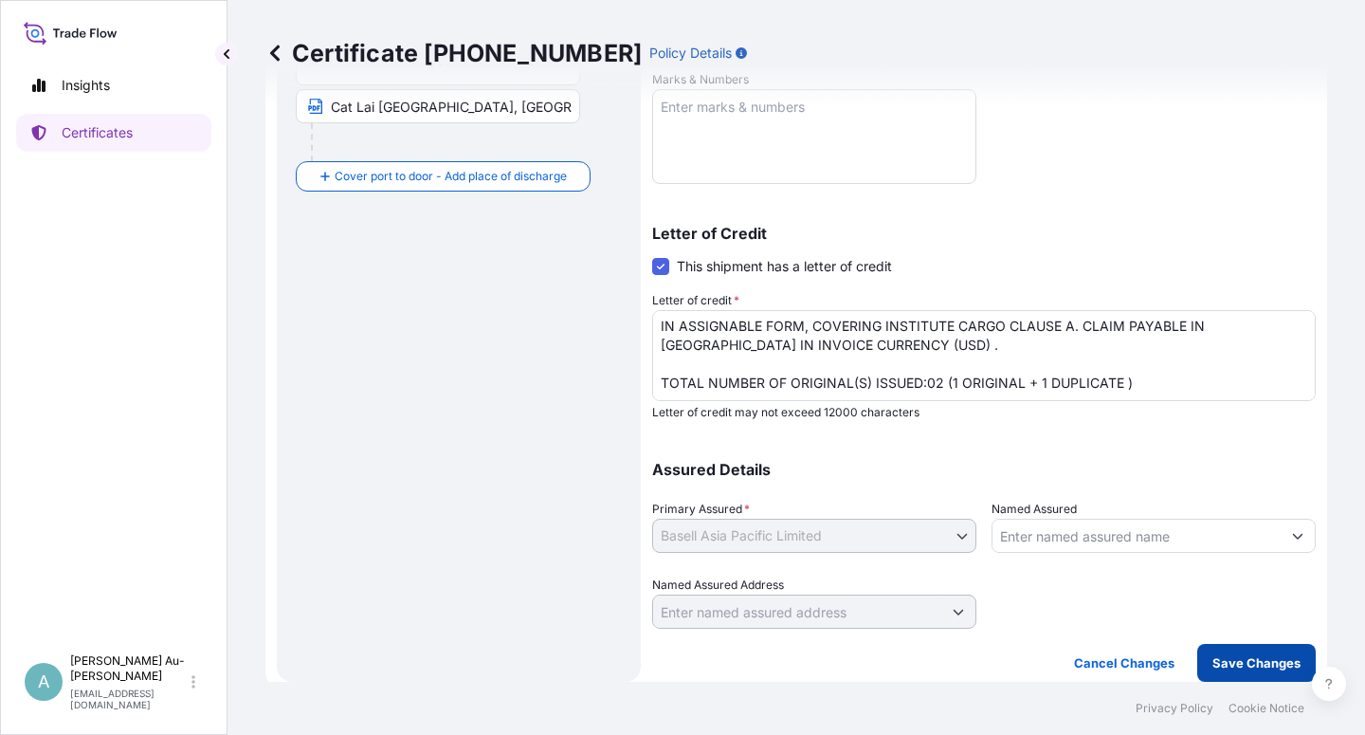
click at [1230, 669] on p "Save Changes" at bounding box center [1256, 662] width 88 height 19
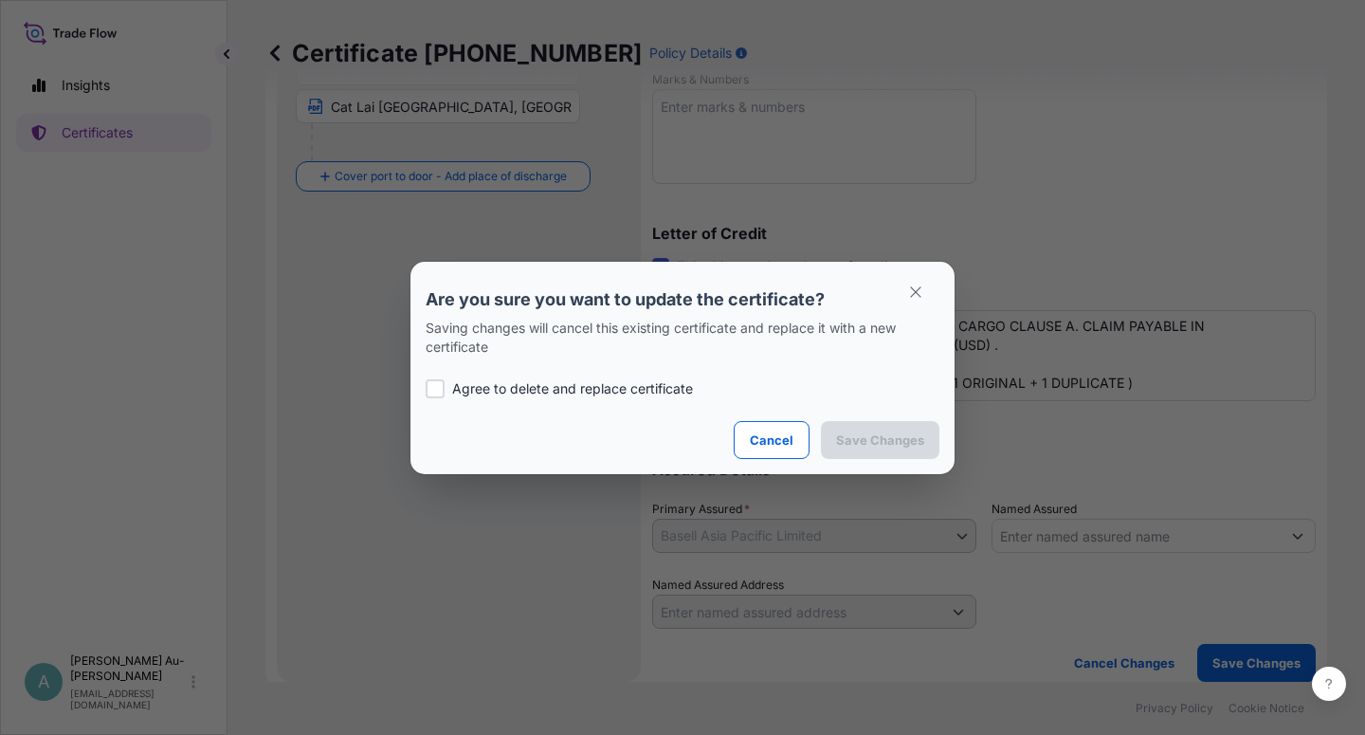
click at [579, 392] on p "Agree to delete and replace certificate" at bounding box center [572, 388] width 241 height 19
checkbox input "true"
click at [900, 446] on p "Save Changes" at bounding box center [880, 439] width 88 height 19
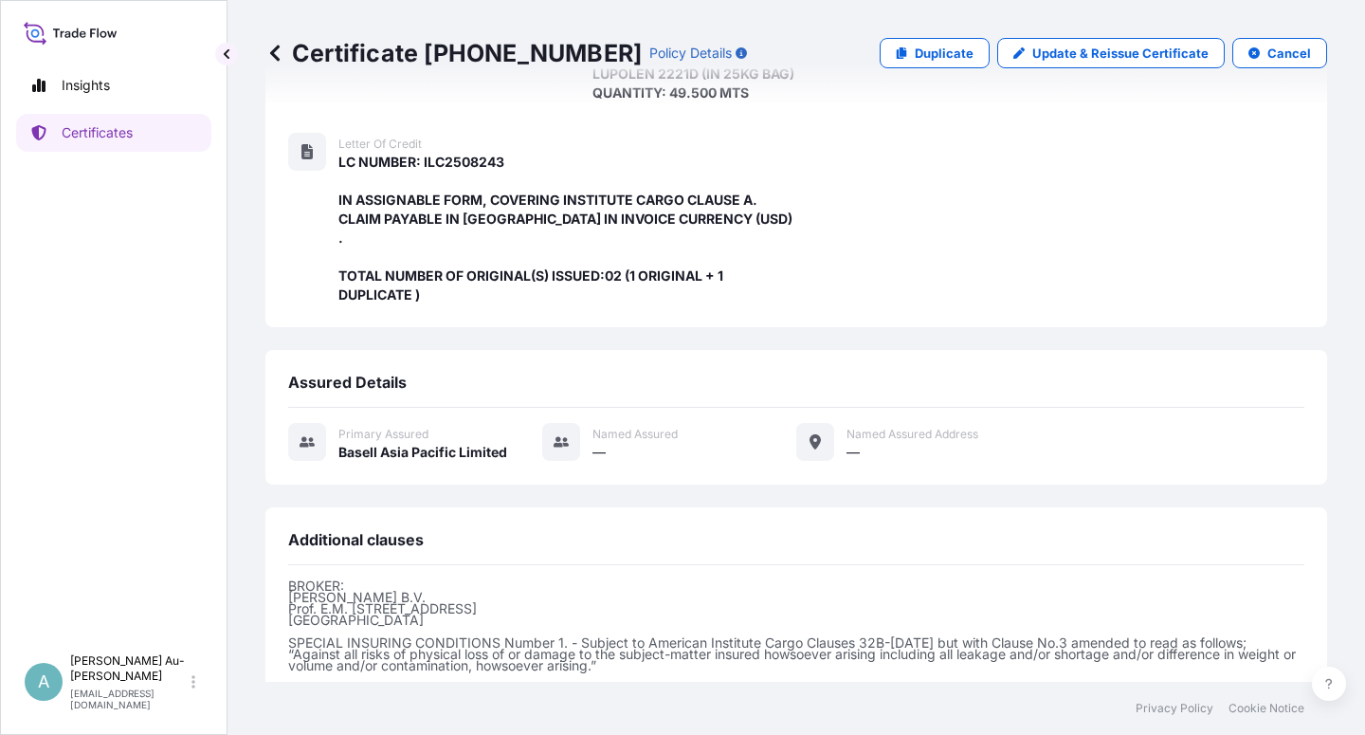
scroll to position [544, 0]
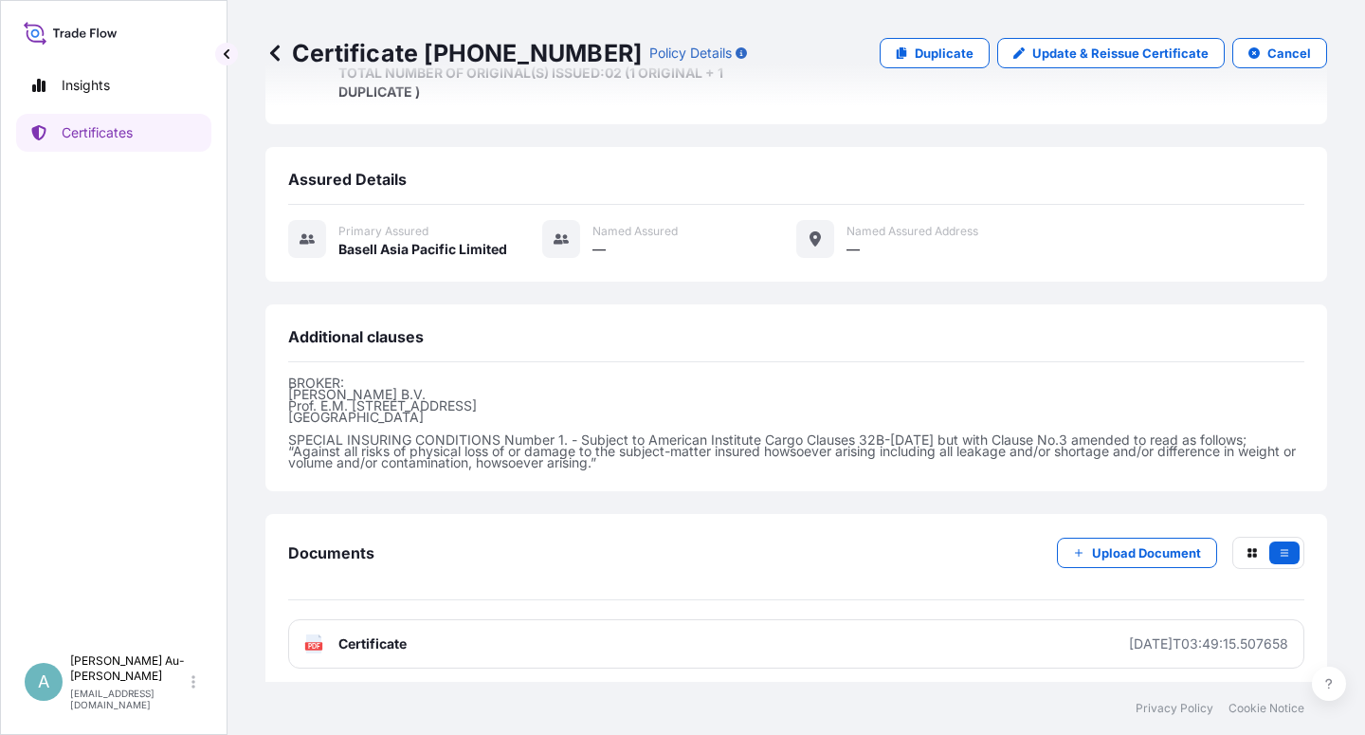
click at [410, 638] on link "PDF Certificate [DATE]T03:49:15.507658" at bounding box center [796, 643] width 1016 height 49
click at [144, 138] on link "Certificates" at bounding box center [113, 133] width 195 height 38
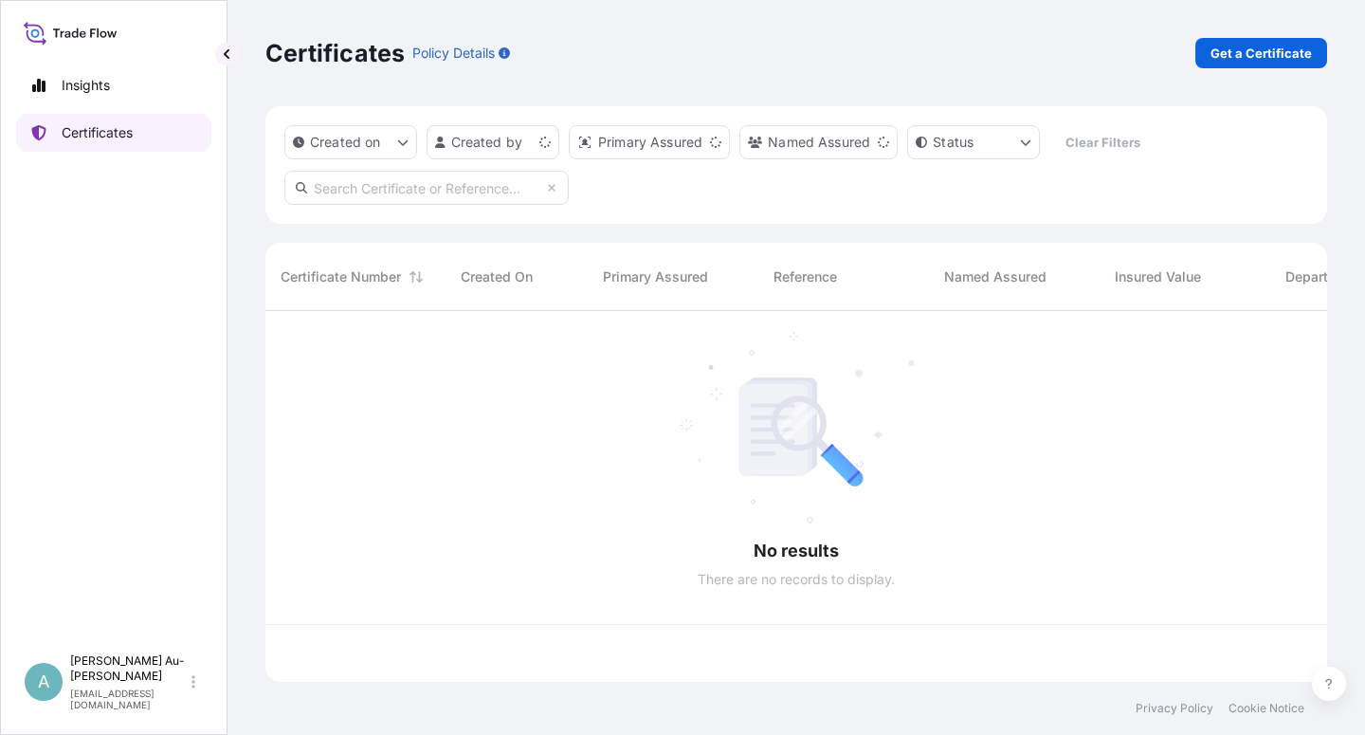
scroll to position [365, 1045]
click at [456, 200] on input "text" at bounding box center [426, 188] width 284 height 34
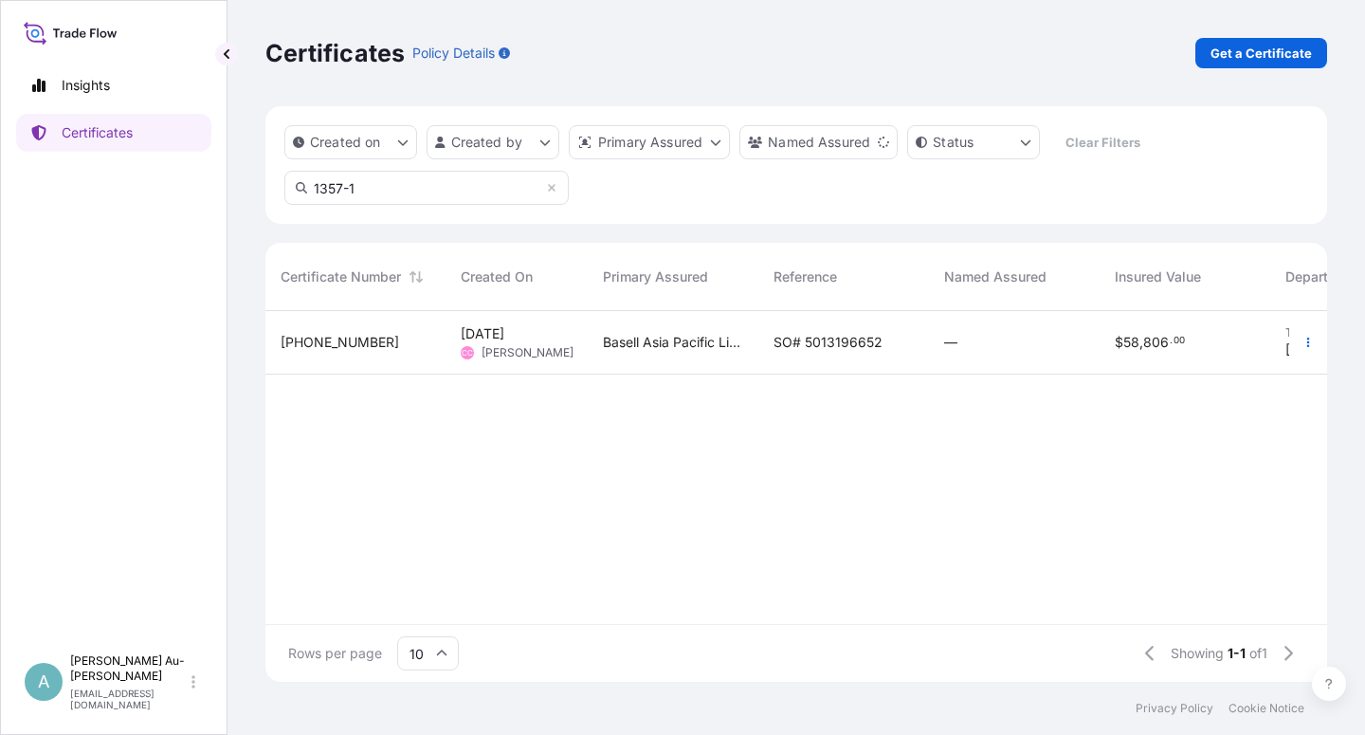
type input "1357-1"
click at [827, 347] on span "SO# 5013196652" at bounding box center [827, 342] width 109 height 19
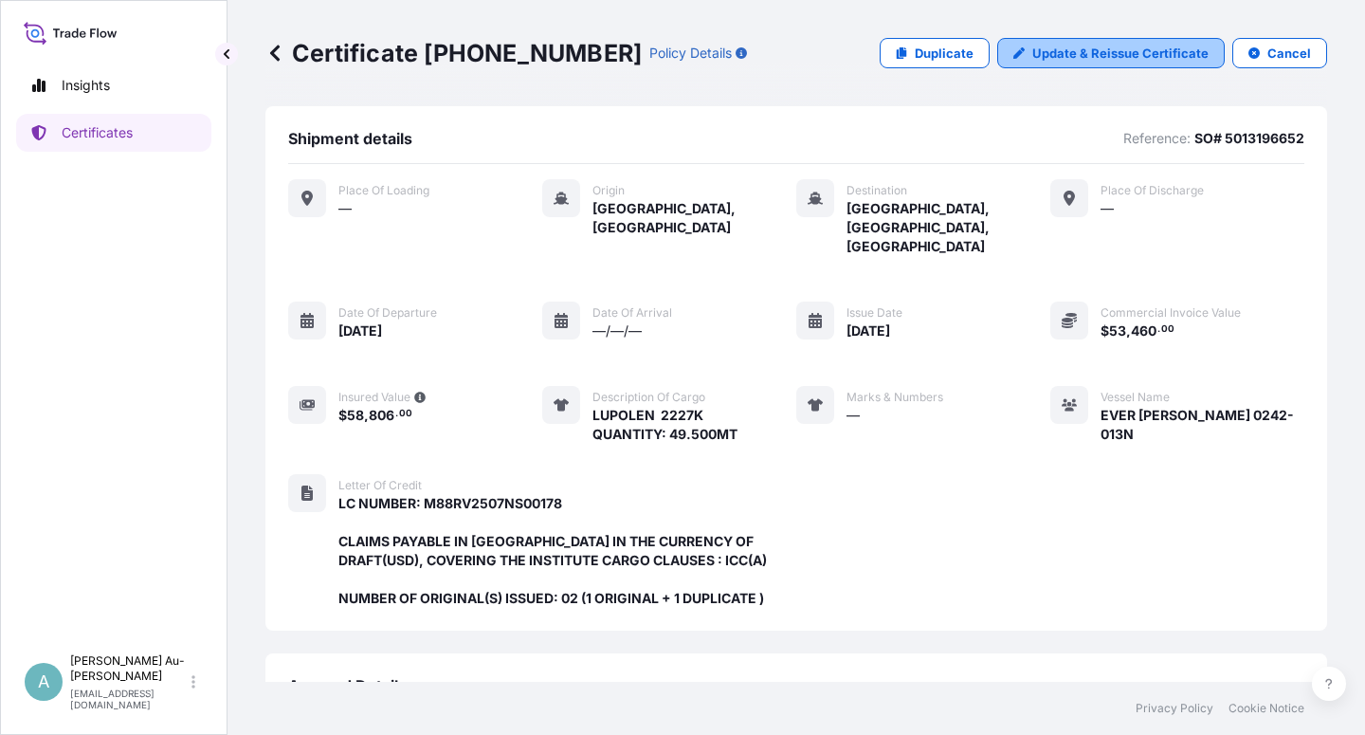
click at [1146, 54] on p "Update & Reissue Certificate" at bounding box center [1120, 53] width 176 height 19
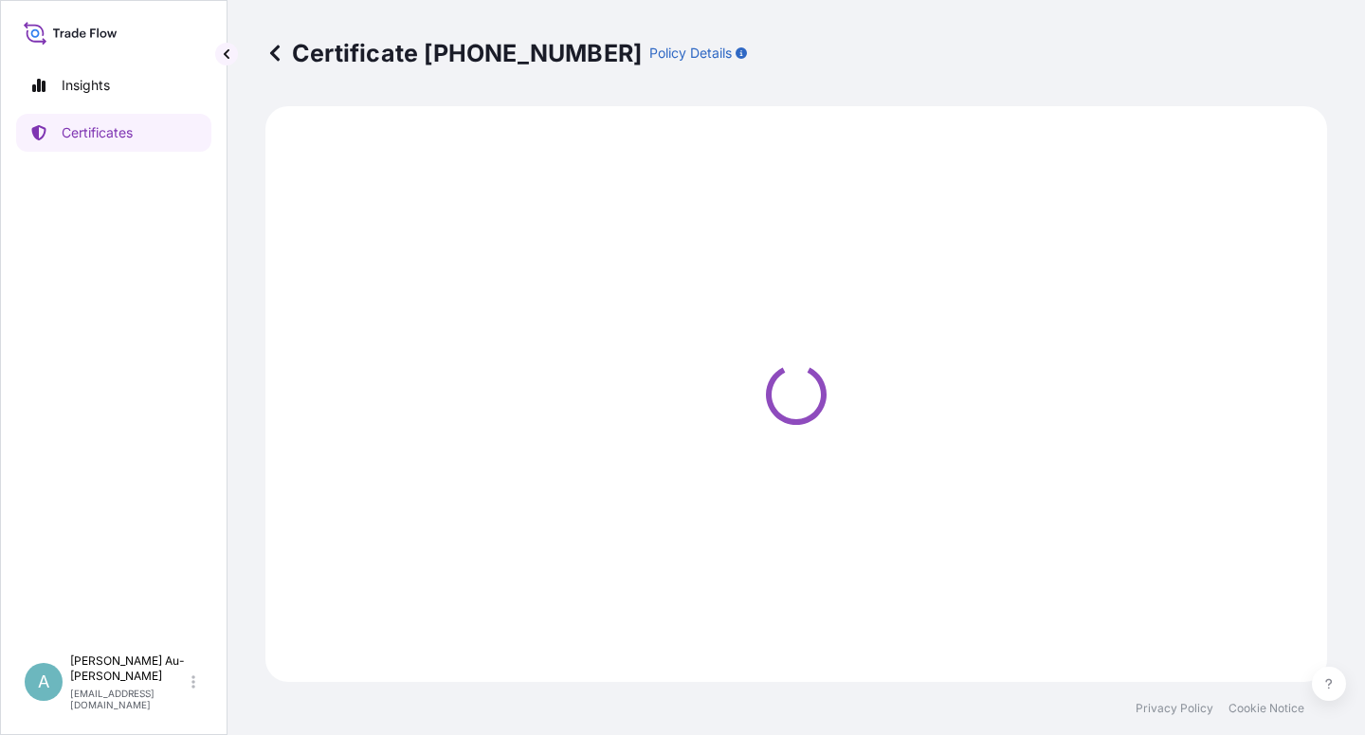
select select "Sea"
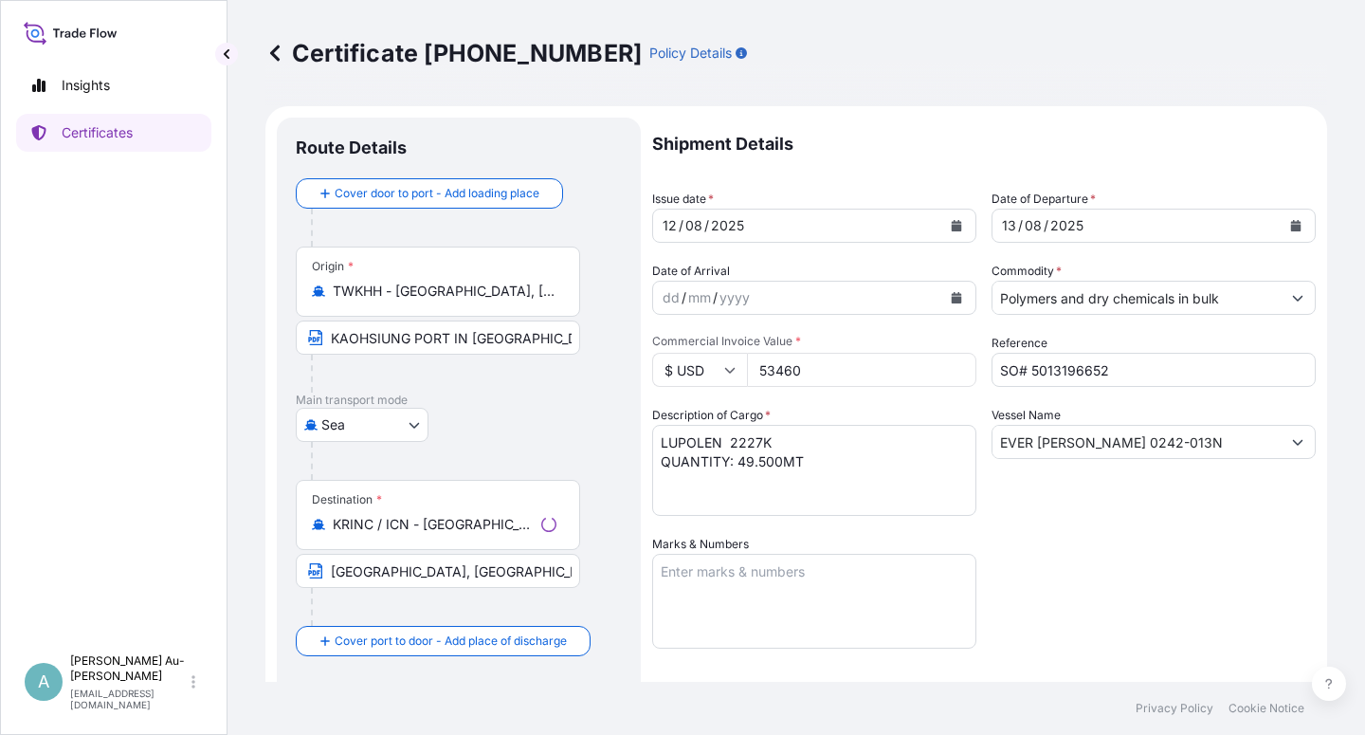
select select "32034"
click at [952, 227] on icon "Calendar" at bounding box center [957, 225] width 10 height 11
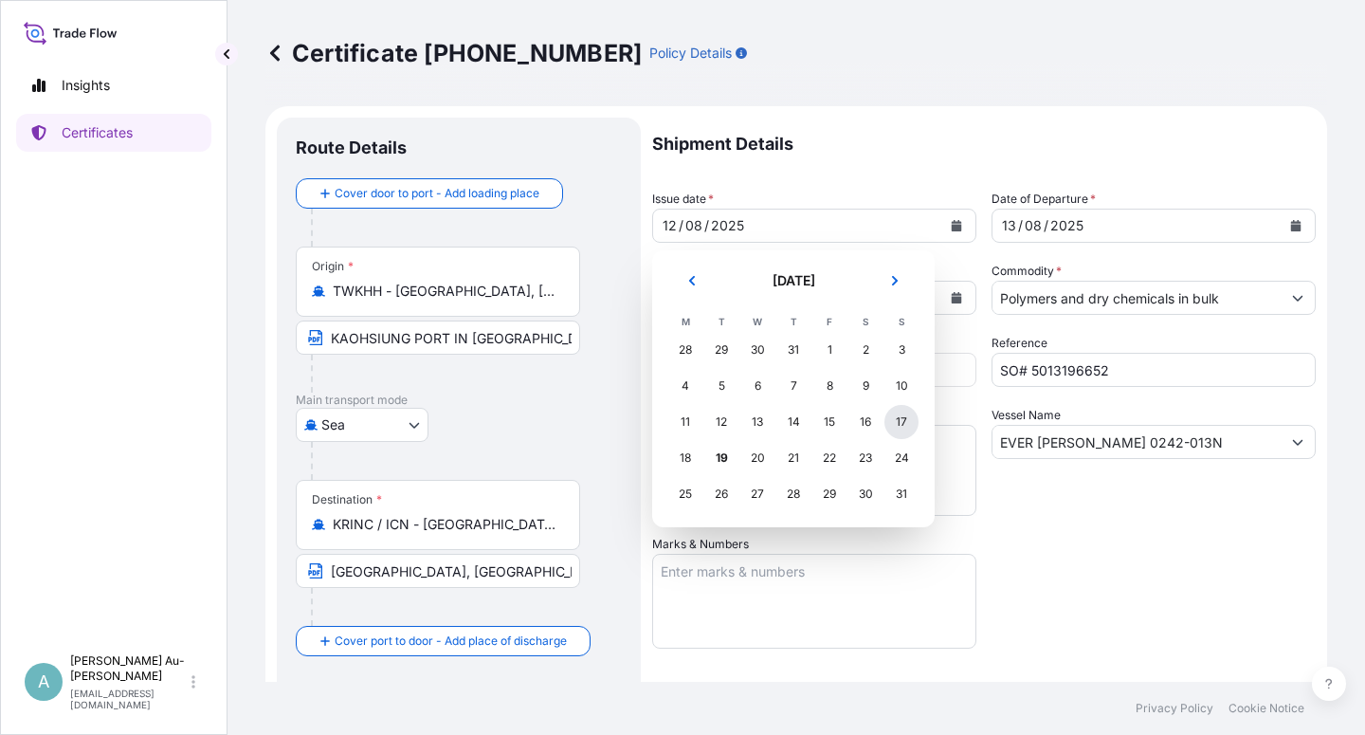
click at [900, 427] on div "17" at bounding box center [901, 422] width 34 height 34
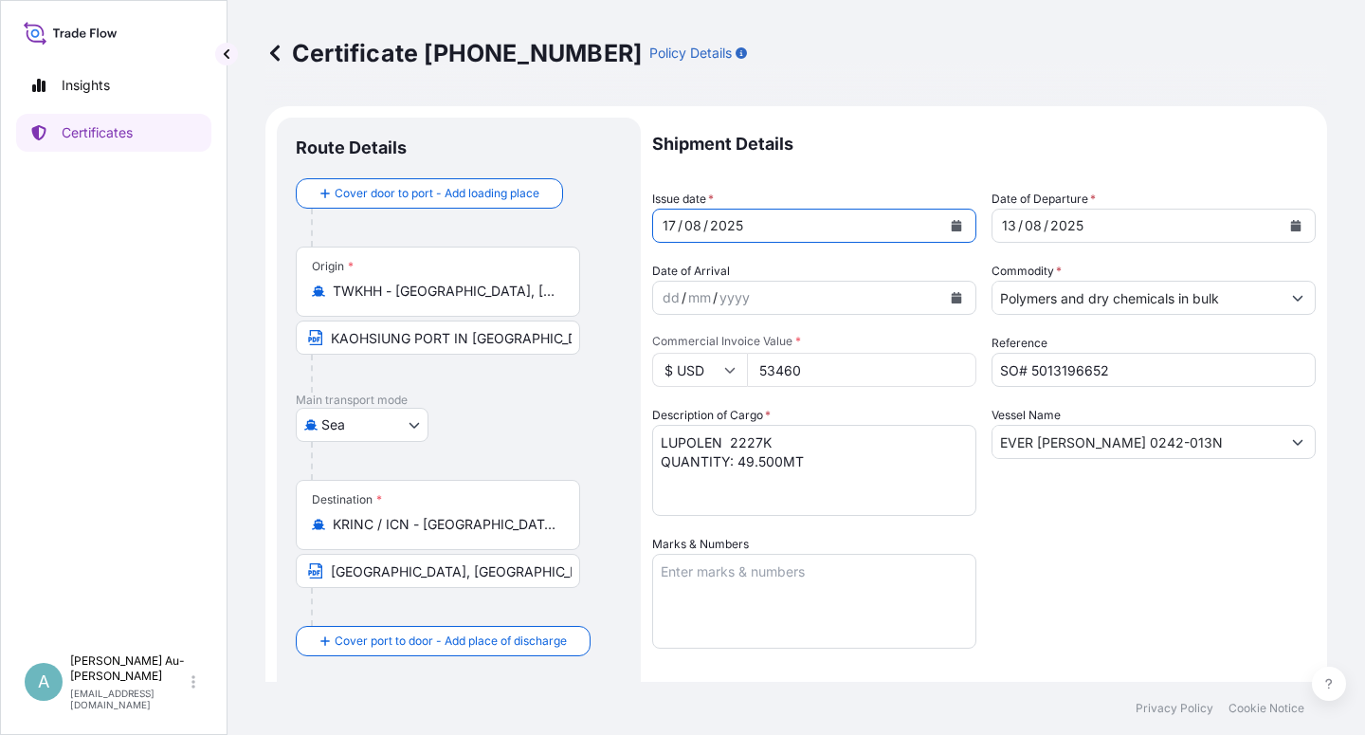
click at [1291, 226] on icon "Calendar" at bounding box center [1296, 225] width 10 height 11
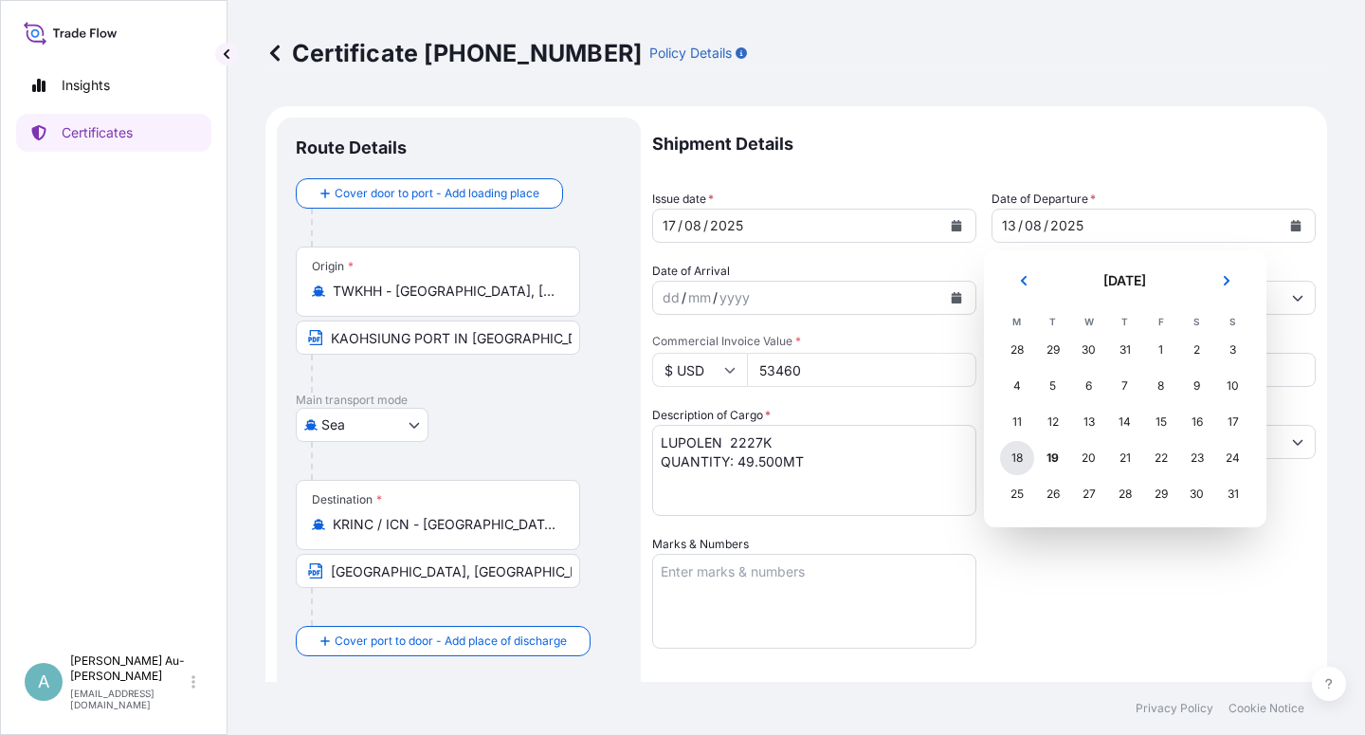
click at [1025, 465] on div "18" at bounding box center [1017, 458] width 34 height 34
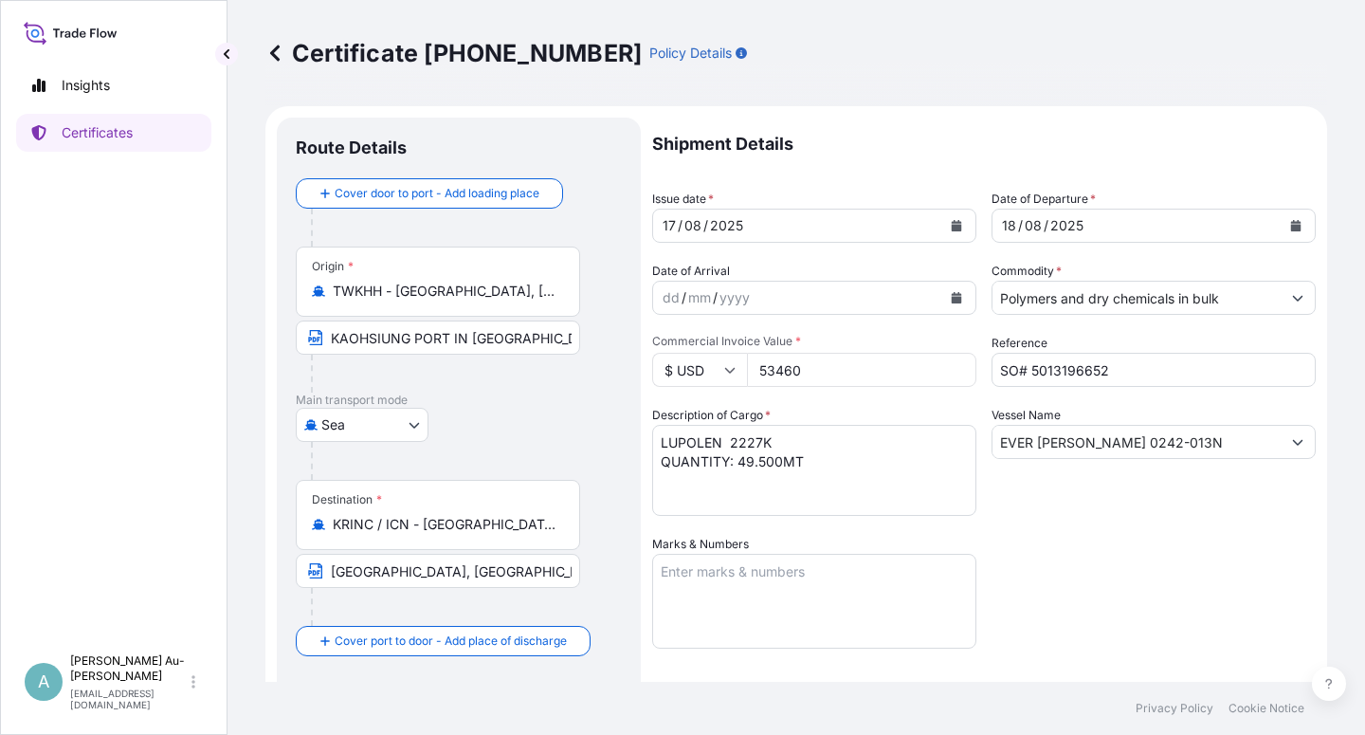
click at [1137, 563] on div "Shipment Details Issue date * [DATE] Date of Departure * [DATE] Date of Arrival…" at bounding box center [983, 605] width 663 height 975
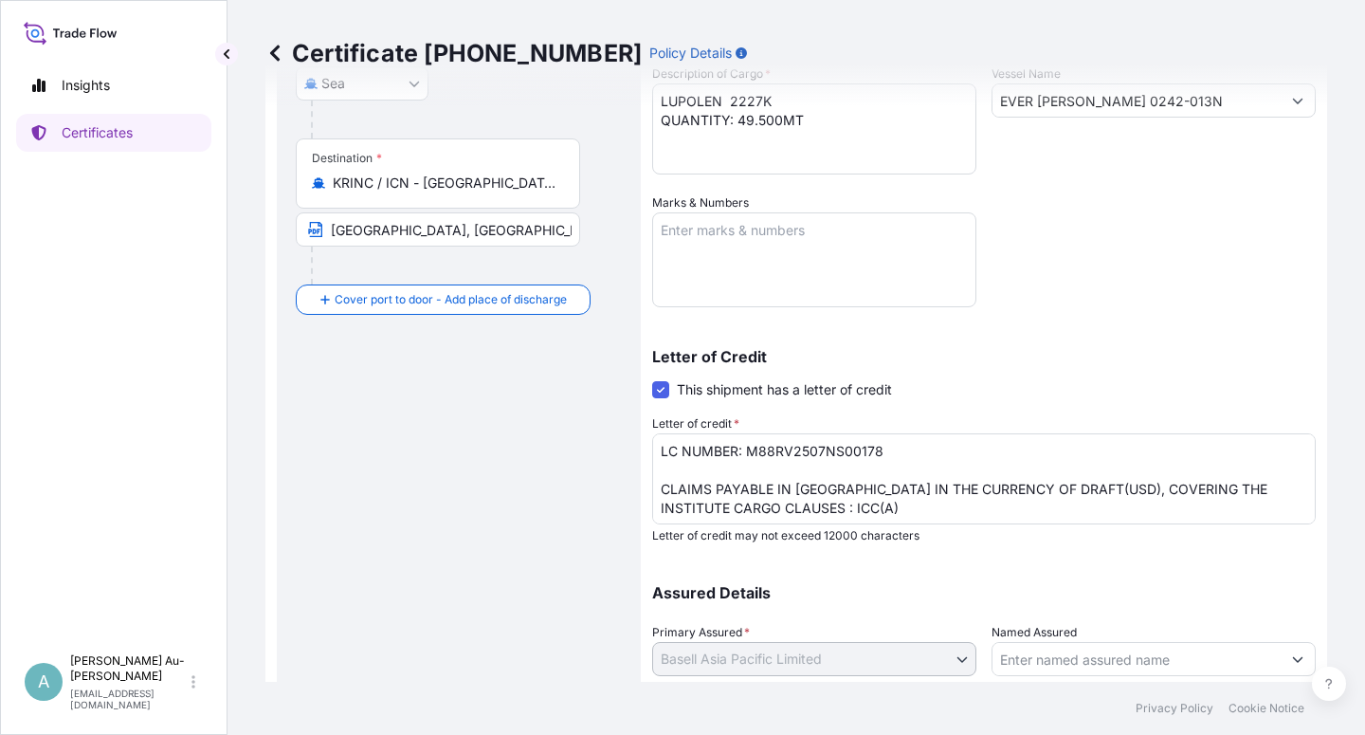
scroll to position [464, 0]
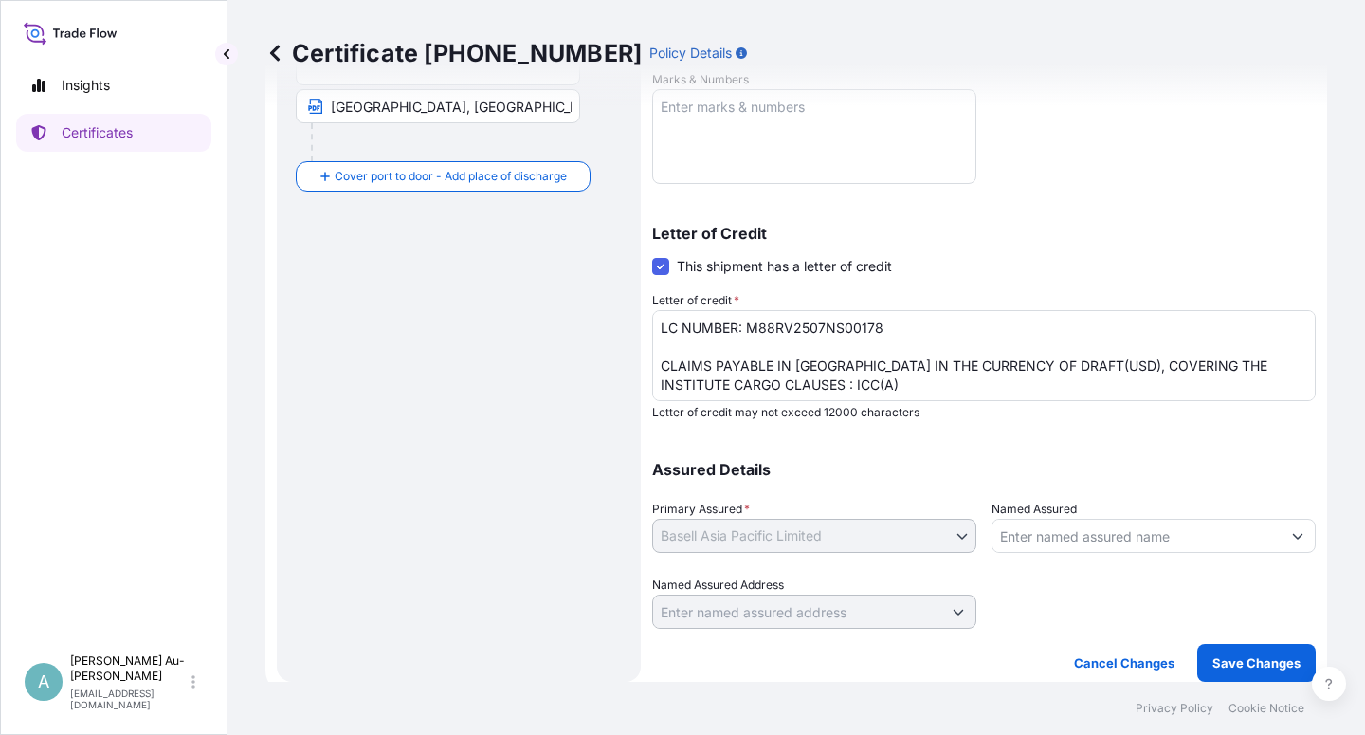
click at [791, 370] on textarea "LC NUMBER: M88RV2507NS00178 CLAIMS PAYABLE IN [GEOGRAPHIC_DATA] IN THE CURRENCY…" at bounding box center [983, 355] width 663 height 91
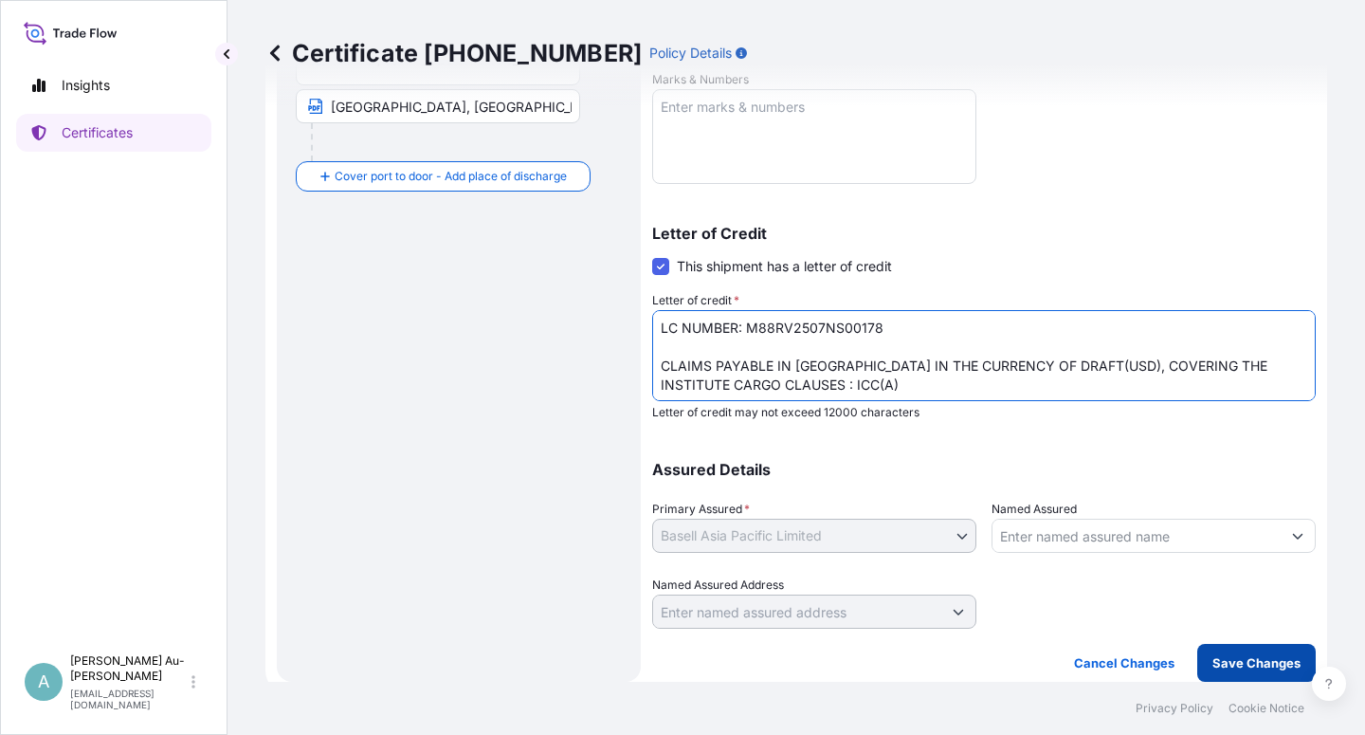
type textarea "LC NUMBER: M88RV2507NS00178 CLAIMS PAYABLE IN [GEOGRAPHIC_DATA] IN THE CURRENCY…"
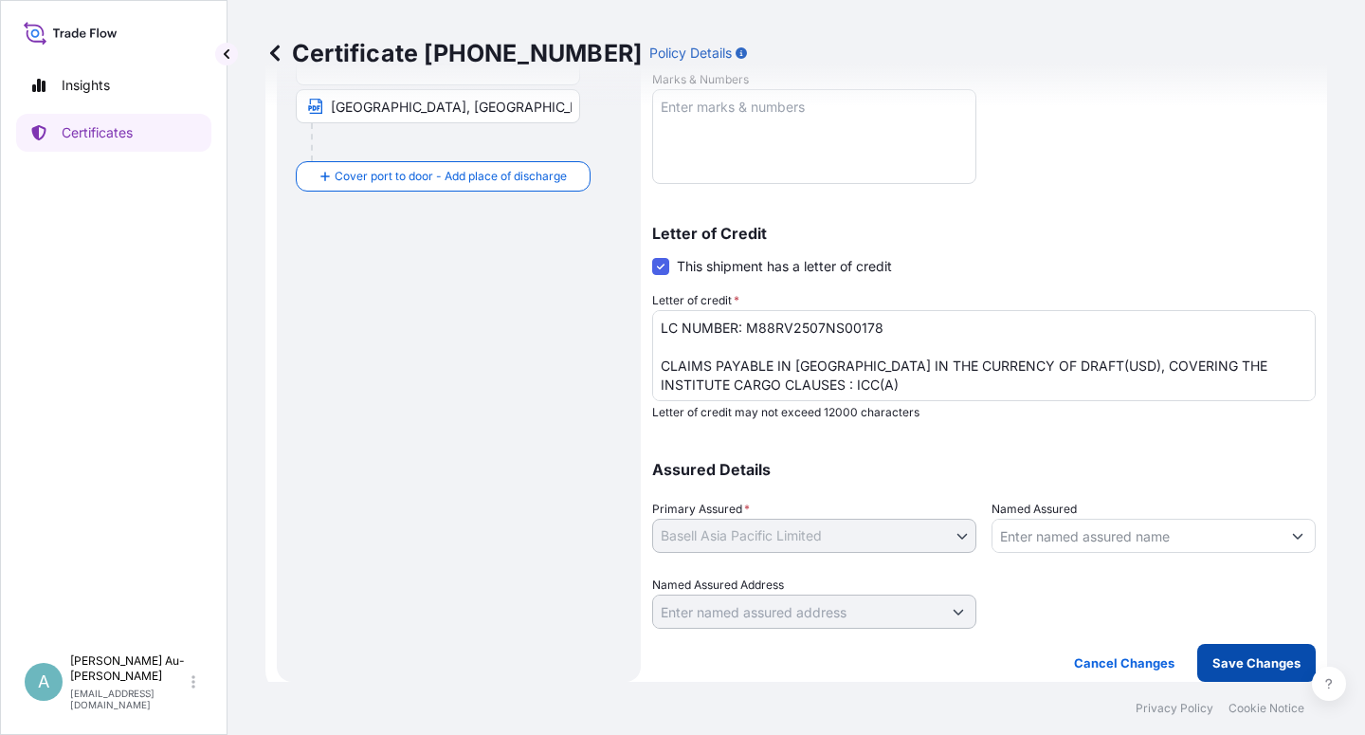
click at [1224, 663] on p "Save Changes" at bounding box center [1256, 662] width 88 height 19
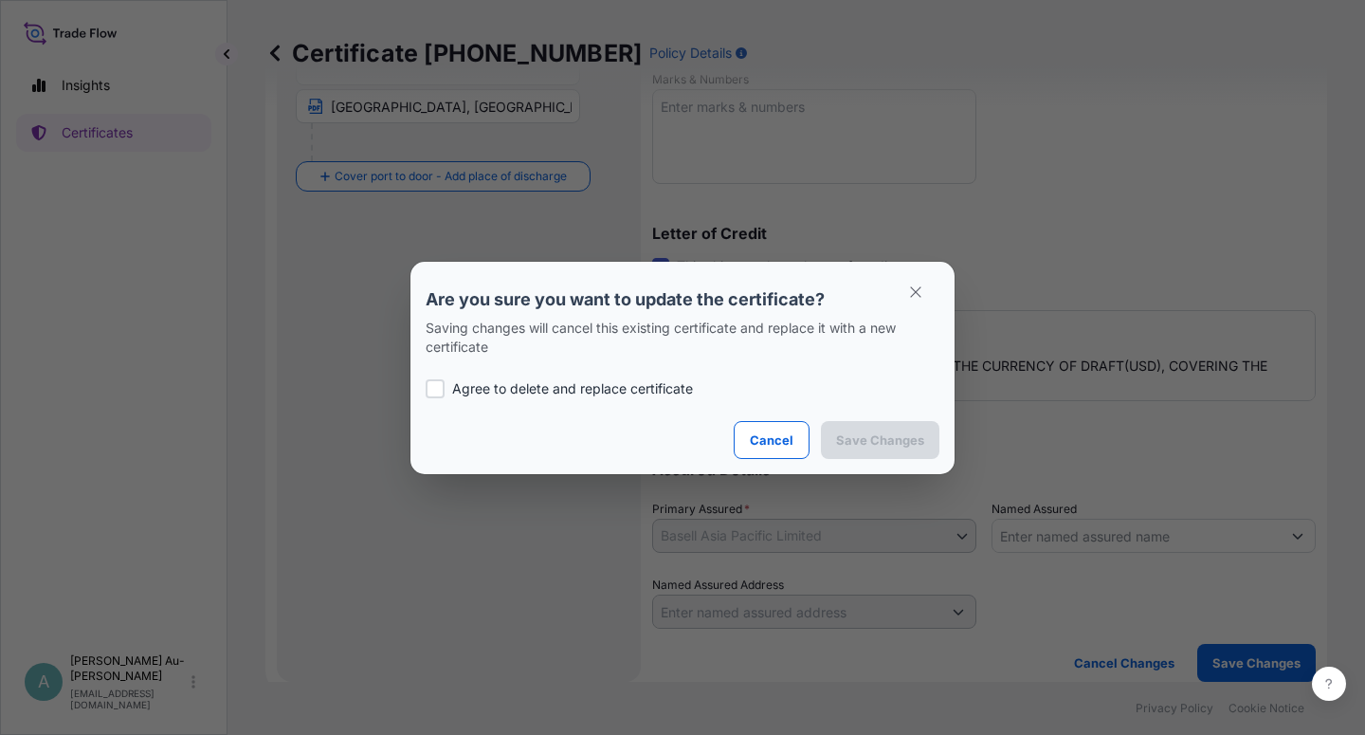
click at [482, 389] on p "Agree to delete and replace certificate" at bounding box center [572, 388] width 241 height 19
checkbox input "true"
click at [866, 436] on p "Save Changes" at bounding box center [880, 439] width 88 height 19
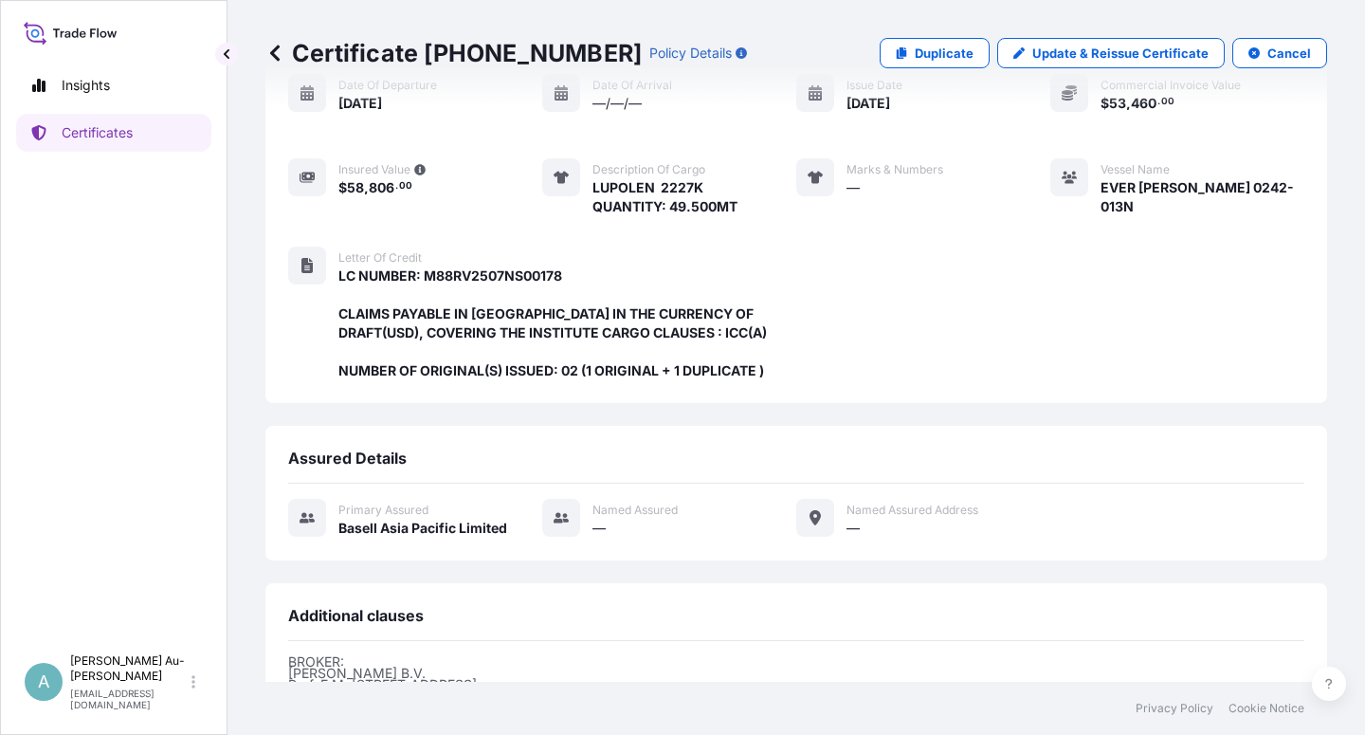
scroll to position [487, 0]
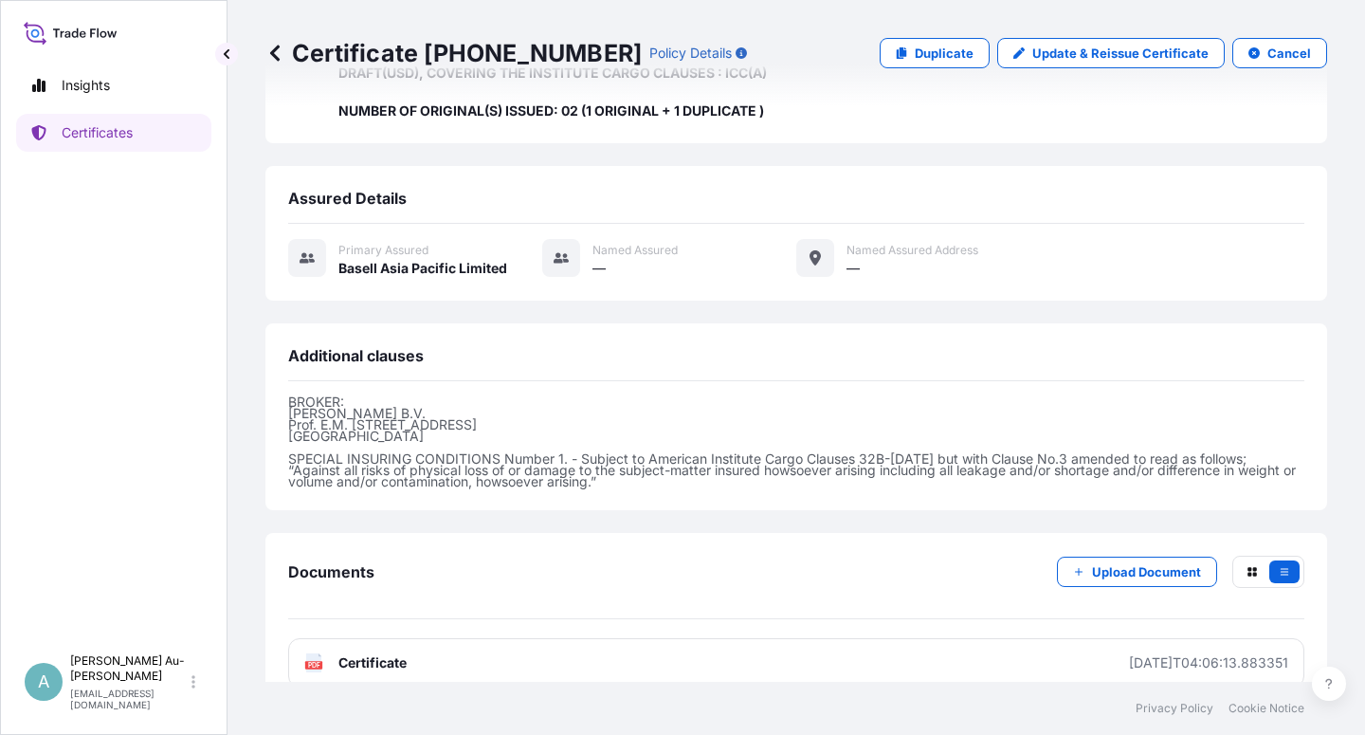
click at [403, 653] on span "Certificate" at bounding box center [372, 662] width 68 height 19
click at [720, 396] on p "BROKER: [PERSON_NAME] Prof. E.M. [STREET_ADDRESS] SPECIAL INSURING CONDITIONS N…" at bounding box center [796, 441] width 1016 height 91
click at [126, 138] on p "Certificates" at bounding box center [97, 132] width 71 height 19
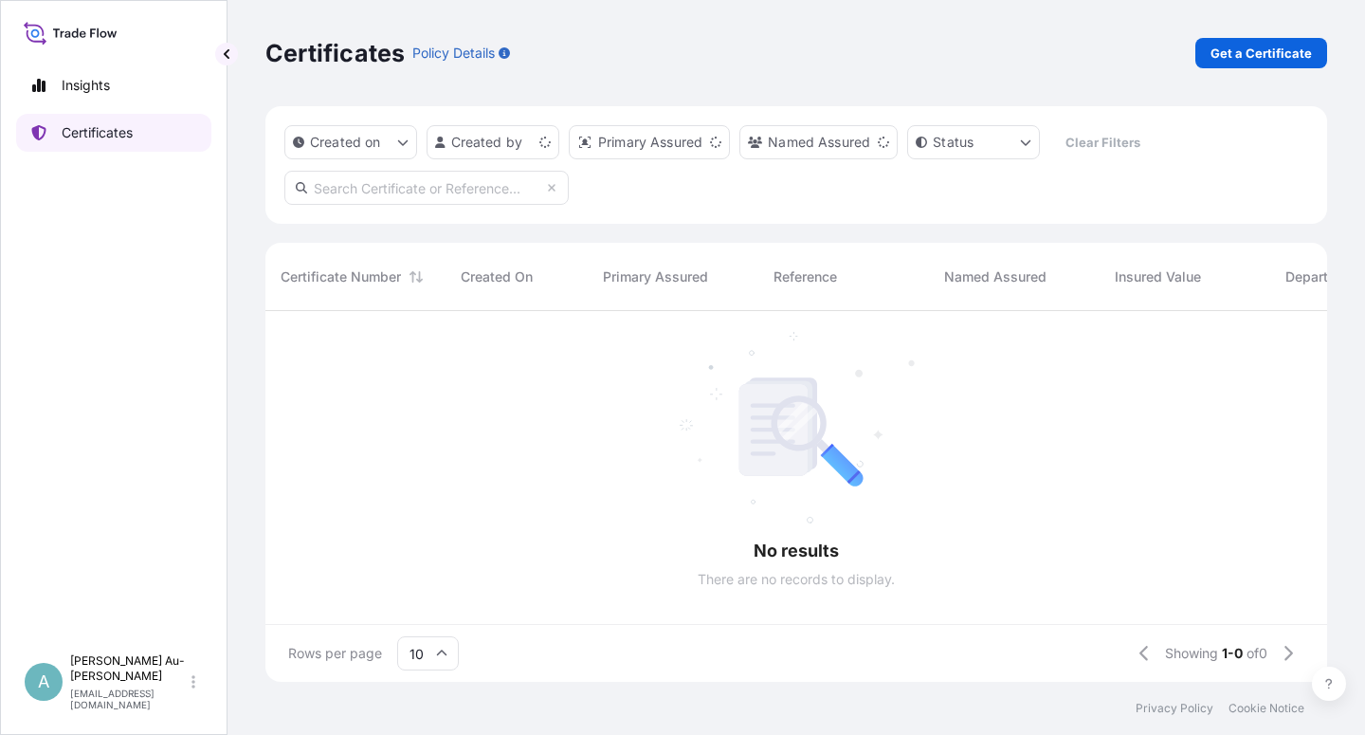
scroll to position [365, 1045]
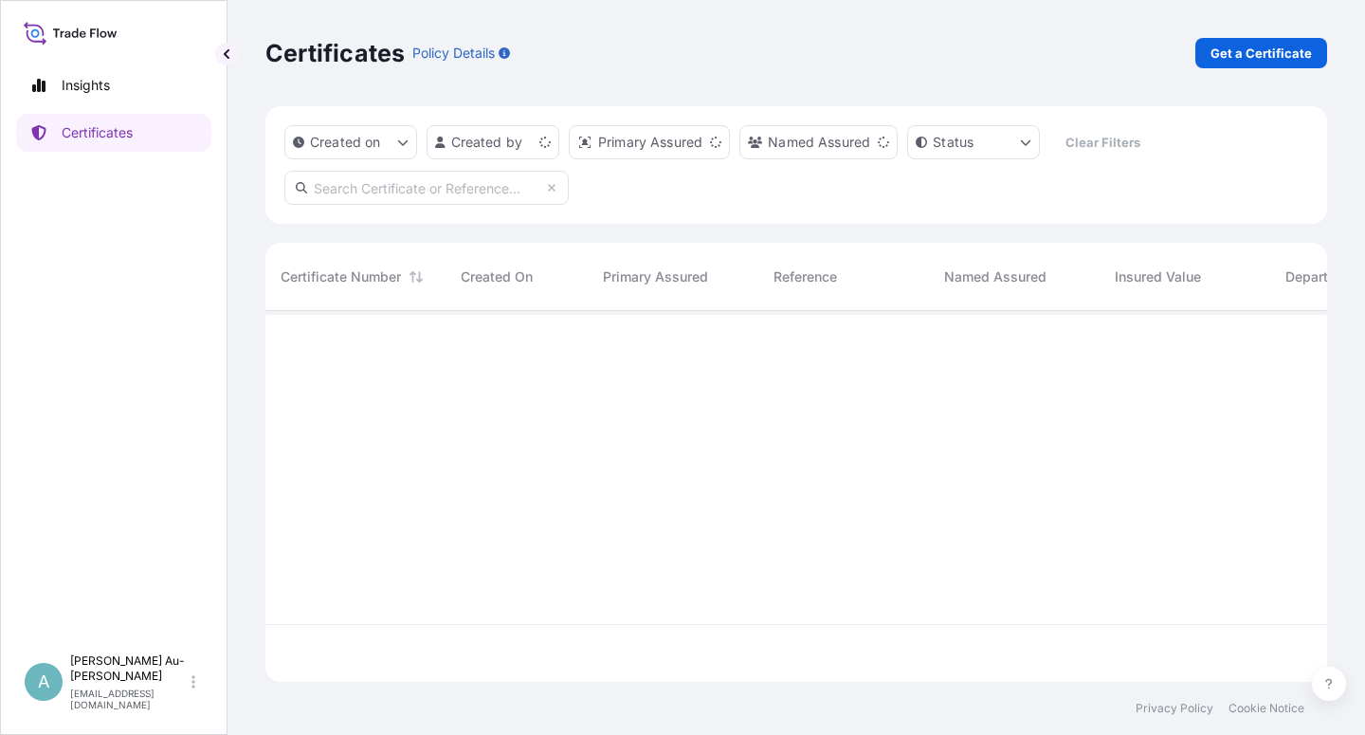
click at [373, 196] on input "text" at bounding box center [426, 188] width 284 height 34
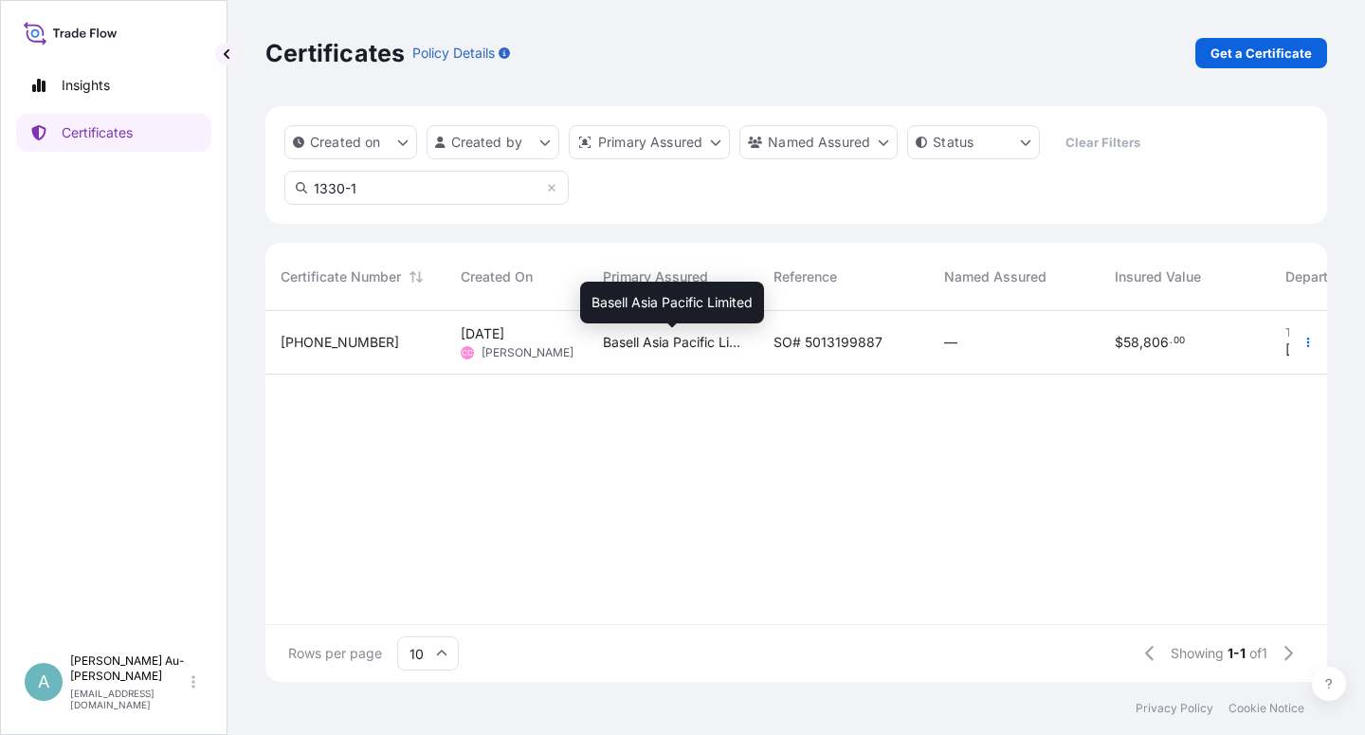
type input "1330-1"
click at [727, 351] on span "Basell Asia Pacific Limited" at bounding box center [673, 342] width 140 height 19
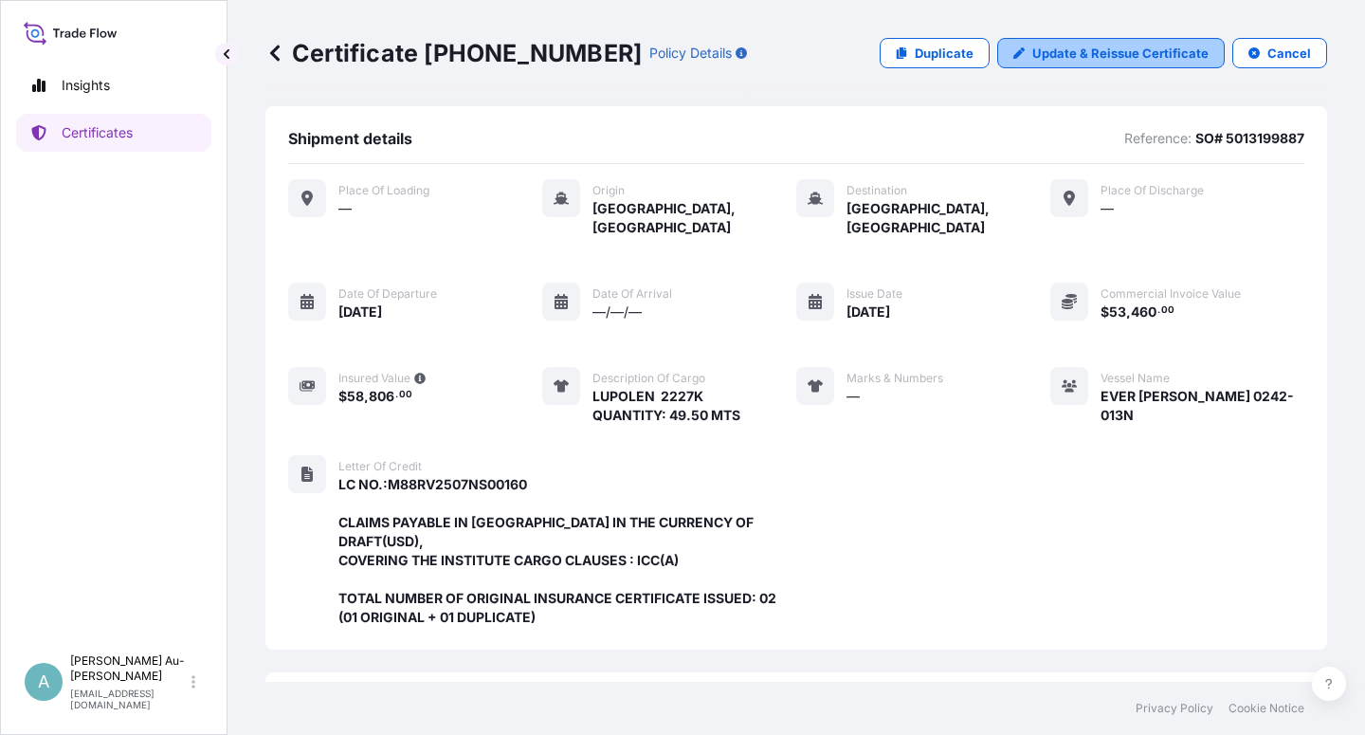
click at [1040, 61] on p "Update & Reissue Certificate" at bounding box center [1120, 53] width 176 height 19
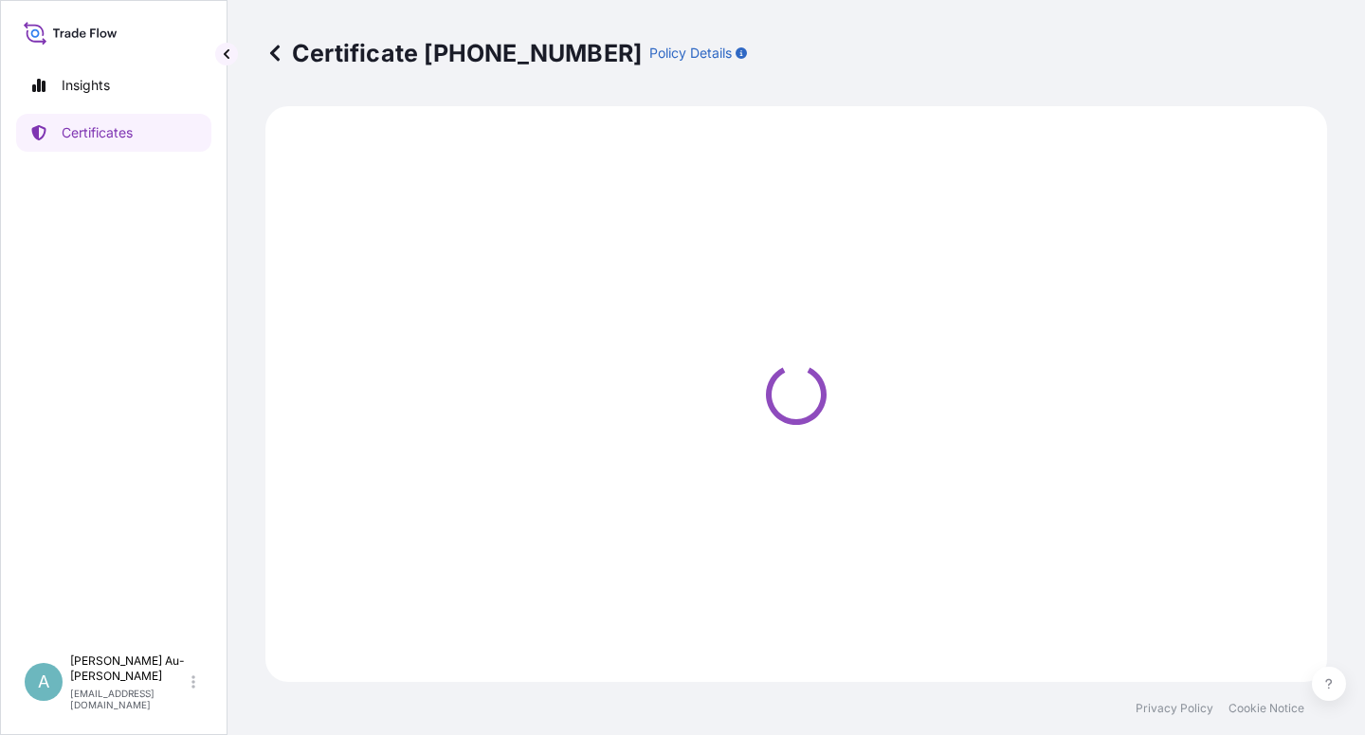
select select "Sea"
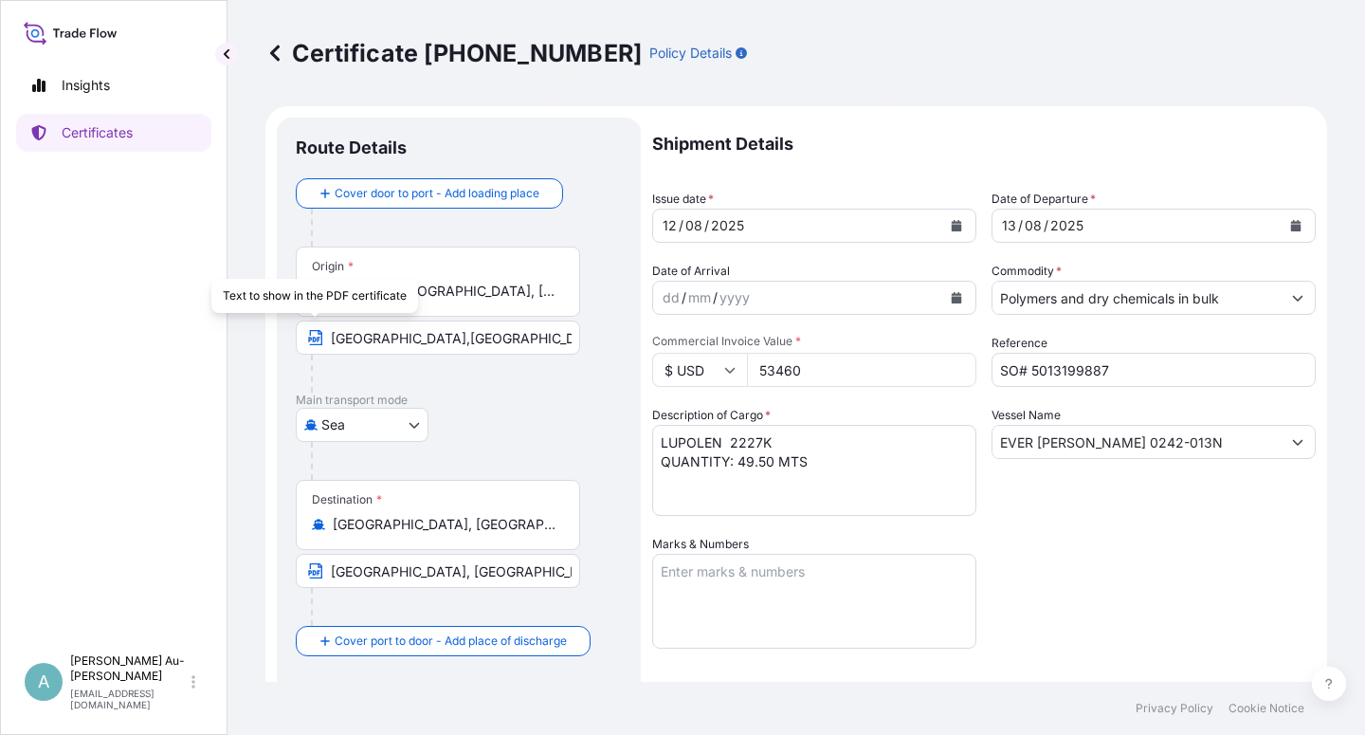
select select "32034"
click at [953, 226] on icon "Calendar" at bounding box center [957, 225] width 10 height 11
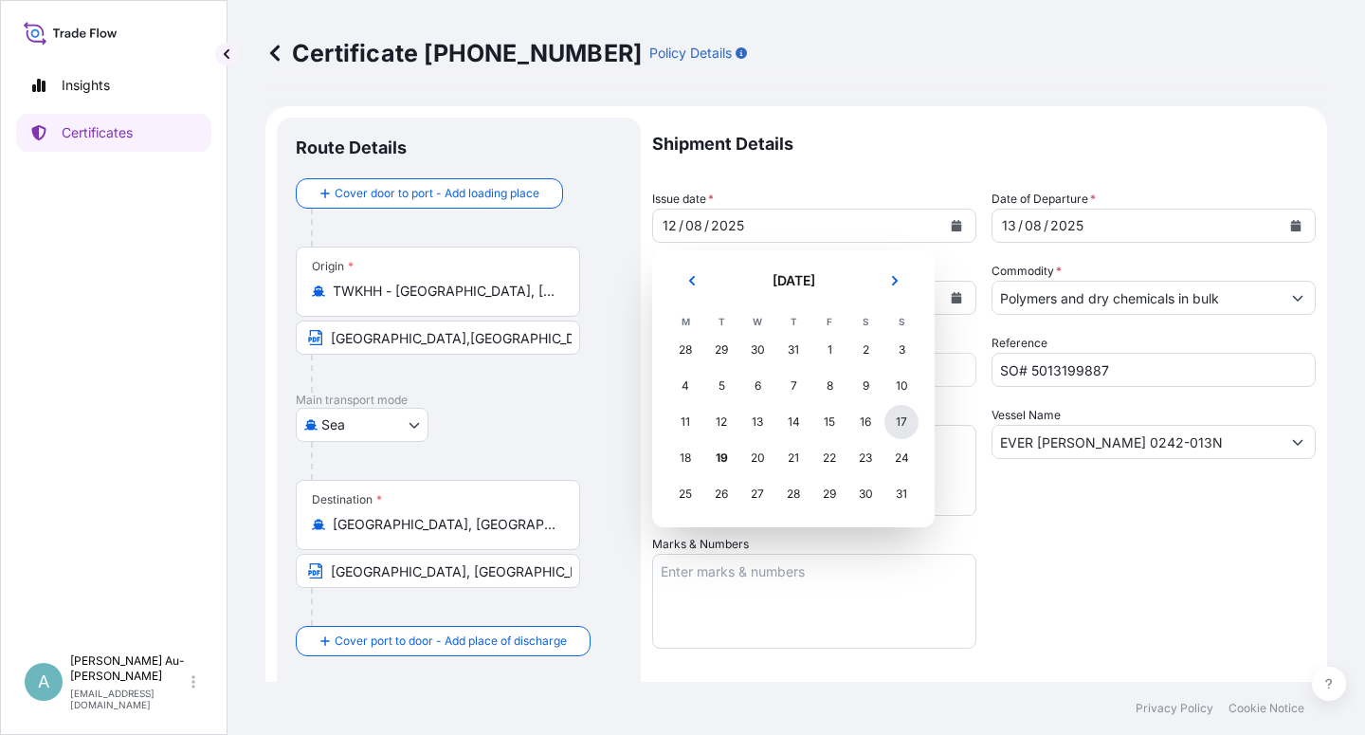
click at [896, 427] on div "17" at bounding box center [901, 422] width 34 height 34
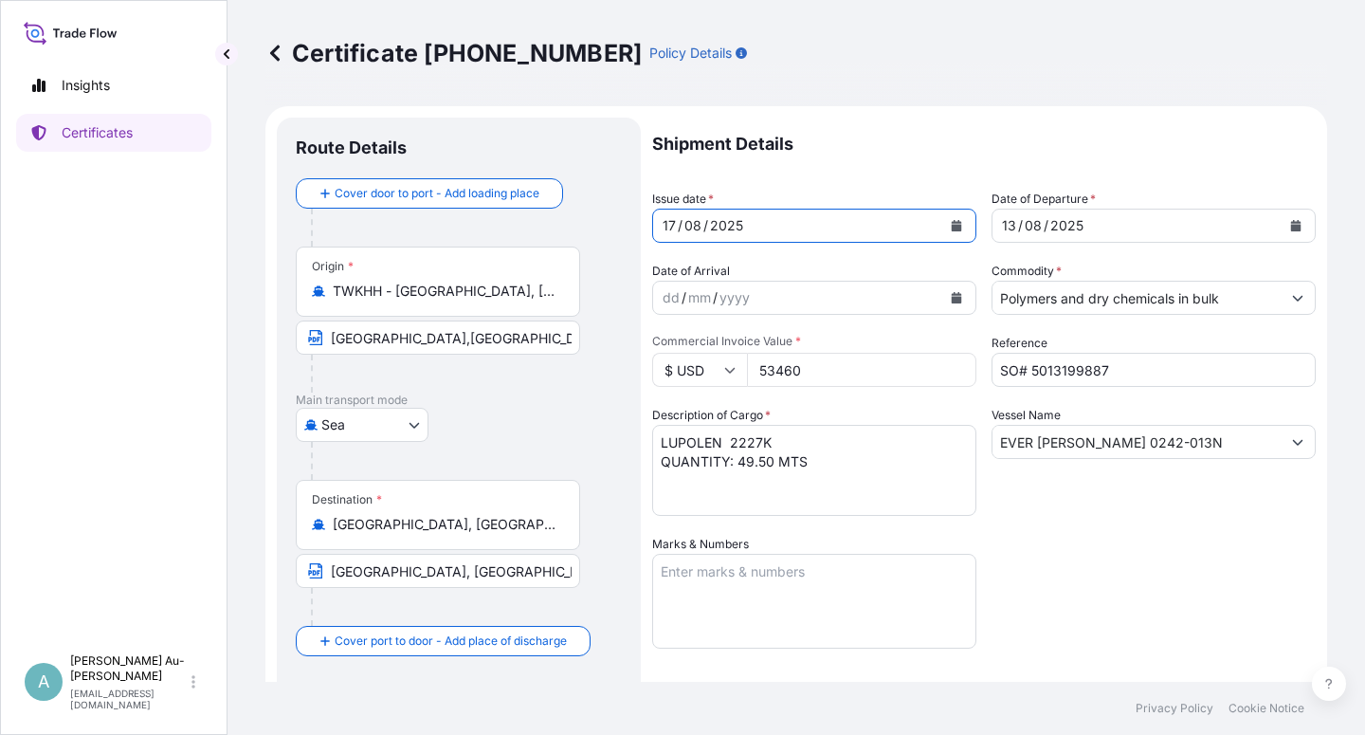
click at [1291, 227] on icon "Calendar" at bounding box center [1296, 225] width 10 height 11
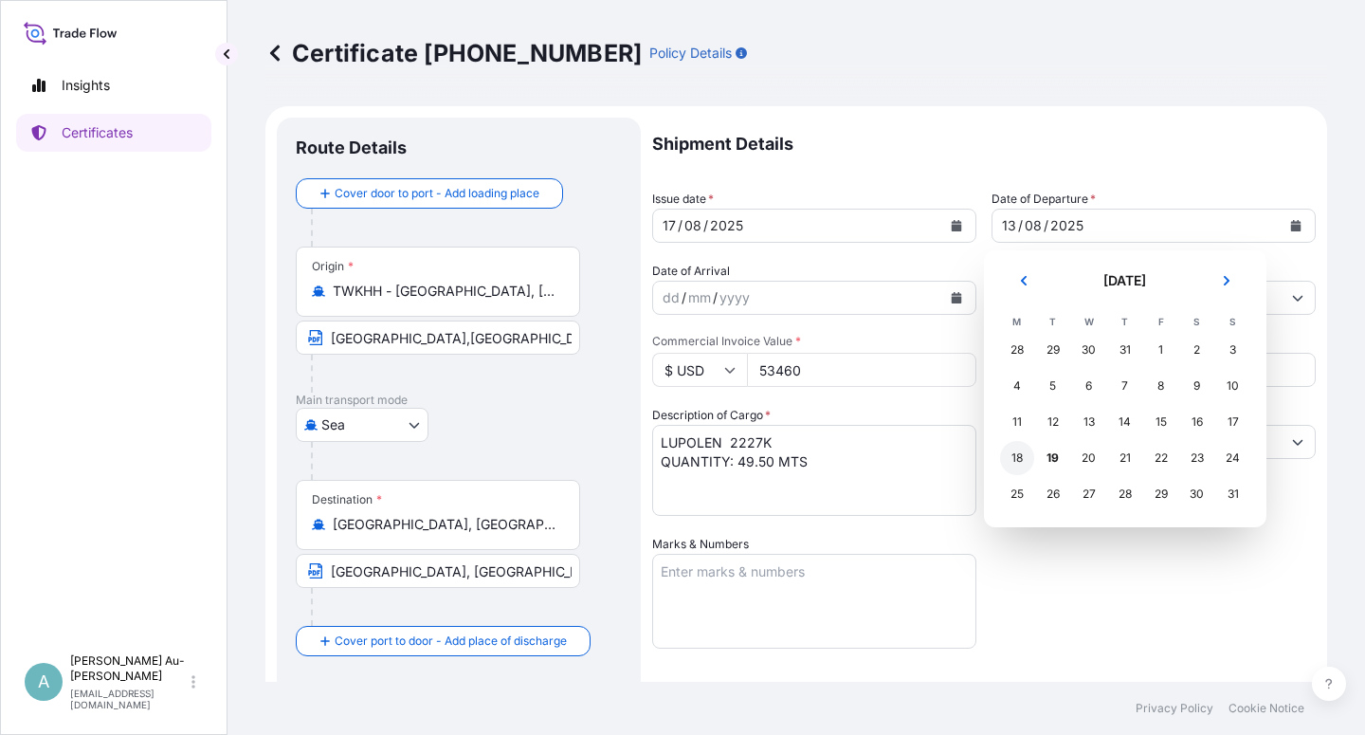
click at [1014, 463] on div "18" at bounding box center [1017, 458] width 34 height 34
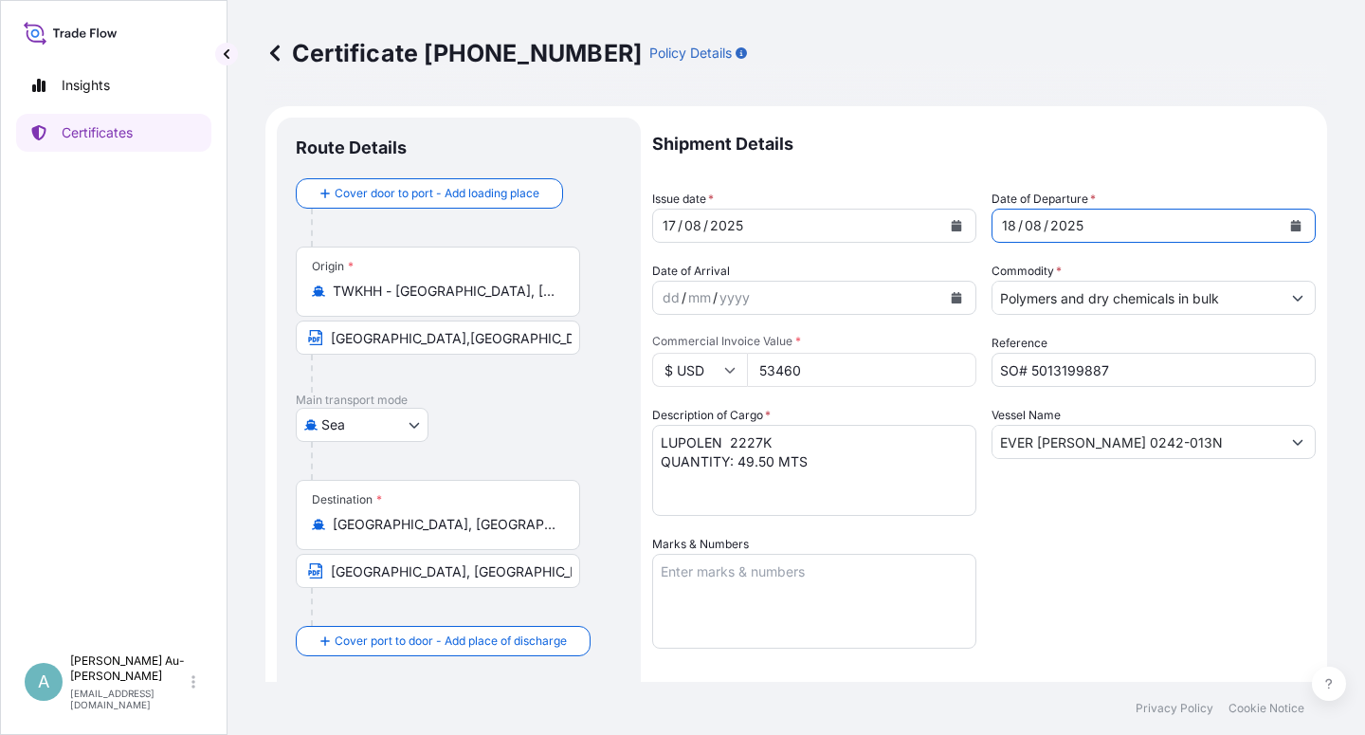
click at [1092, 566] on div "Shipment Details Issue date * [DATE] Date of Departure * [DATE] Date of Arrival…" at bounding box center [983, 605] width 663 height 975
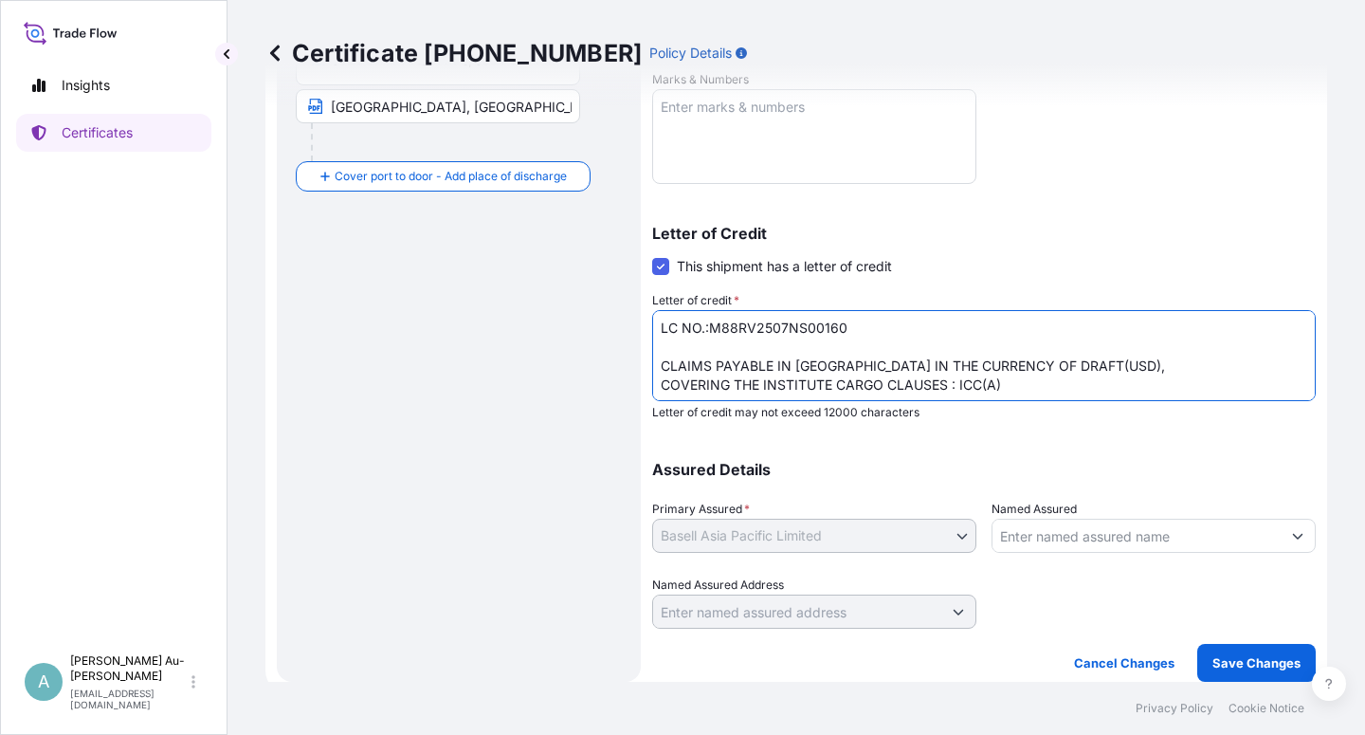
scroll to position [59, 0]
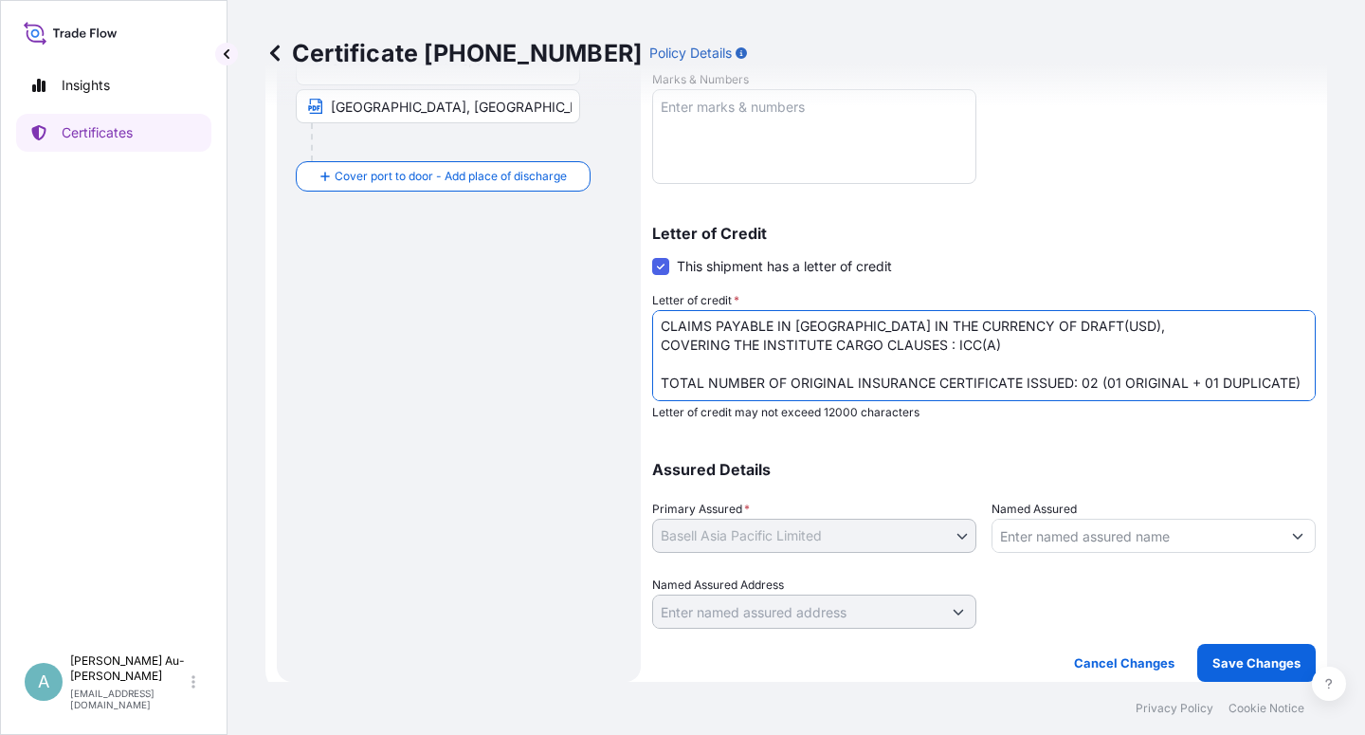
click at [1017, 367] on textarea "LC NO.:M88RV2507NS00160 CLAIMS PAYABLE IN [GEOGRAPHIC_DATA] IN THE CURRENCY OF …" at bounding box center [983, 355] width 663 height 91
click at [1203, 354] on textarea "LC NO.:M88RV2507NS00160 CLAIMS PAYABLE IN [GEOGRAPHIC_DATA] IN THE CURRENCY OF …" at bounding box center [983, 355] width 663 height 91
type textarea "LC NO.:M88RV2507NS00160 CLAIMS PAYABLE IN [GEOGRAPHIC_DATA] IN THE CURRENCY OF …"
click at [1219, 658] on p "Save Changes" at bounding box center [1256, 662] width 88 height 19
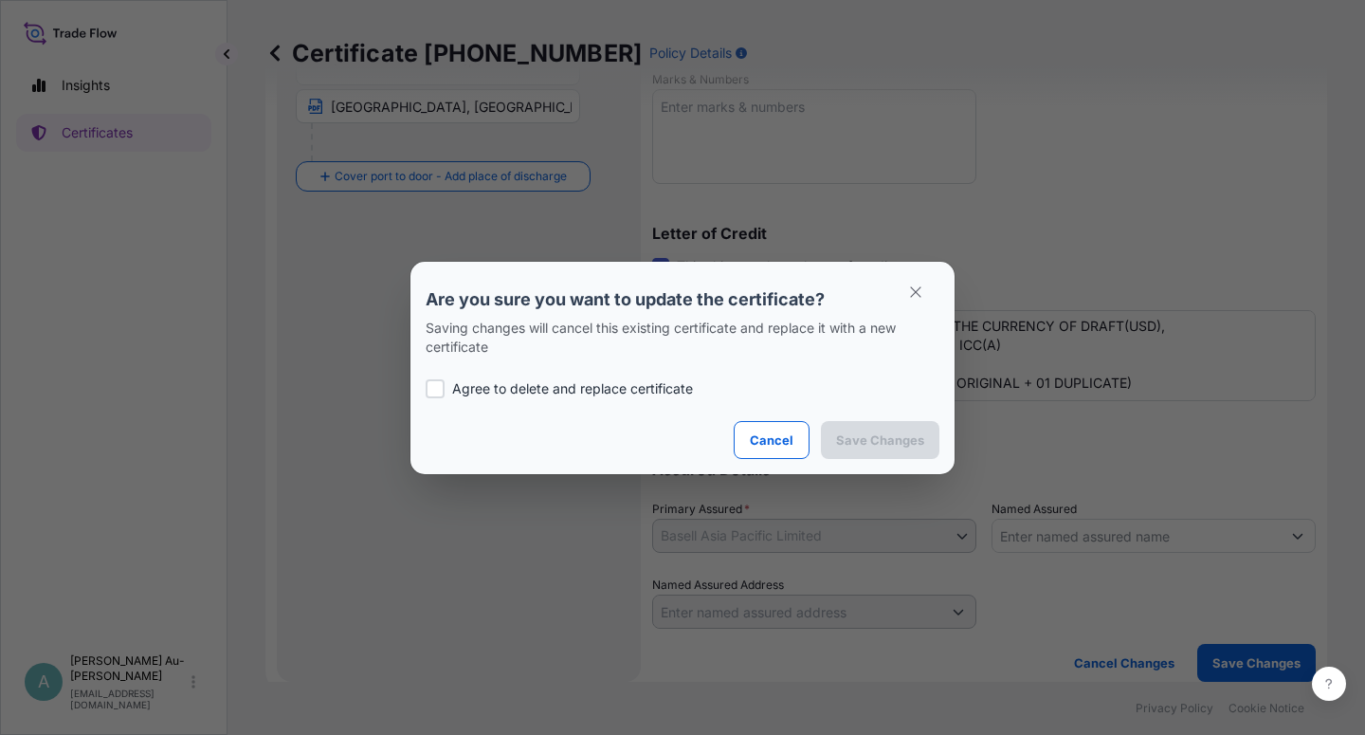
click at [619, 387] on p "Agree to delete and replace certificate" at bounding box center [572, 388] width 241 height 19
checkbox input "true"
click at [917, 437] on p "Save Changes" at bounding box center [880, 439] width 88 height 19
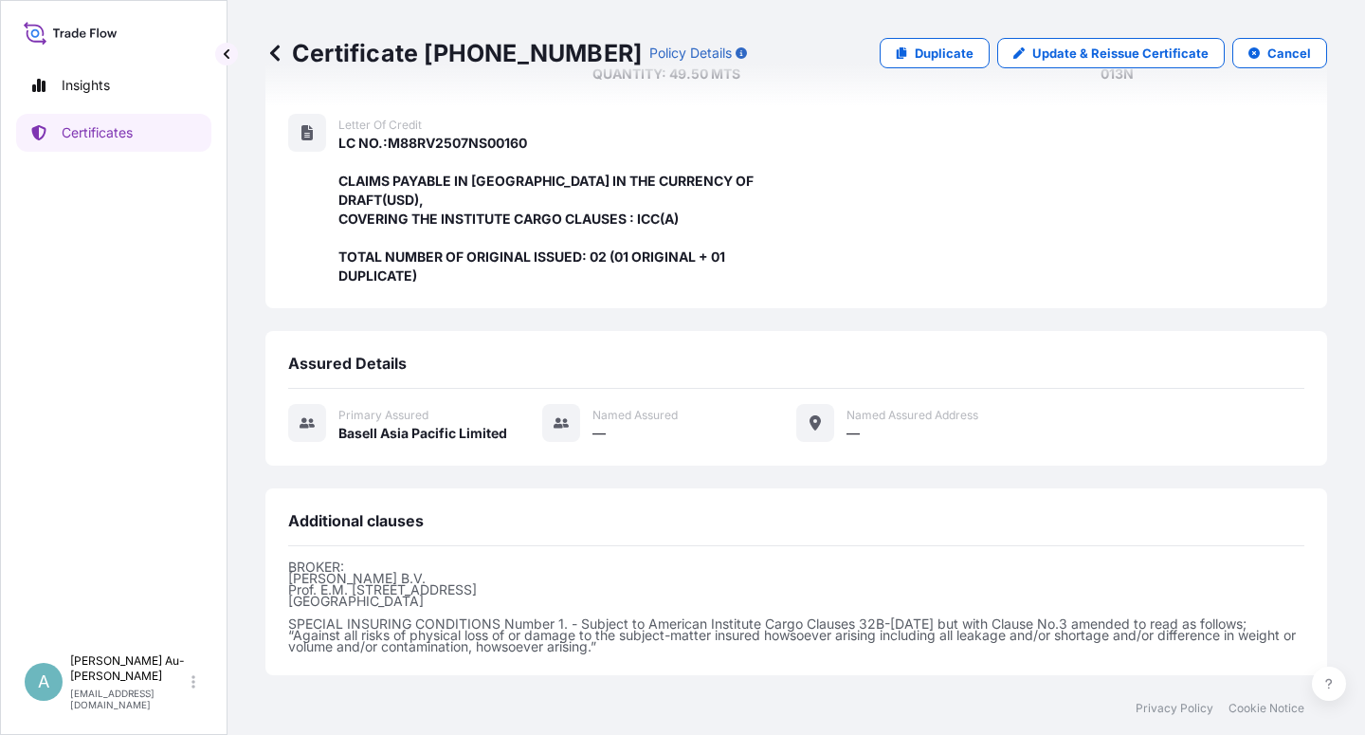
scroll to position [525, 0]
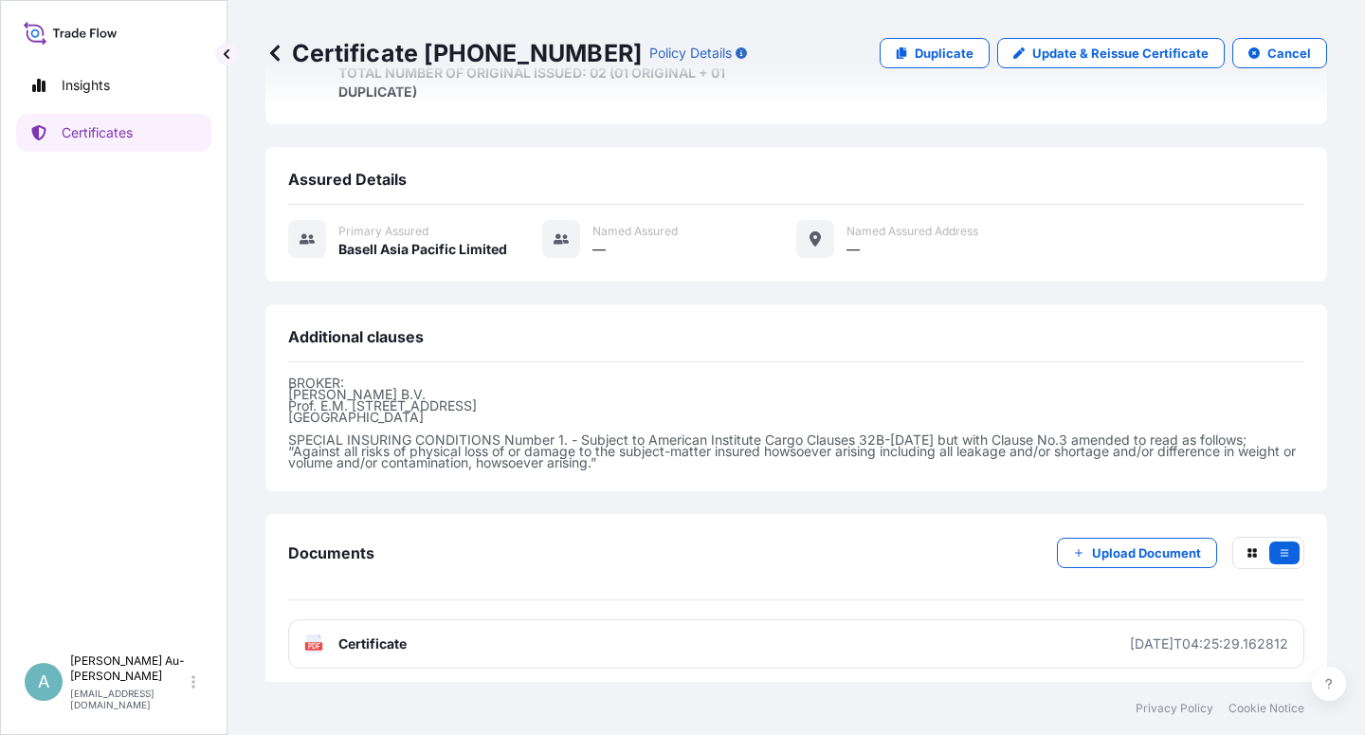
click at [505, 640] on link "PDF Certificate [DATE]T04:25:29.162812" at bounding box center [796, 643] width 1016 height 49
